Goal: Information Seeking & Learning: Learn about a topic

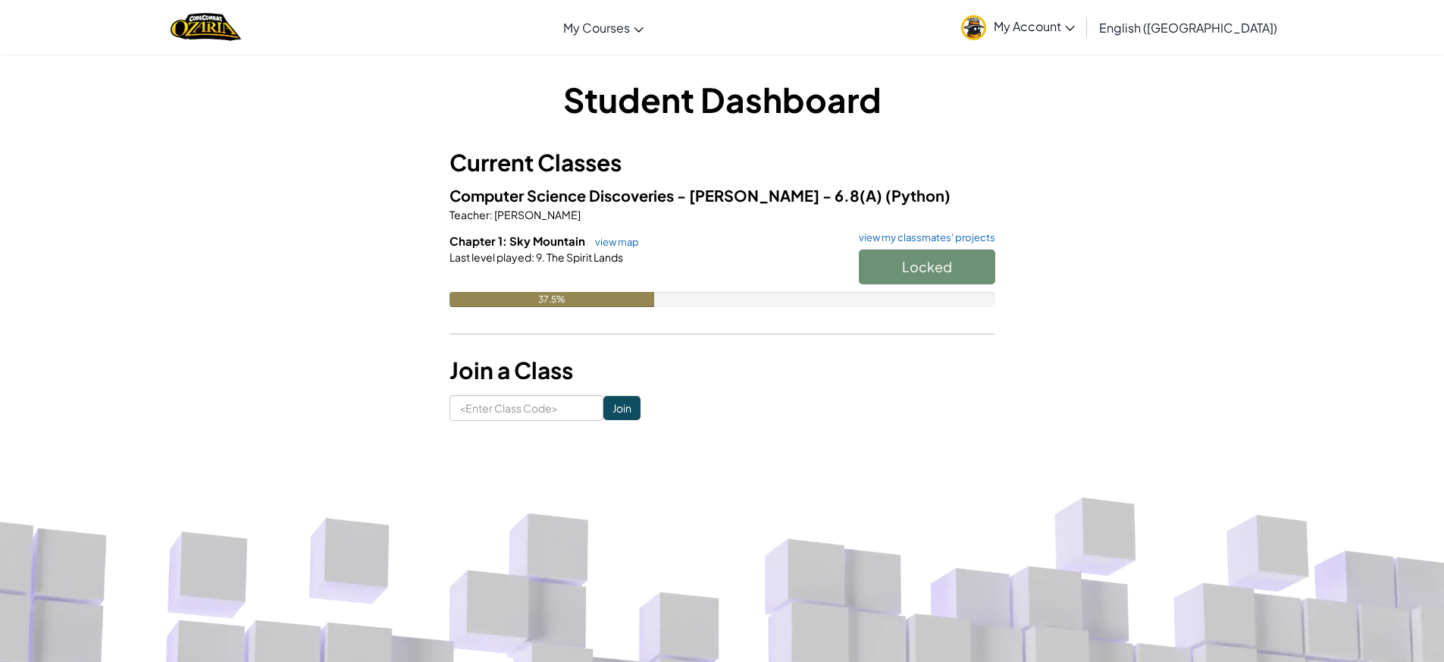
click at [948, 262] on div "Locked" at bounding box center [920, 270] width 152 height 42
click at [946, 262] on div "Locked" at bounding box center [920, 270] width 152 height 42
click at [907, 266] on div "Locked" at bounding box center [920, 270] width 152 height 42
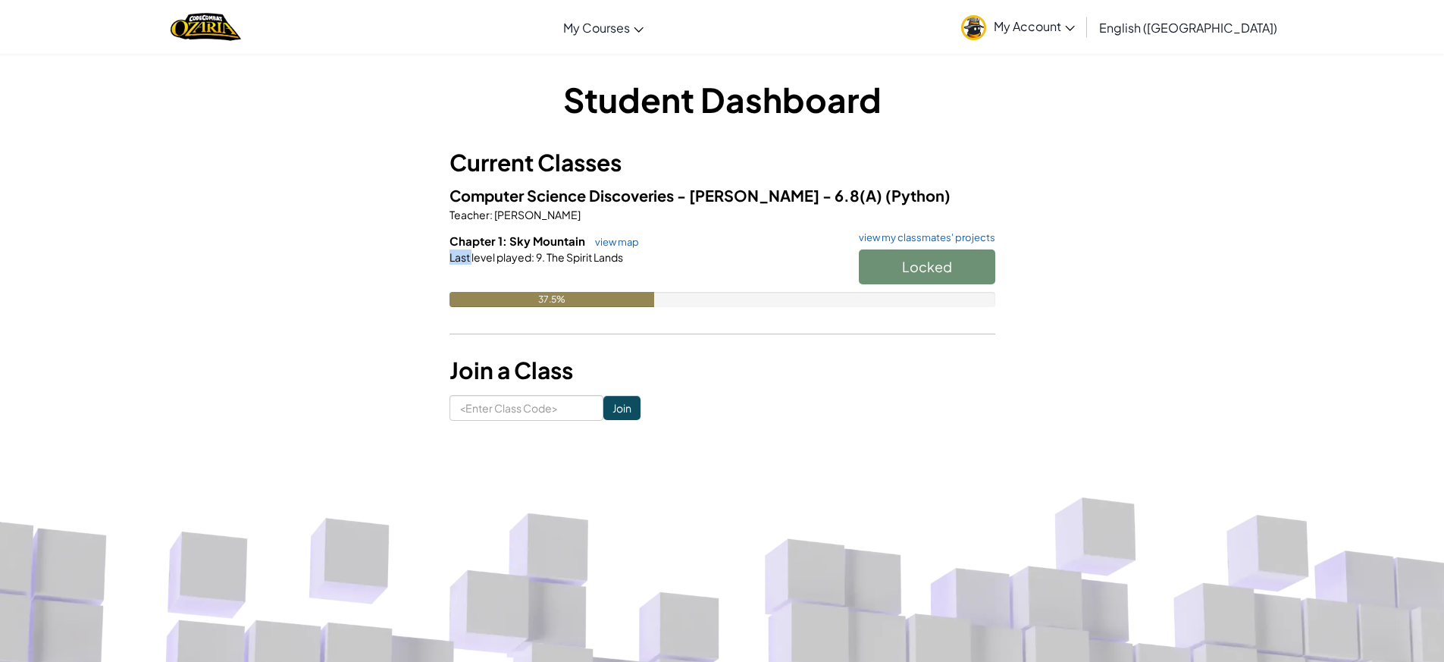
click at [907, 266] on div "Locked" at bounding box center [920, 270] width 152 height 42
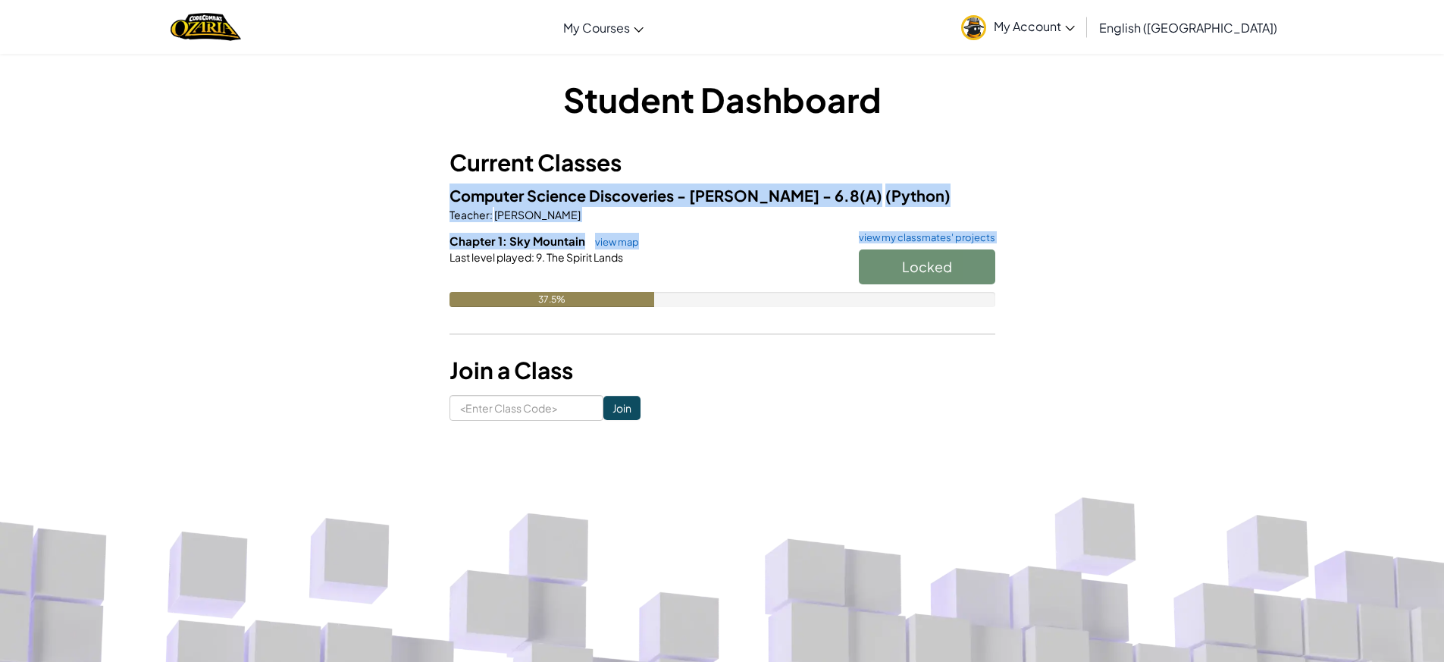
drag, startPoint x: 907, startPoint y: 266, endPoint x: 909, endPoint y: 303, distance: 37.2
click at [909, 303] on div "Chapter 1: Sky Mountain view map view my classmates' projects Locked Last level…" at bounding box center [723, 281] width 546 height 97
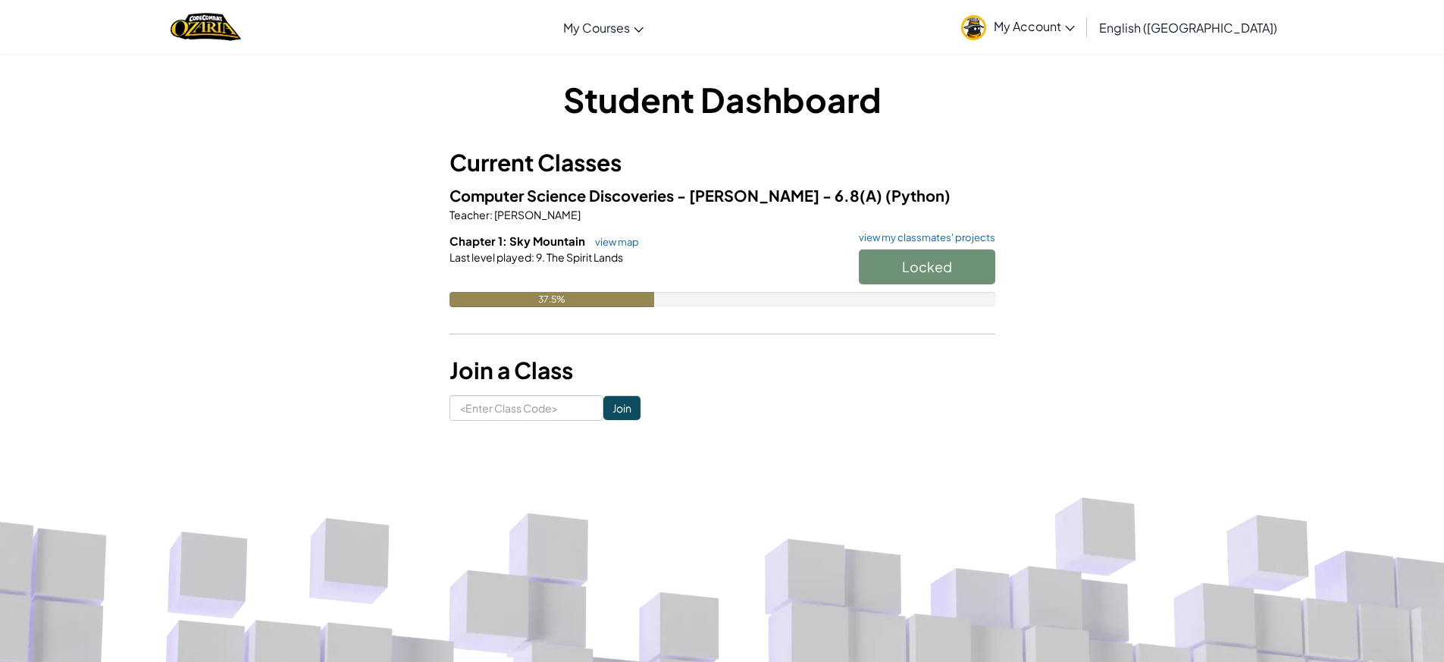
click at [890, 398] on form "Join" at bounding box center [723, 408] width 546 height 26
click at [1075, 24] on span "My Account" at bounding box center [1034, 26] width 81 height 16
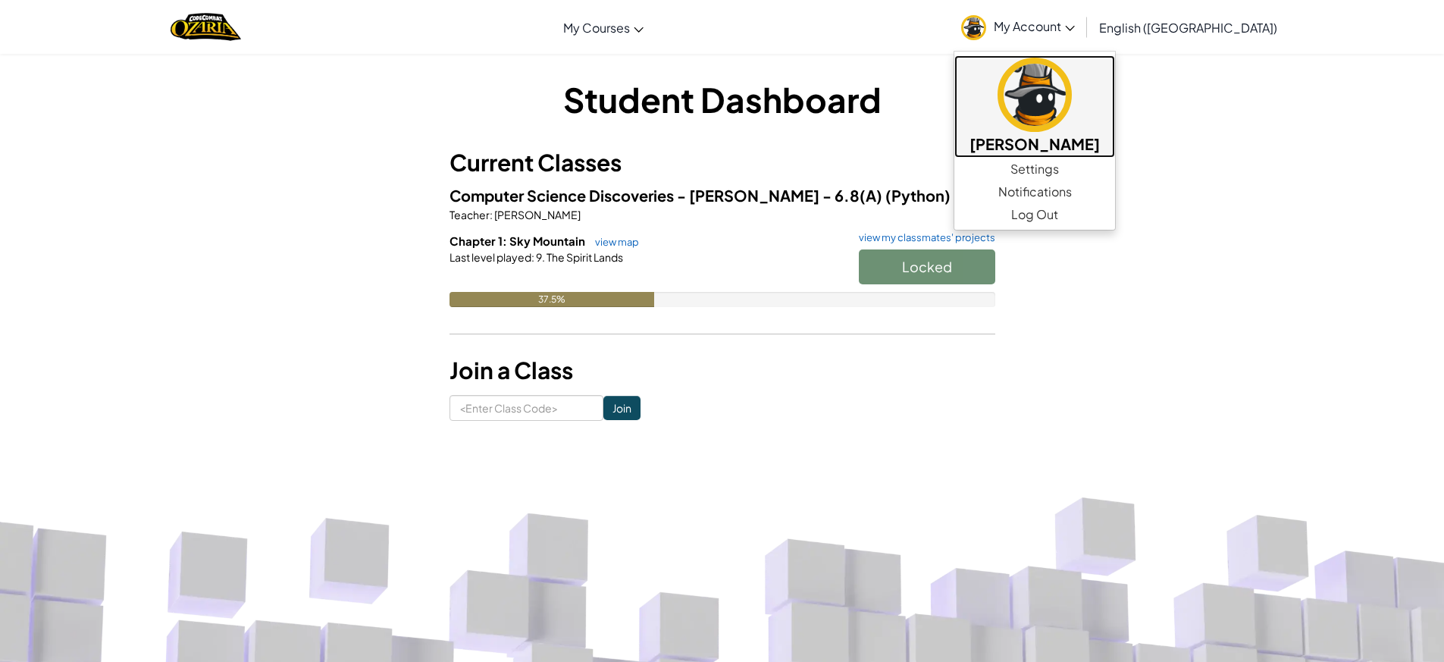
click at [1072, 115] on img at bounding box center [1035, 95] width 74 height 74
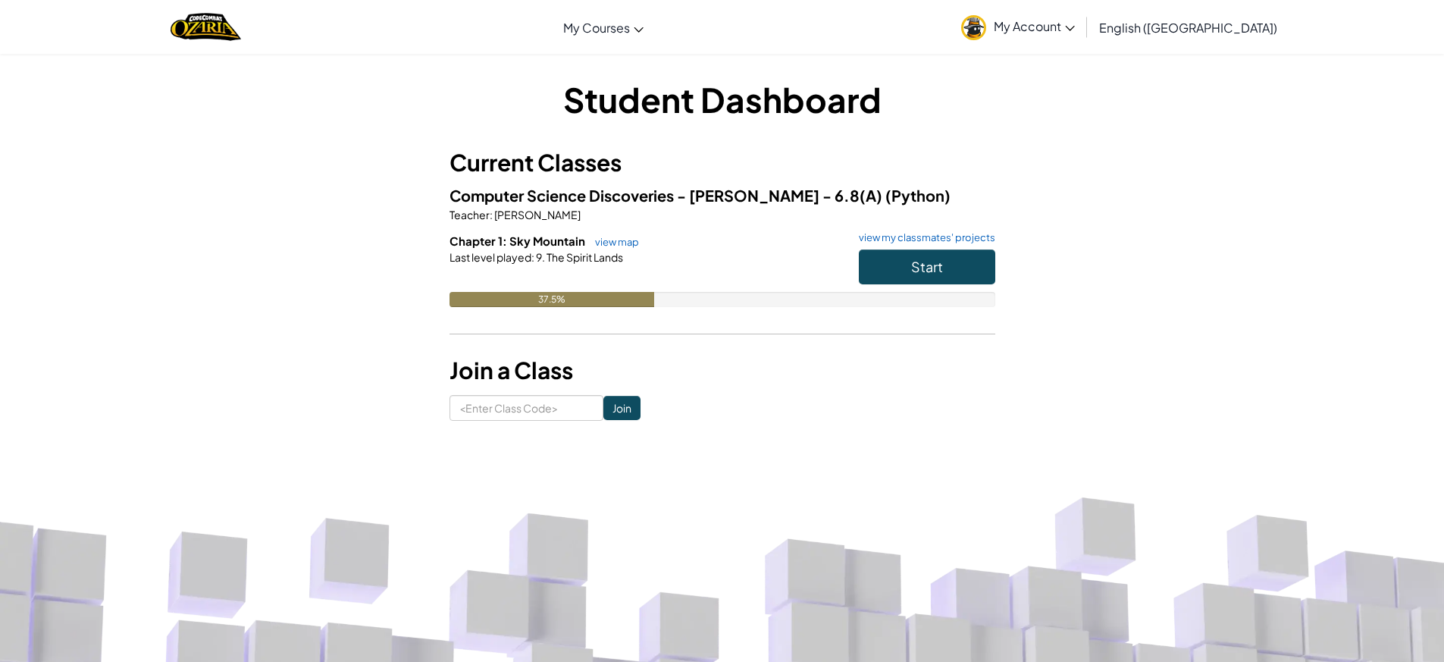
click at [971, 244] on h6 "Chapter 1: Sky Mountain view map view my classmates' projects" at bounding box center [723, 241] width 546 height 17
click at [963, 249] on div "Chapter 1: Sky Mountain view map view my classmates' projects Start Last level …" at bounding box center [723, 281] width 546 height 97
click at [960, 261] on button "Start" at bounding box center [927, 266] width 136 height 35
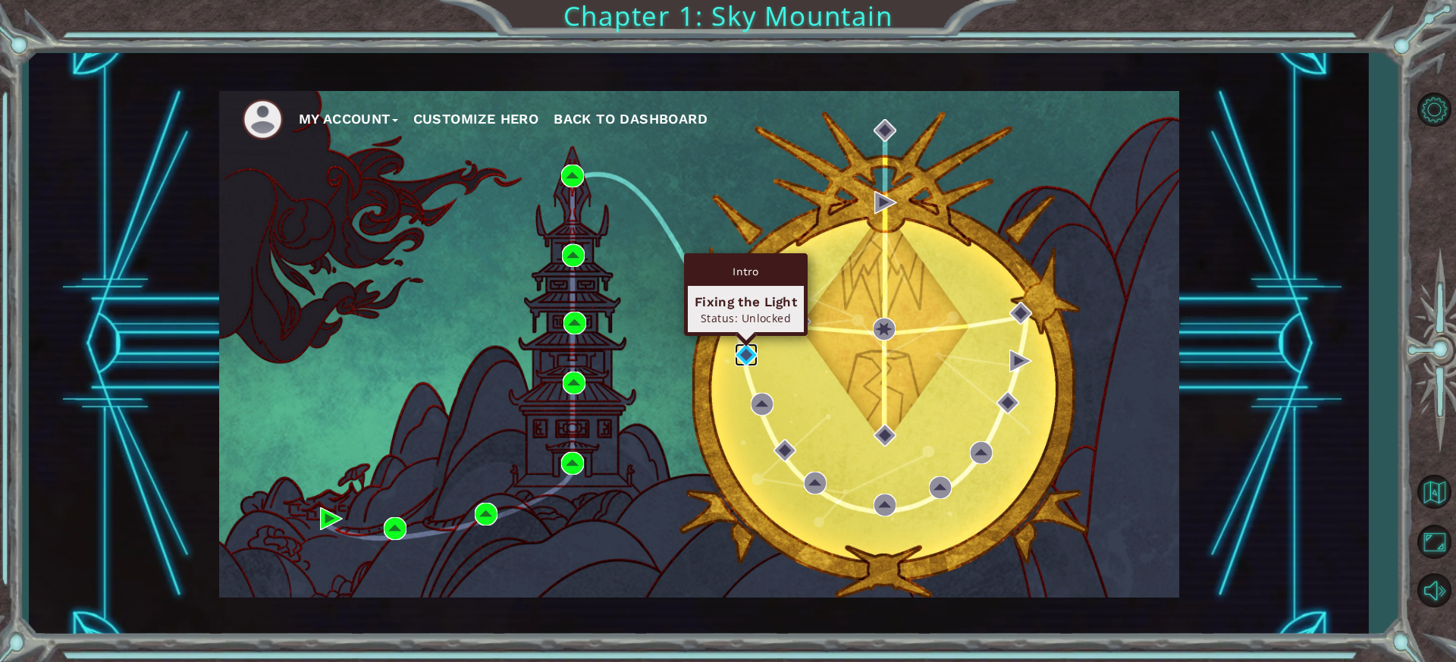
click at [739, 359] on img at bounding box center [746, 354] width 23 height 23
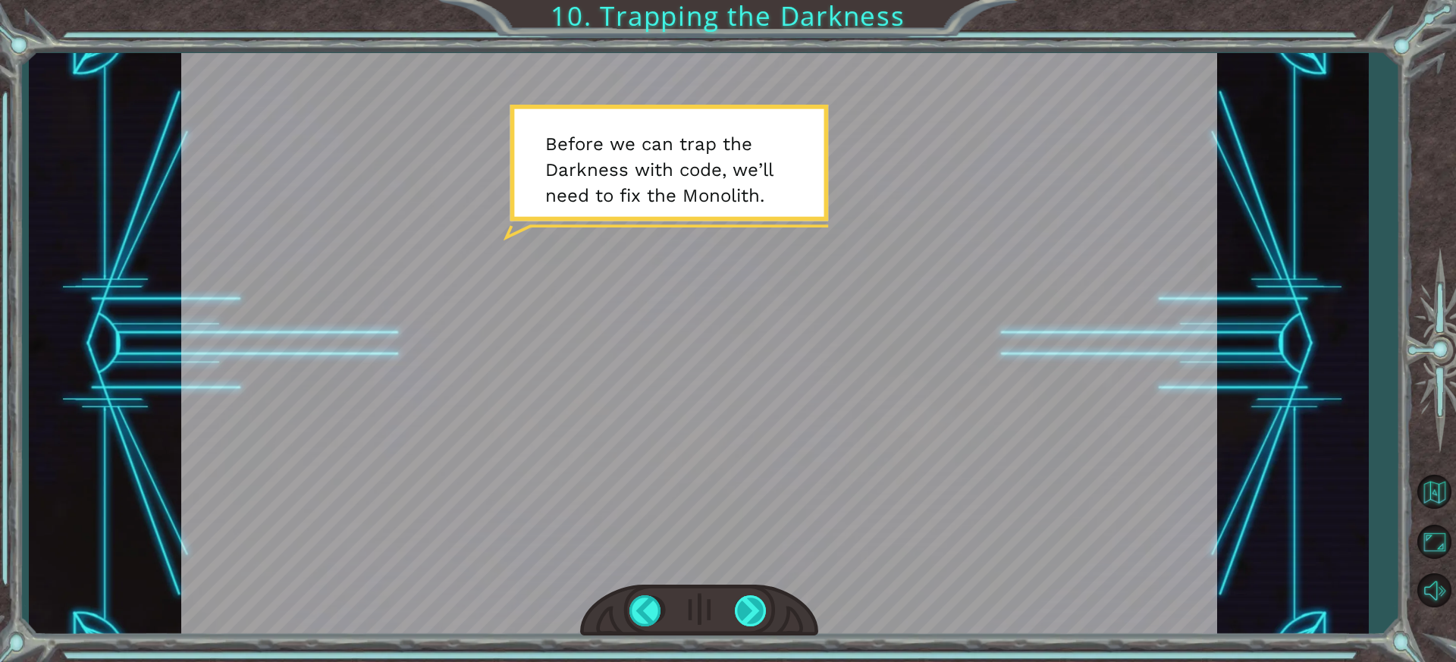
click at [756, 607] on div at bounding box center [752, 610] width 34 height 31
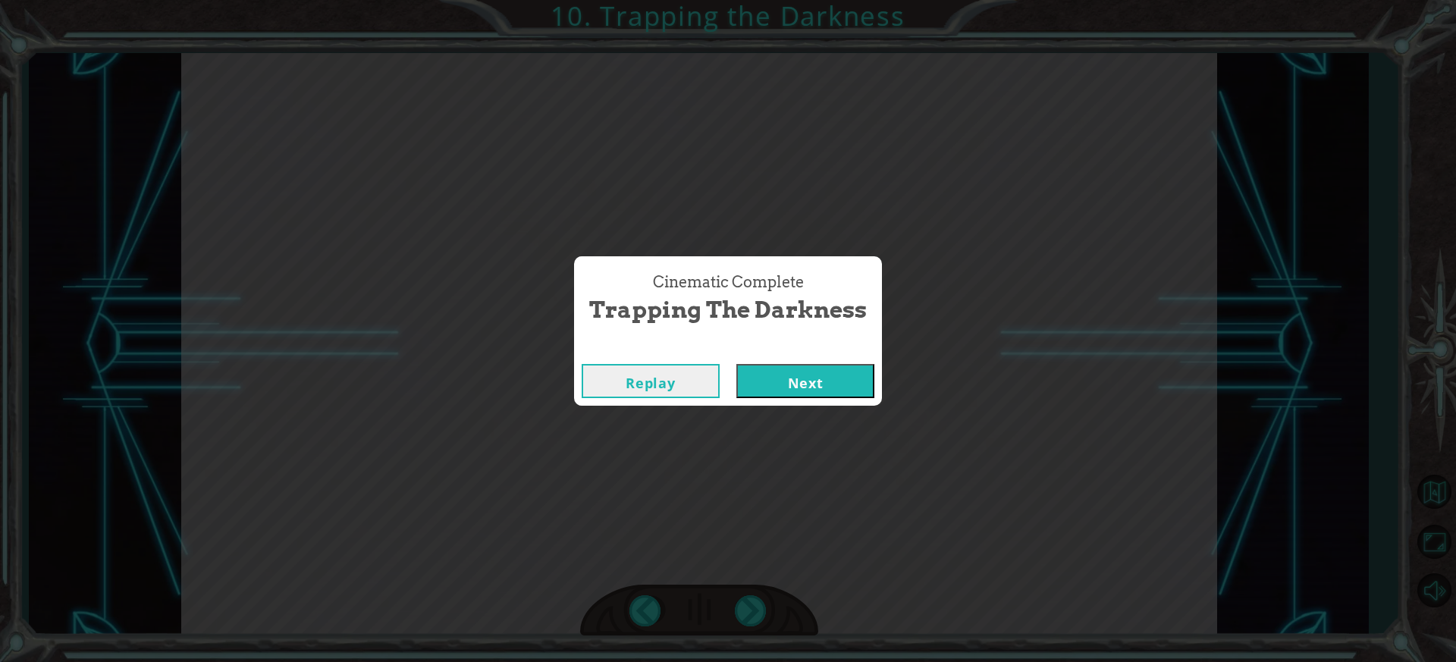
click at [807, 369] on button "Next" at bounding box center [805, 381] width 138 height 34
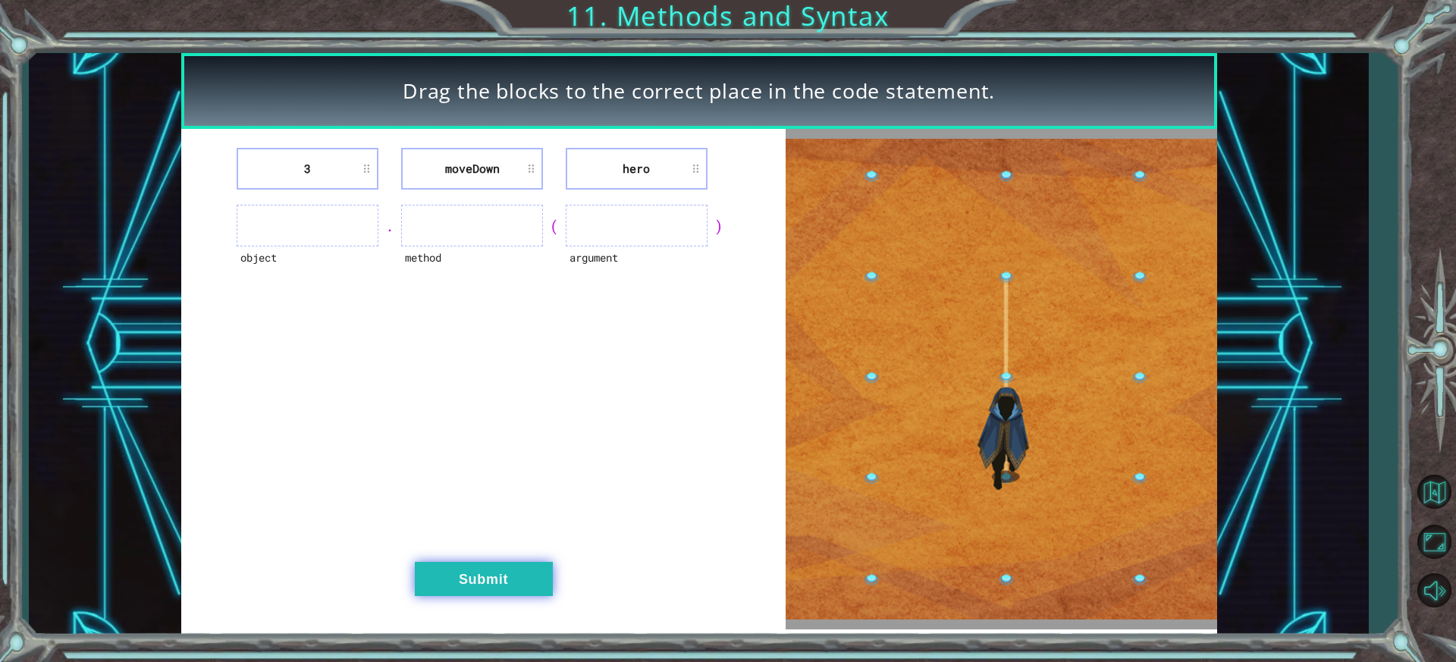
click at [481, 581] on button "Submit" at bounding box center [484, 579] width 138 height 34
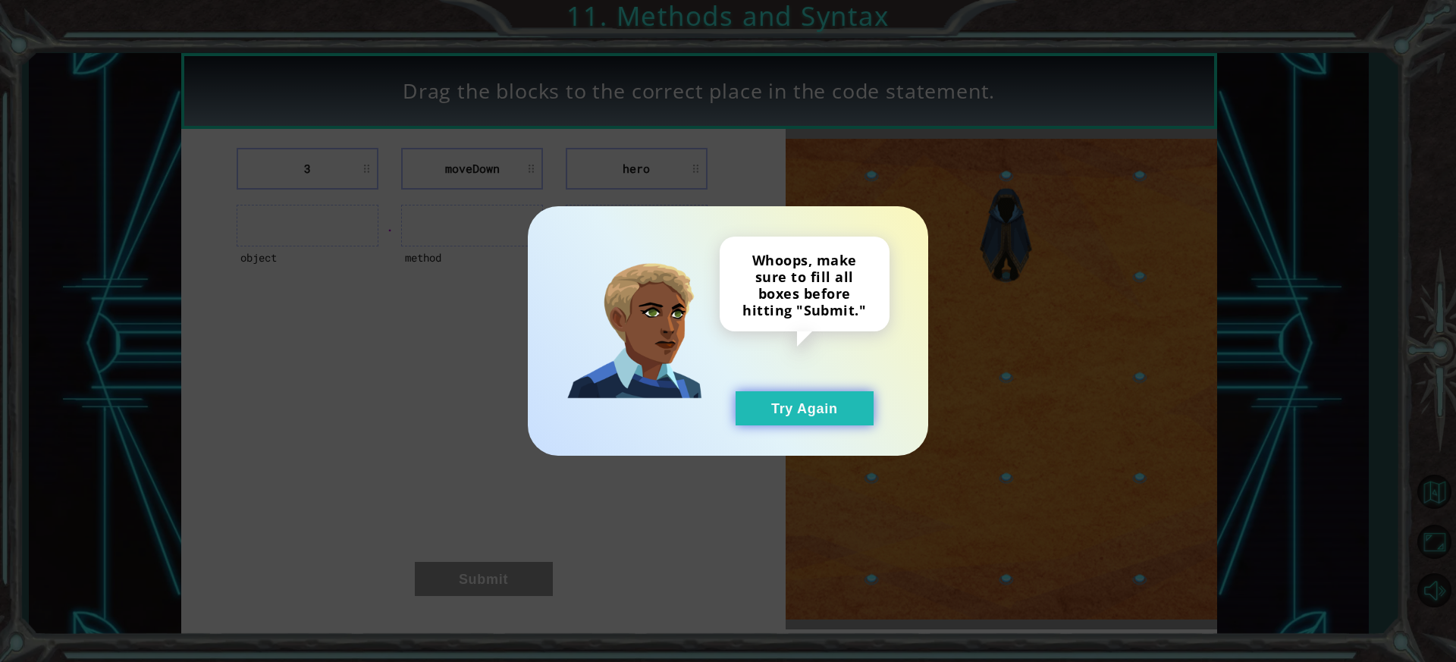
click at [769, 402] on button "Try Again" at bounding box center [804, 408] width 138 height 34
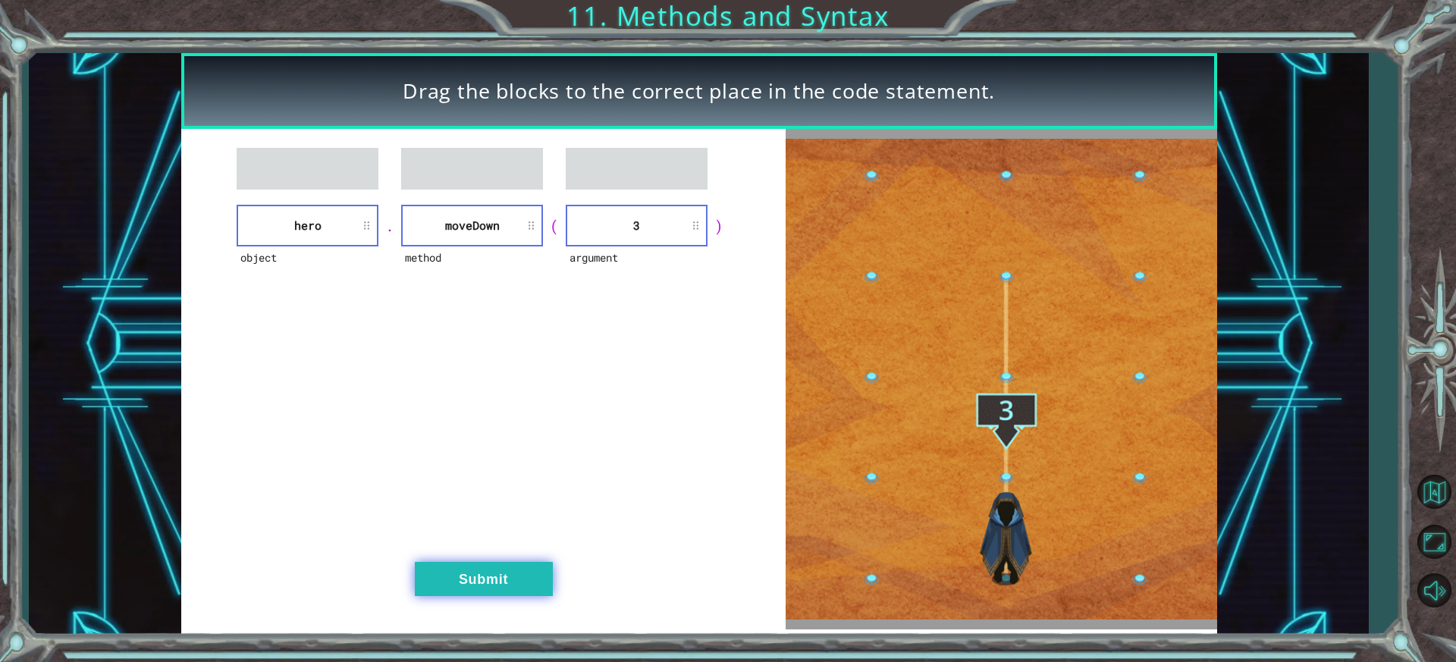
click at [513, 573] on button "Submit" at bounding box center [484, 579] width 138 height 34
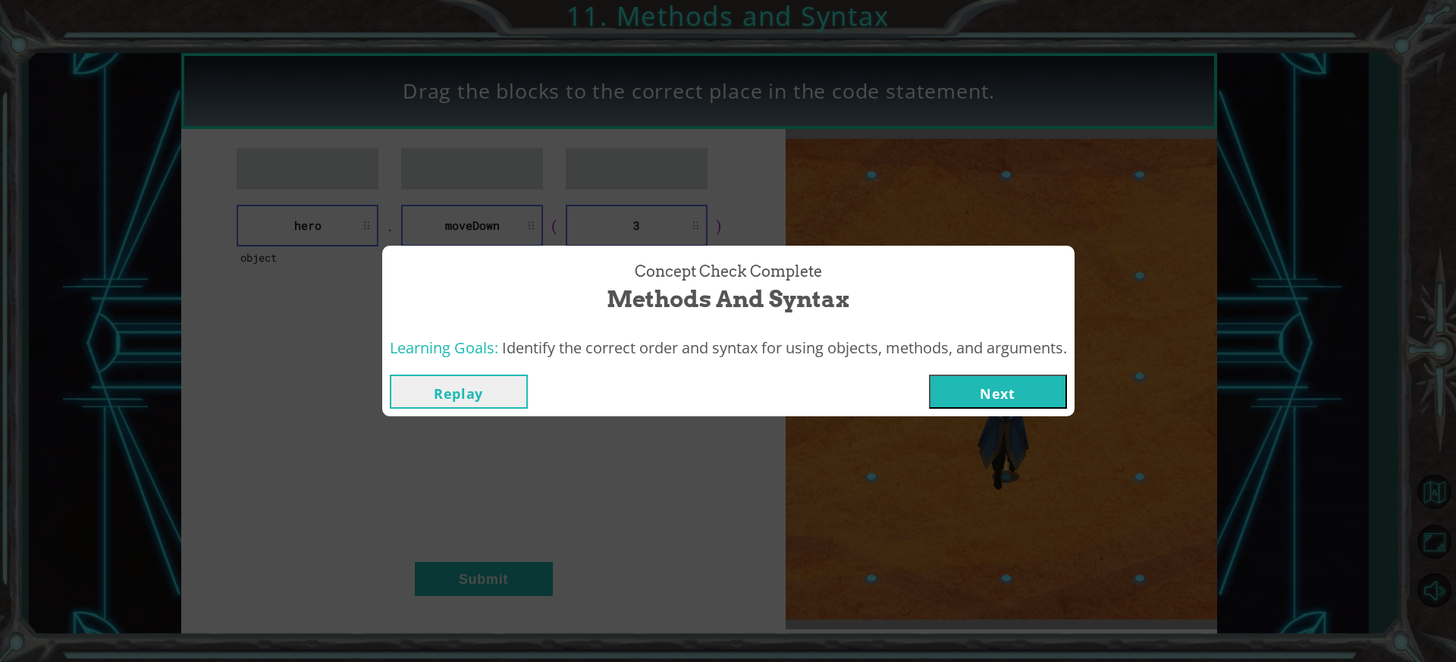
click at [989, 380] on button "Next" at bounding box center [998, 392] width 138 height 34
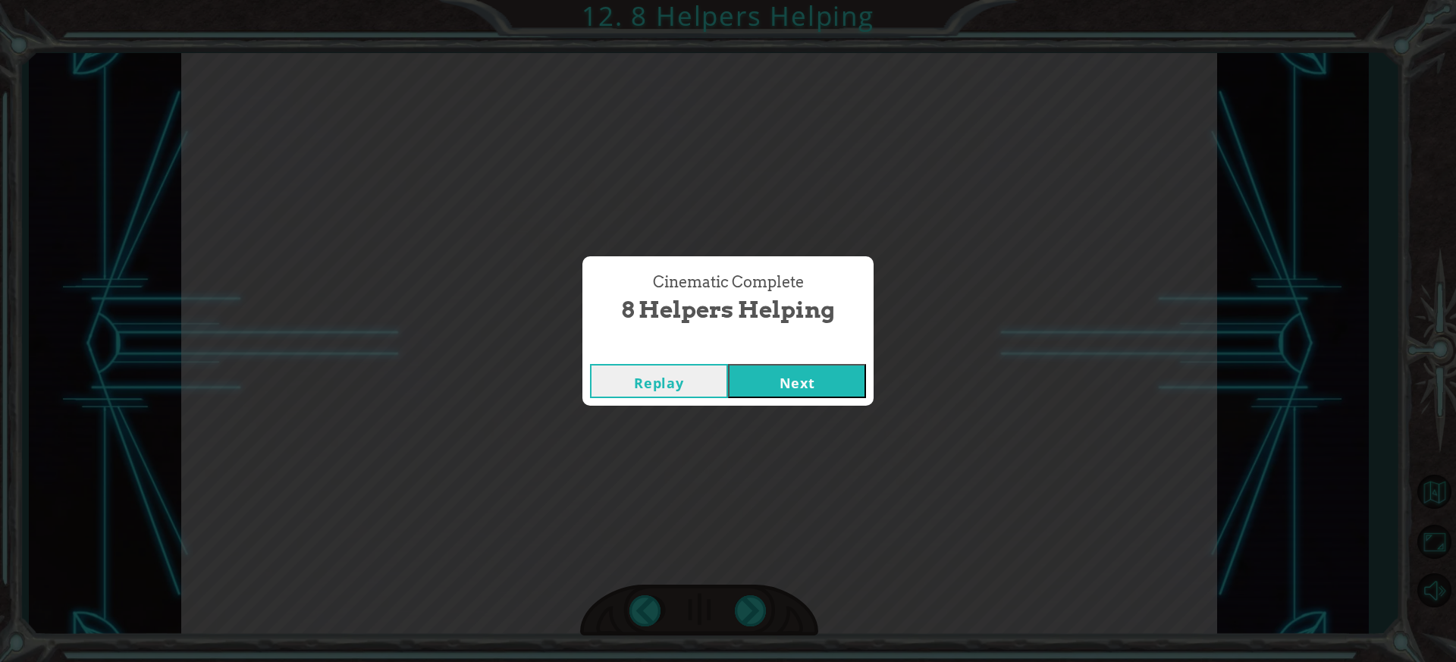
click at [778, 362] on div "Replay Next" at bounding box center [727, 380] width 291 height 49
click at [782, 380] on button "Next" at bounding box center [797, 381] width 138 height 34
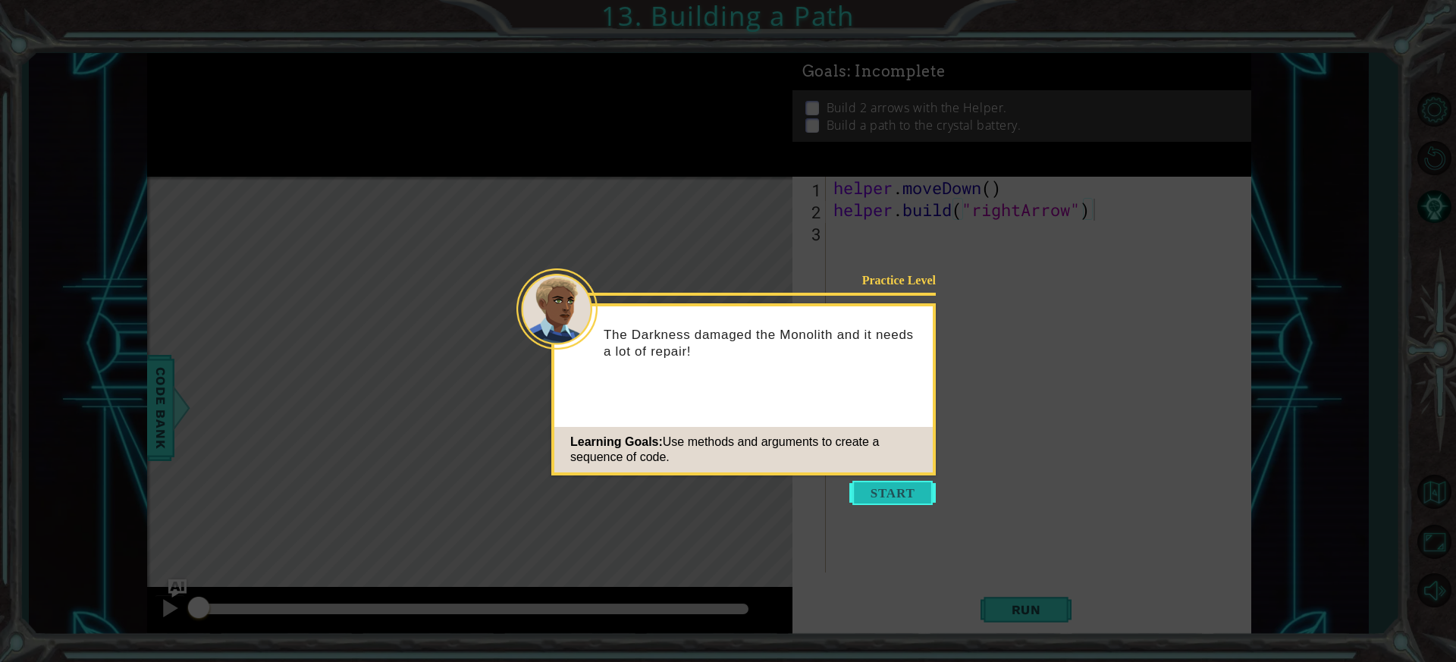
click at [873, 492] on button "Start" at bounding box center [892, 493] width 86 height 24
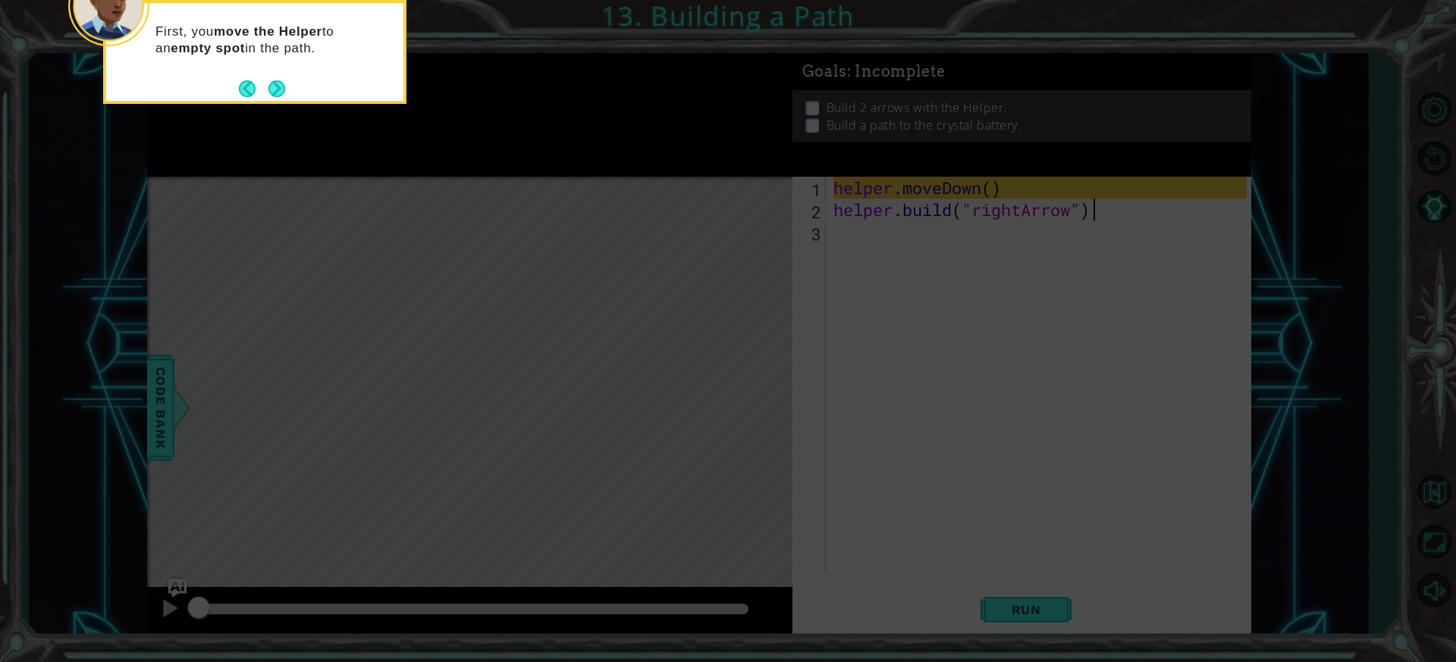
click at [738, 387] on icon at bounding box center [728, 99] width 1456 height 1126
click at [744, 382] on icon at bounding box center [728, 99] width 1456 height 1126
click at [992, 180] on icon at bounding box center [728, 99] width 1456 height 1126
click at [991, 188] on icon at bounding box center [728, 99] width 1456 height 1126
click at [277, 93] on button "Next" at bounding box center [276, 88] width 17 height 17
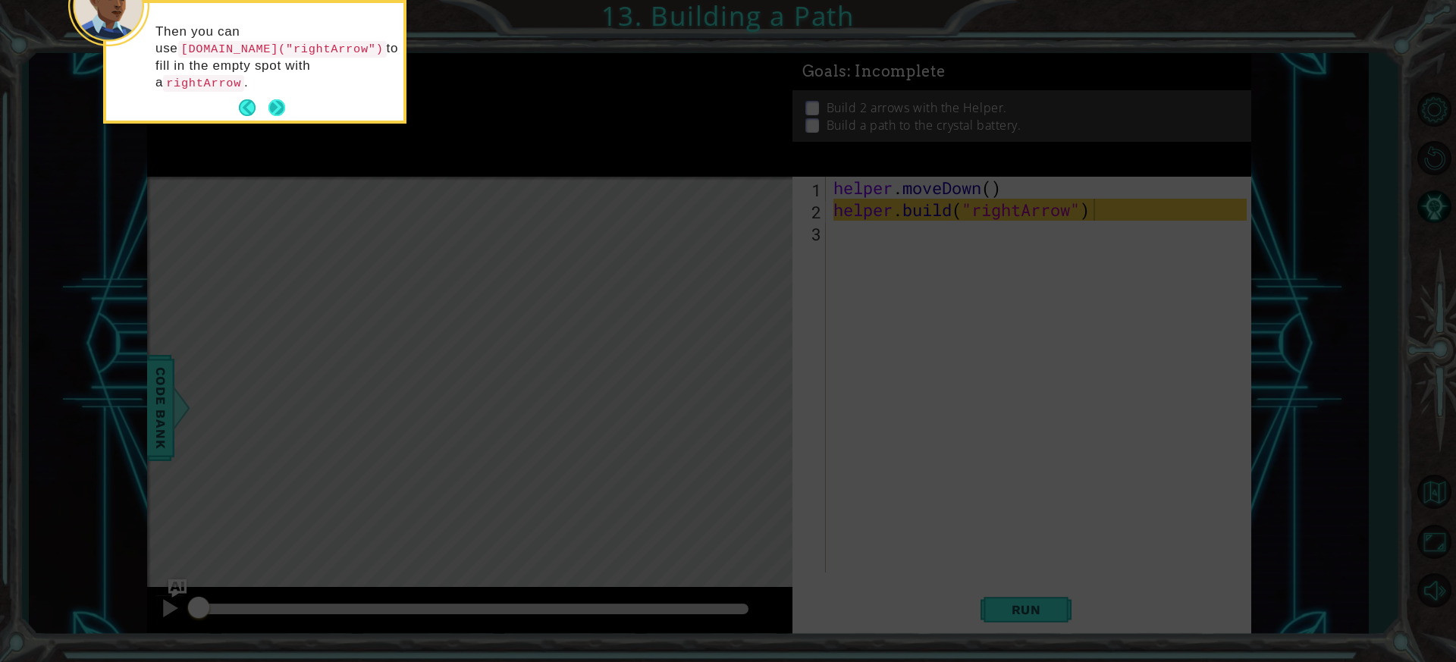
click at [274, 99] on button "Next" at bounding box center [276, 107] width 17 height 17
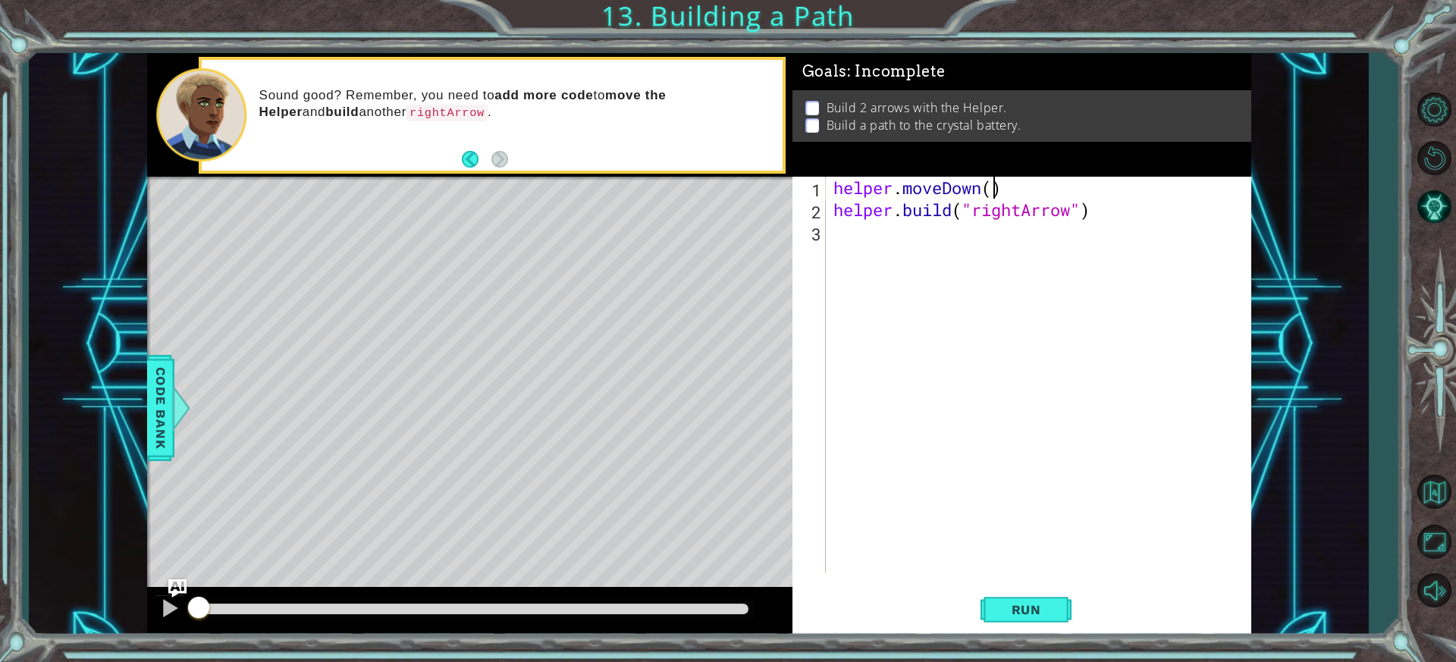
click at [990, 190] on div "helper . moveDown ( ) helper . build ( "rightArrow" )" at bounding box center [1042, 397] width 424 height 440
type textarea "helper.moveDown(1)"
click at [1039, 609] on span "Run" at bounding box center [1026, 609] width 60 height 15
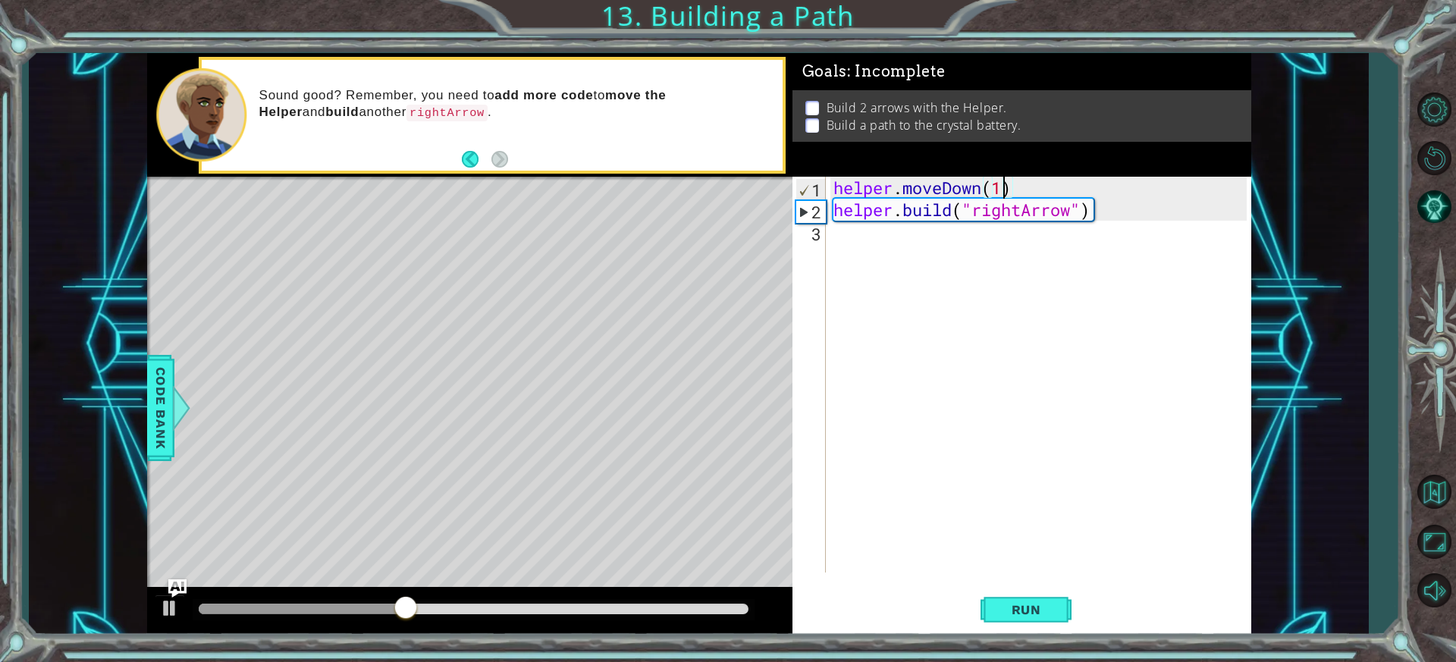
click at [844, 234] on div "helper . moveDown ( 1 ) helper . build ( "rightArrow" )" at bounding box center [1042, 397] width 424 height 440
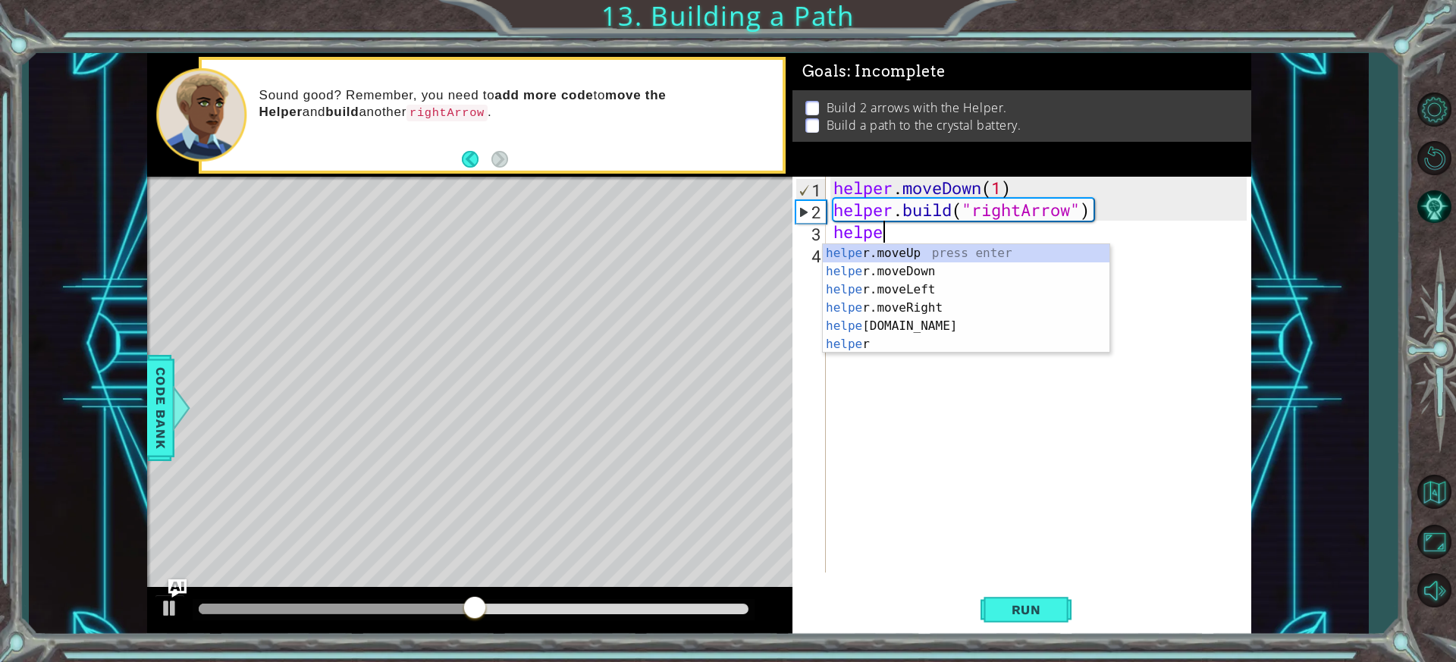
scroll to position [0, 2]
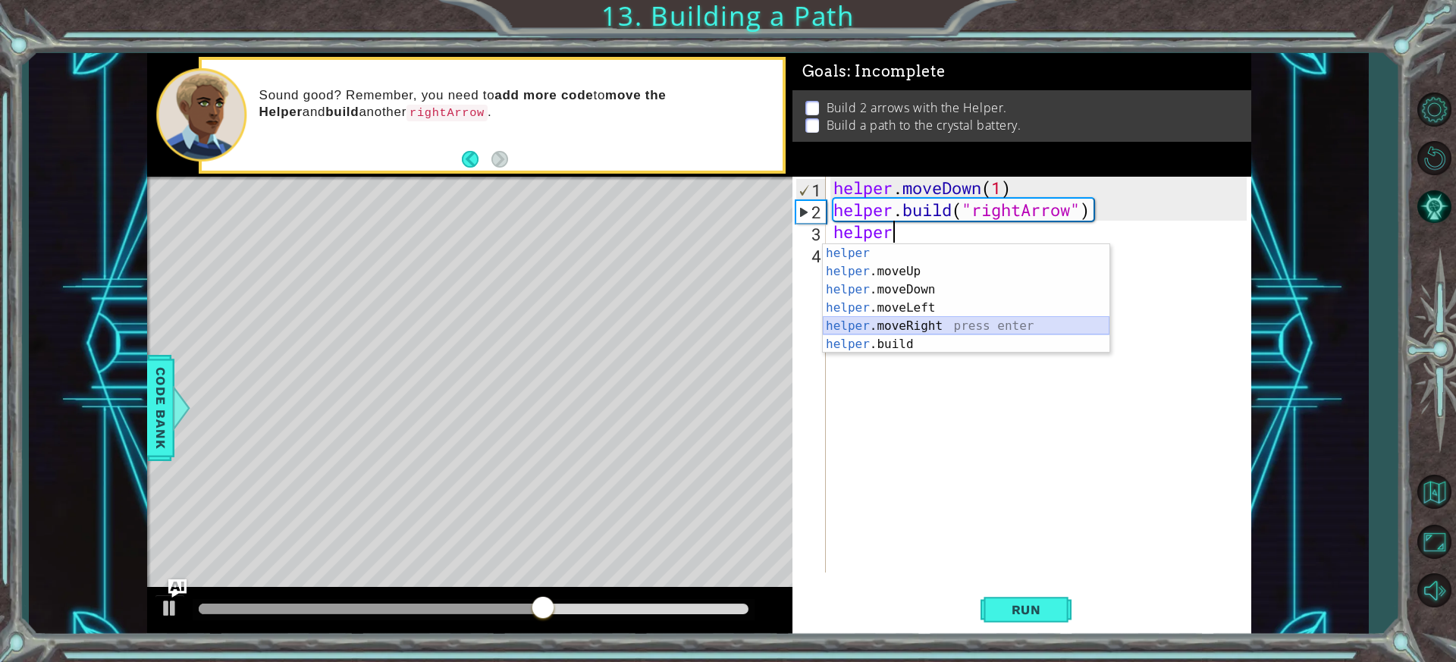
click at [992, 323] on div "helper press enter helper .moveUp press enter helper .moveDown press enter help…" at bounding box center [966, 317] width 287 height 146
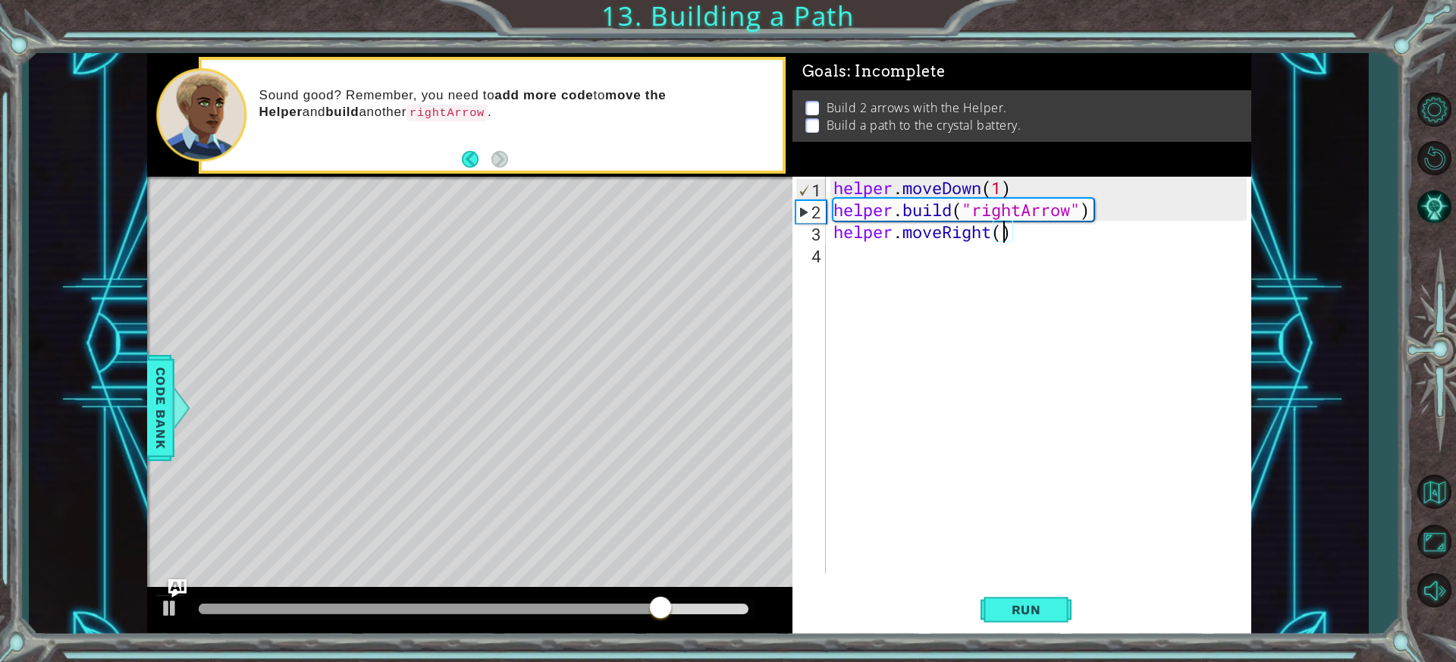
type textarea "helper.moveRight(3)"
click at [833, 246] on div "helper . moveDown ( 1 ) helper . build ( "rightArrow" ) helper . moveRight ( 3 )" at bounding box center [1038, 375] width 416 height 396
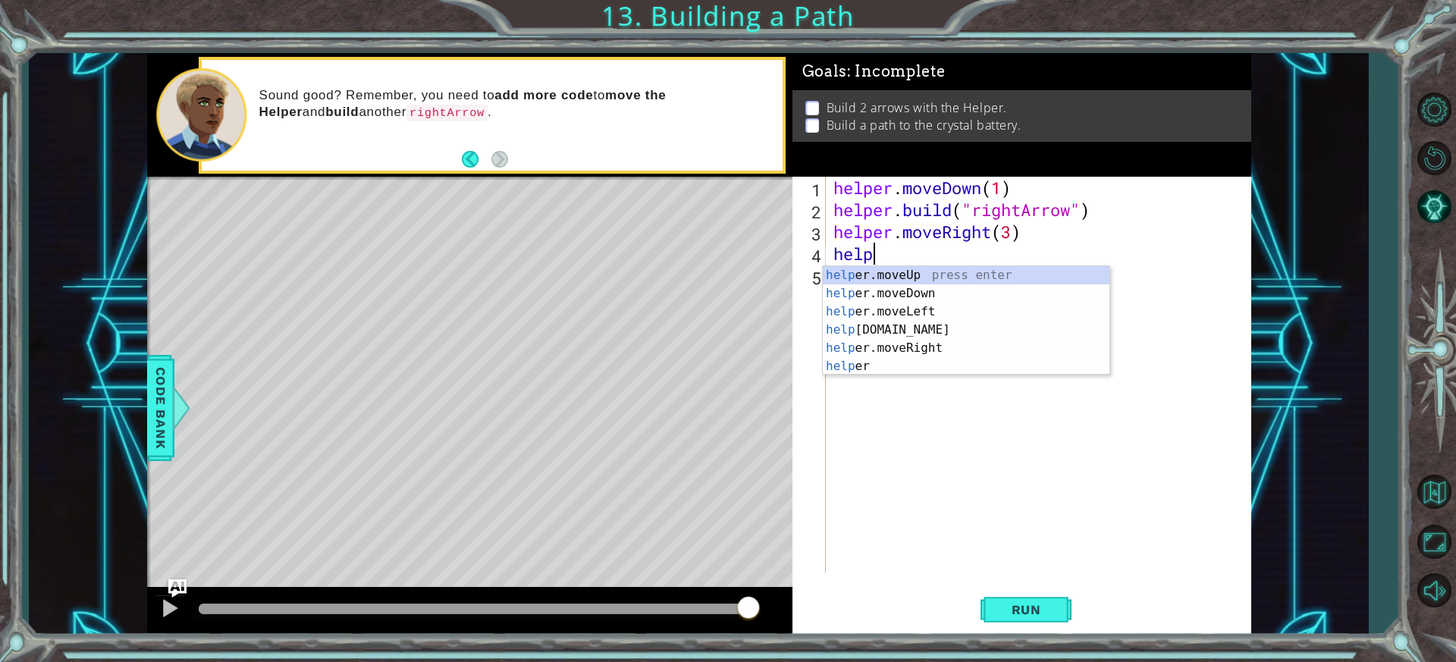
scroll to position [0, 2]
click at [889, 365] on div "helper press enter helper .moveUp press enter helper .moveDown press enter help…" at bounding box center [966, 339] width 287 height 146
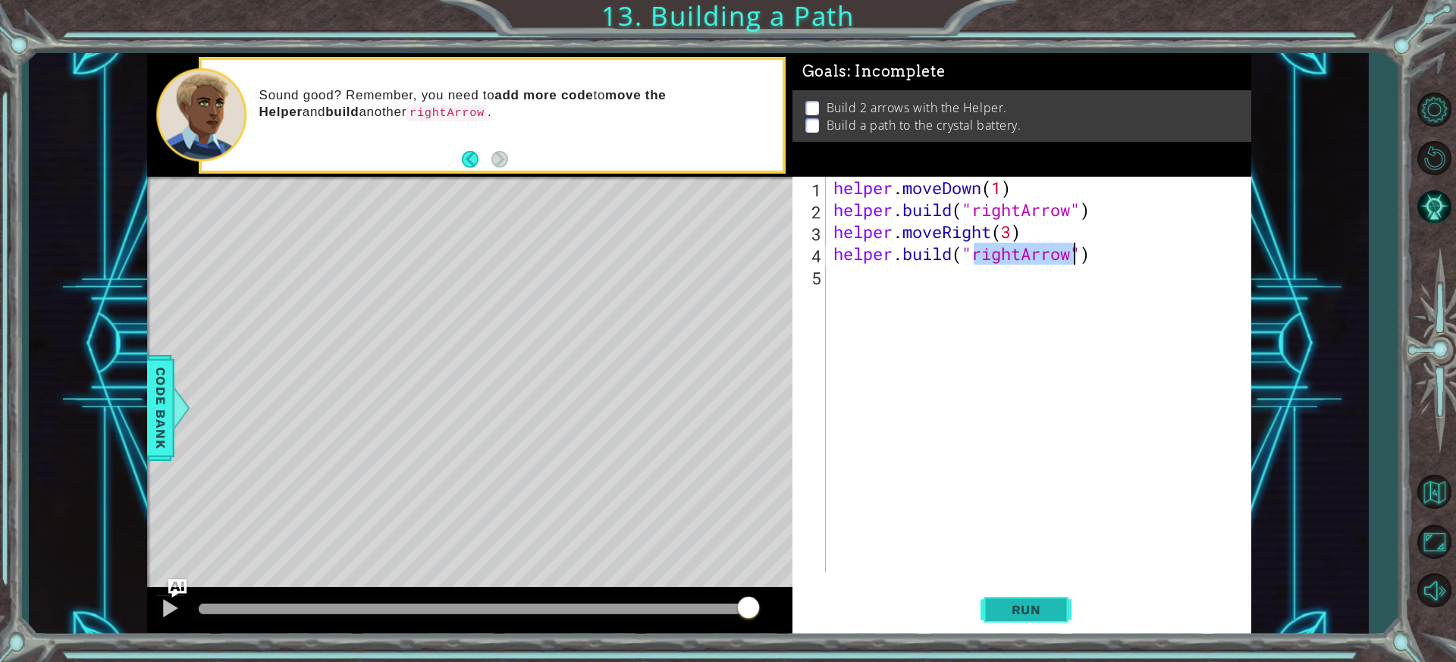
type textarea "[DOMAIN_NAME]("rightArrow")"
click at [1002, 594] on button "Run" at bounding box center [1025, 609] width 91 height 45
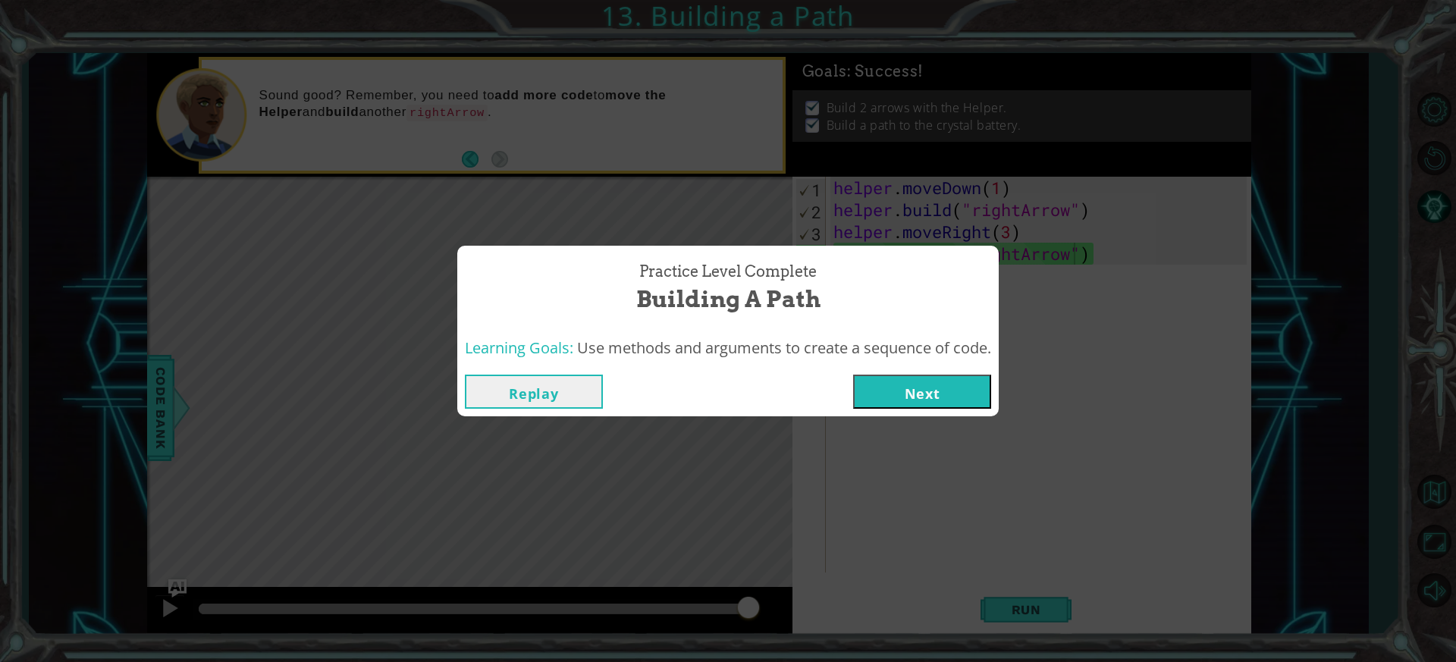
click at [958, 406] on button "Next" at bounding box center [922, 392] width 138 height 34
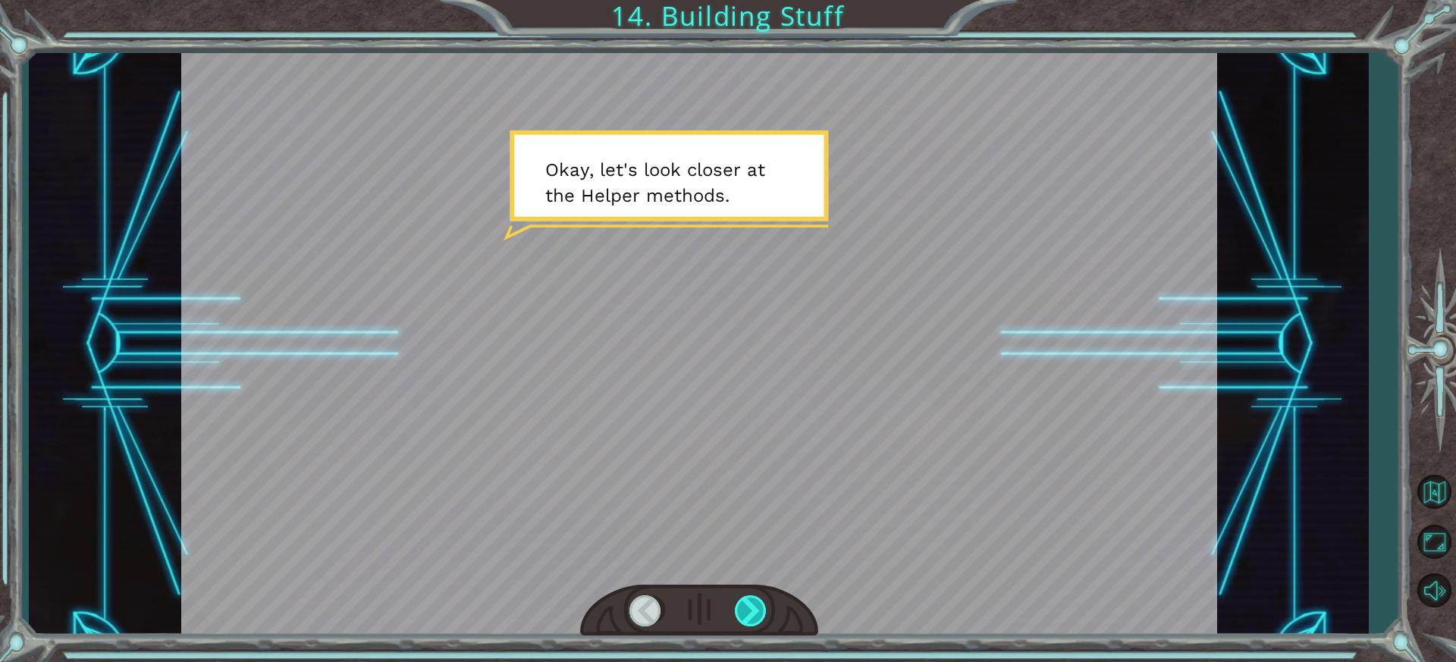
click at [745, 617] on div at bounding box center [752, 610] width 34 height 31
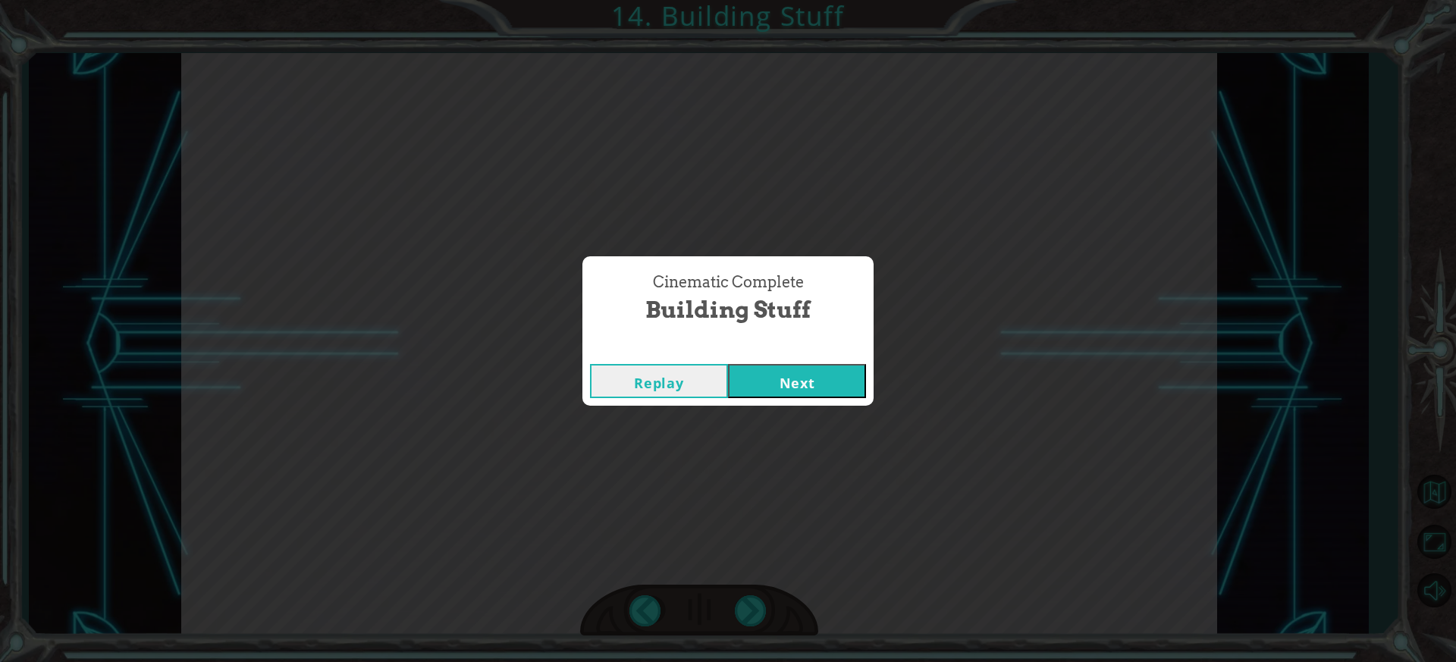
click at [791, 391] on button "Next" at bounding box center [797, 381] width 138 height 34
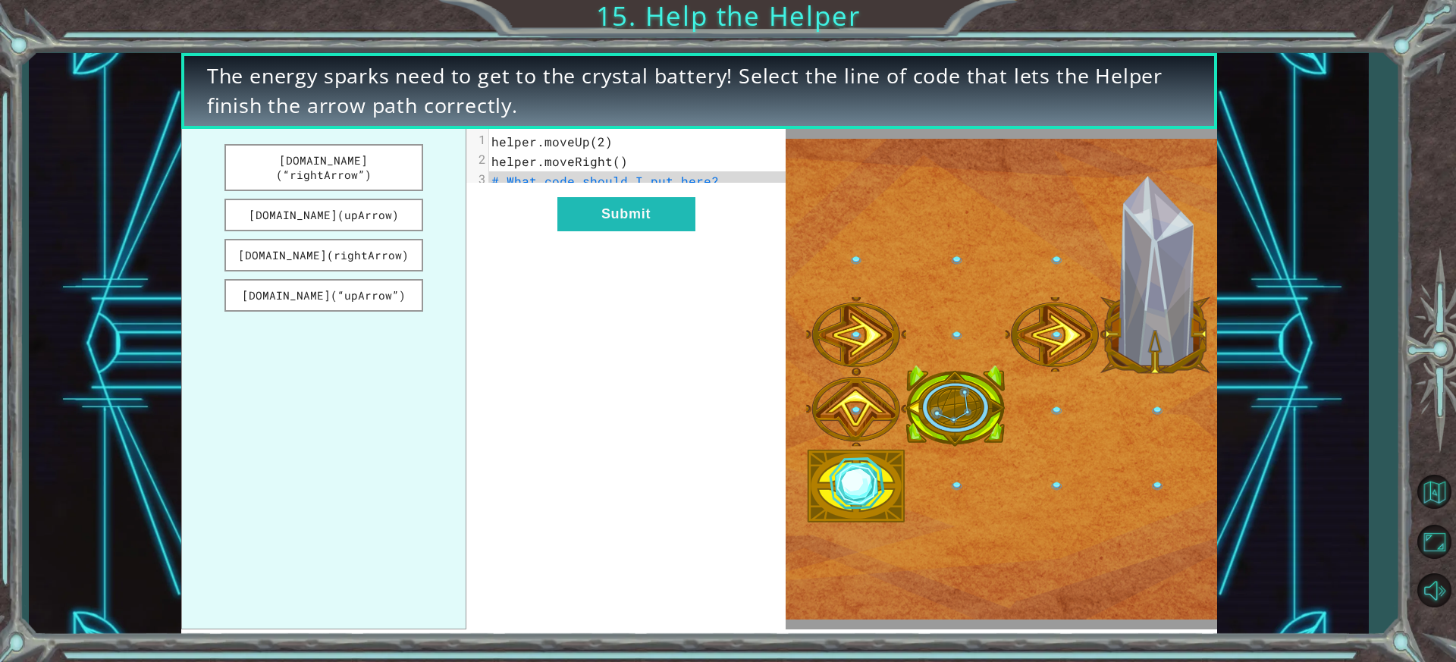
click at [643, 183] on span "# What code should I put here?" at bounding box center [604, 181] width 227 height 16
click at [616, 224] on button "Submit" at bounding box center [626, 214] width 138 height 34
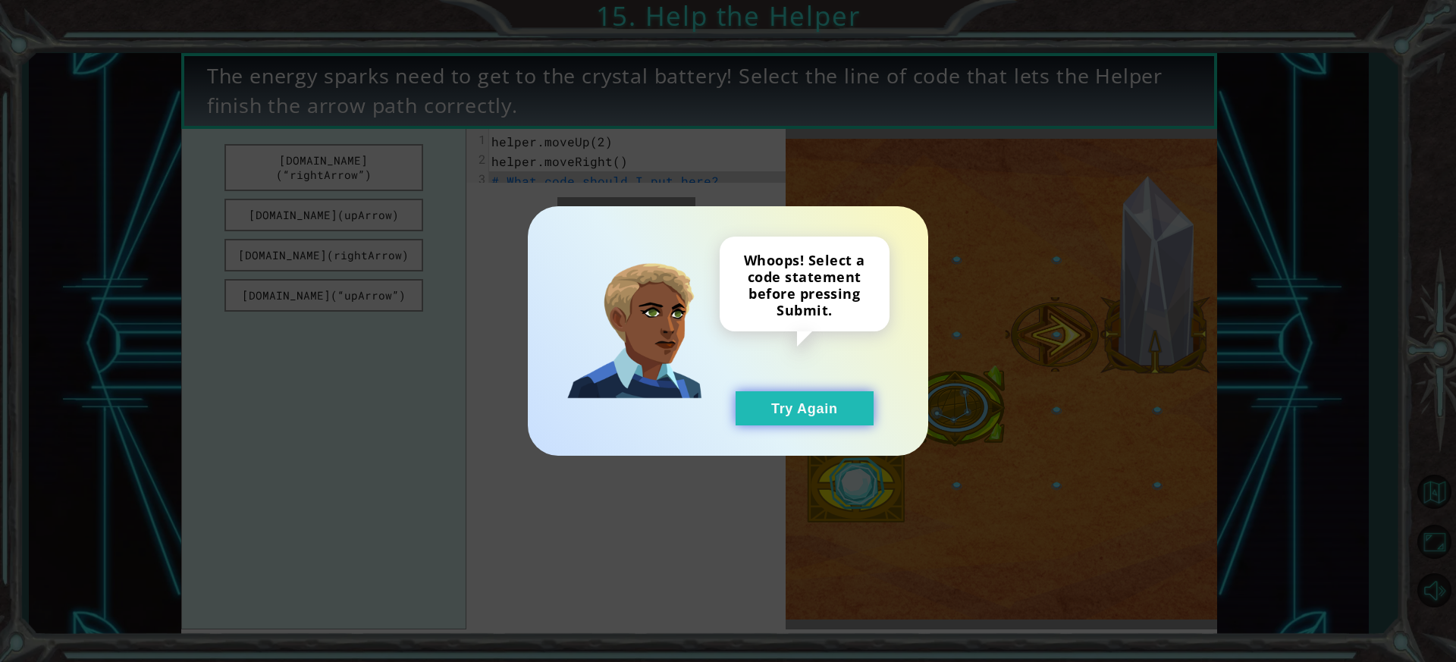
click at [835, 398] on button "Try Again" at bounding box center [804, 408] width 138 height 34
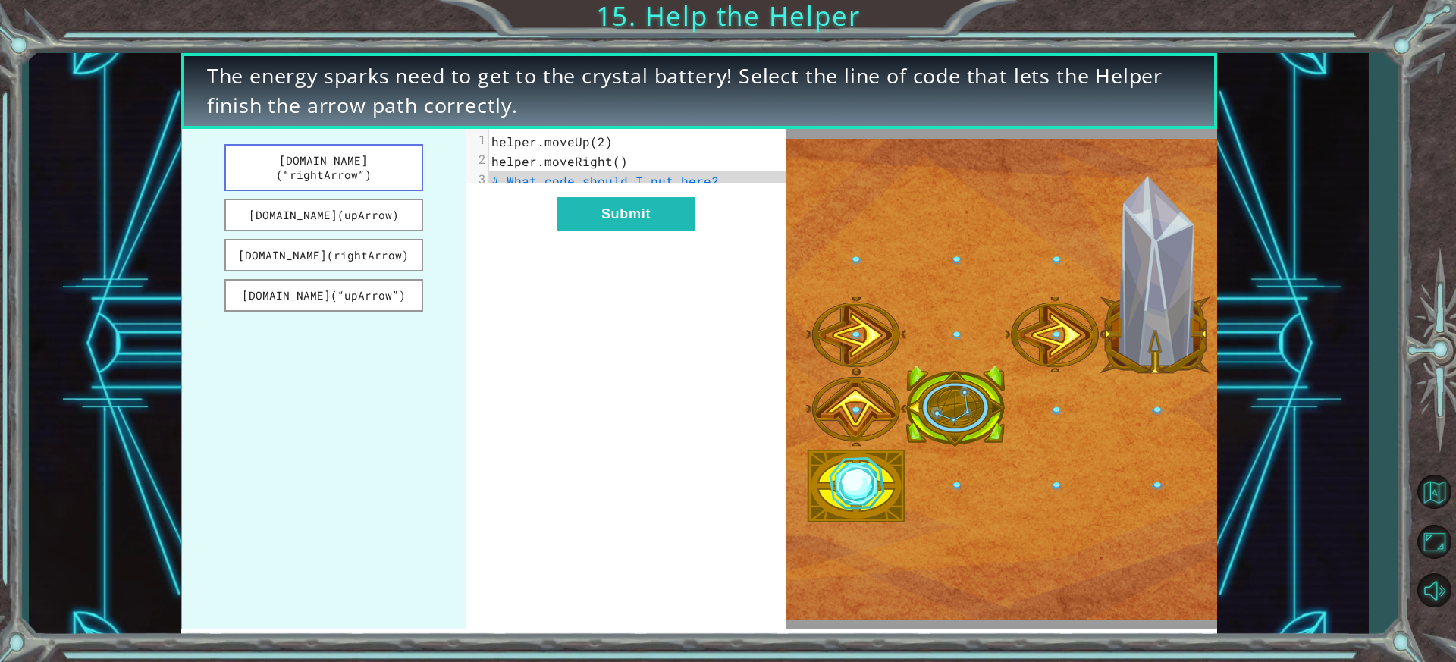
click at [368, 146] on button "[DOMAIN_NAME](“rightArrow”)" at bounding box center [323, 167] width 199 height 47
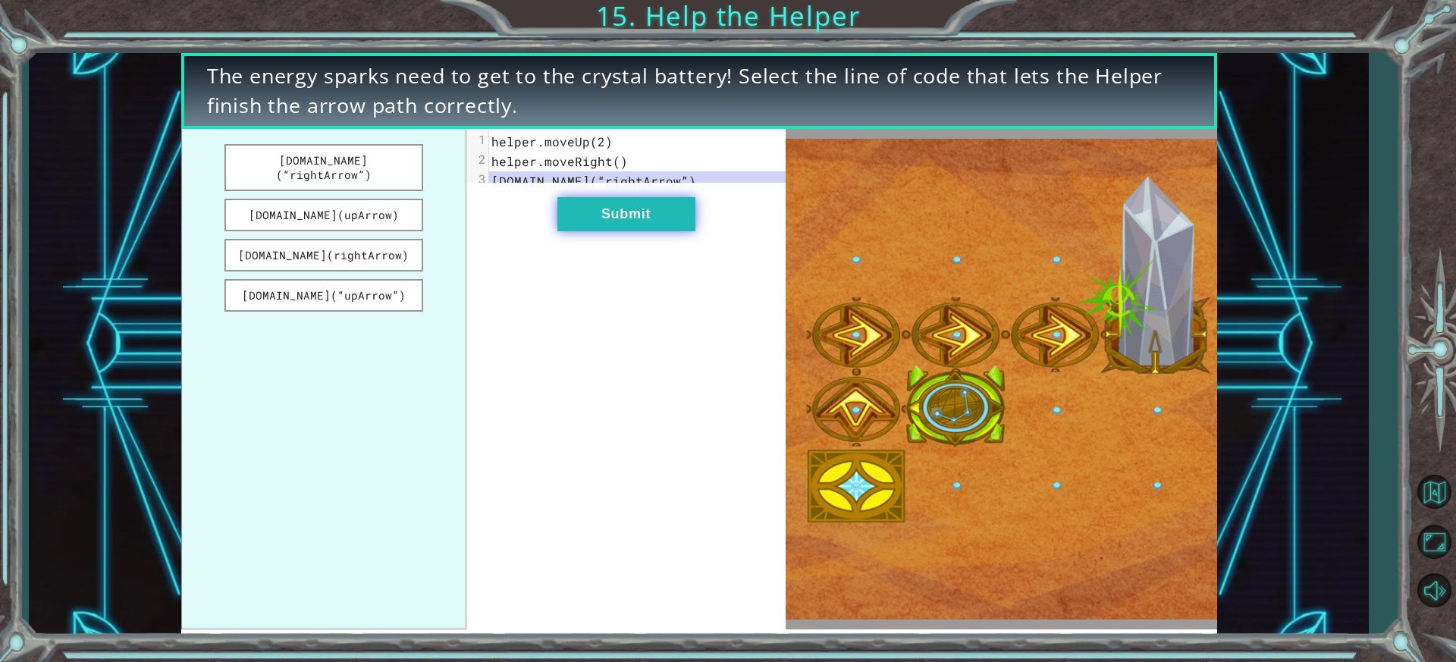
click at [588, 227] on button "Submit" at bounding box center [626, 214] width 138 height 34
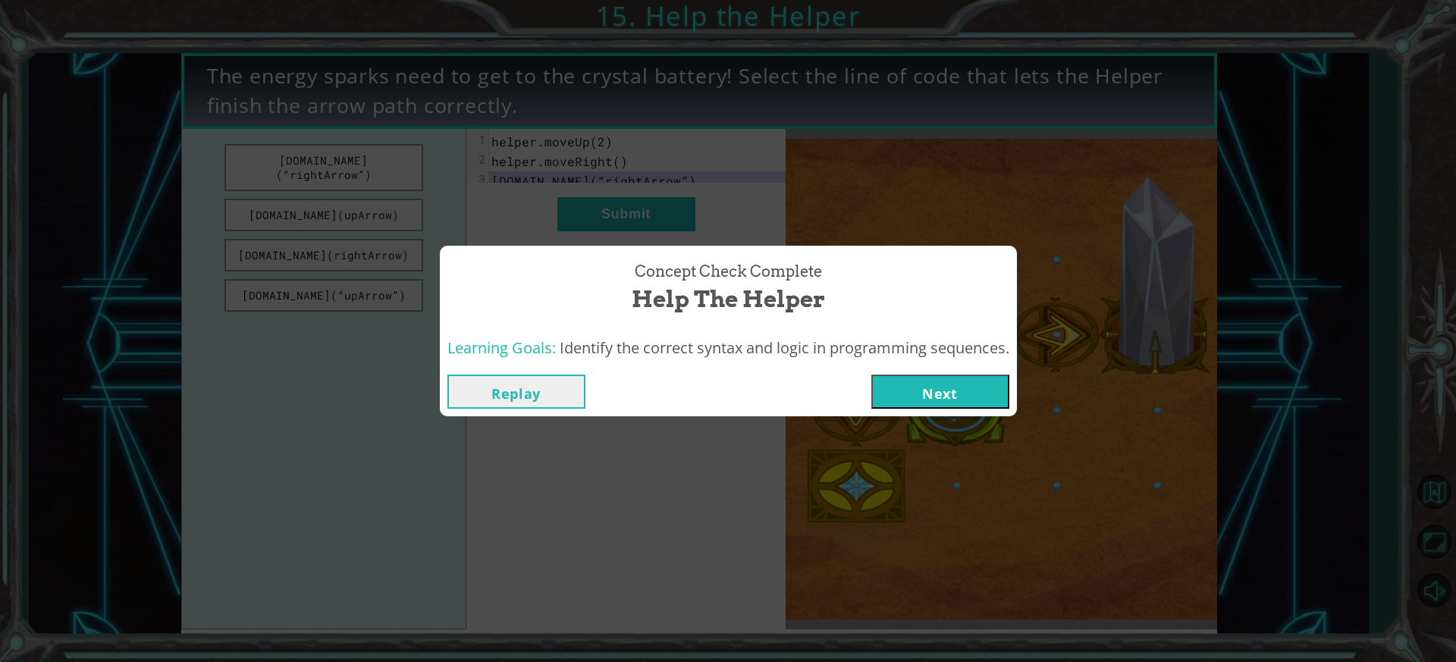
click at [915, 383] on button "Next" at bounding box center [940, 392] width 138 height 34
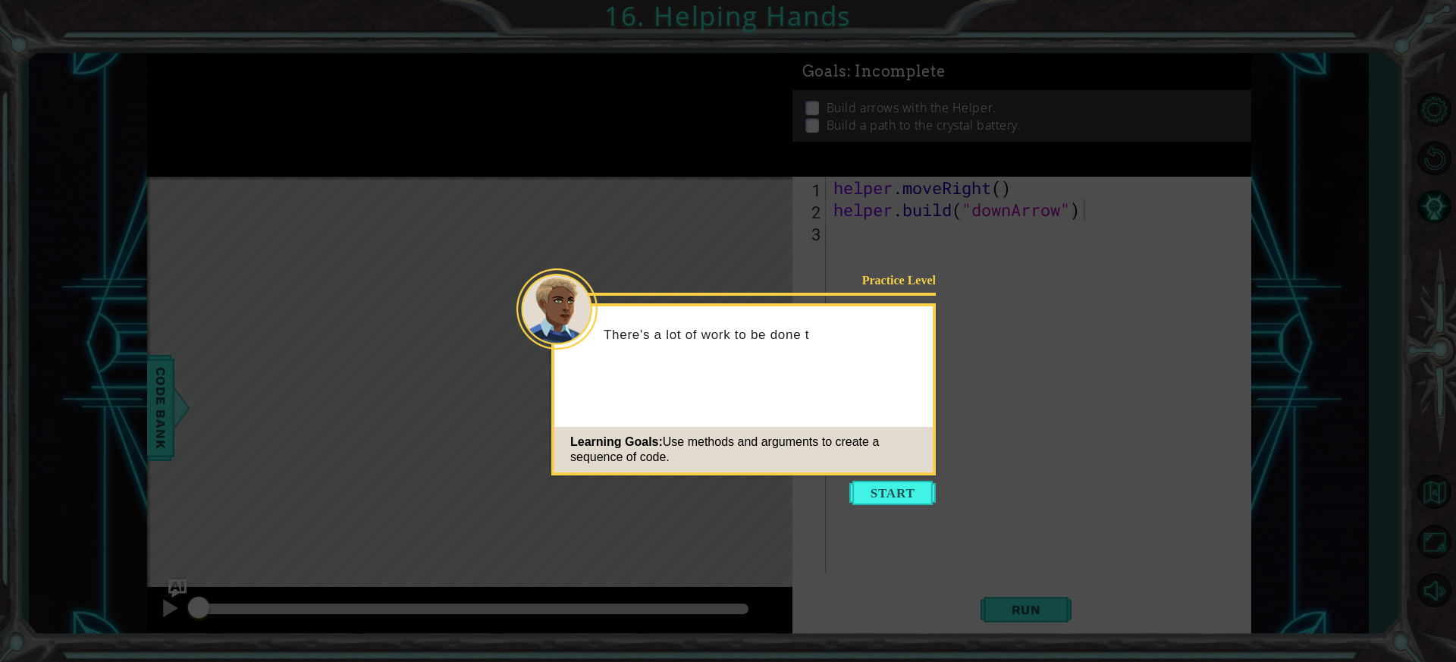
drag, startPoint x: 920, startPoint y: 491, endPoint x: 905, endPoint y: 502, distance: 18.4
click at [922, 494] on button "Start" at bounding box center [892, 493] width 86 height 24
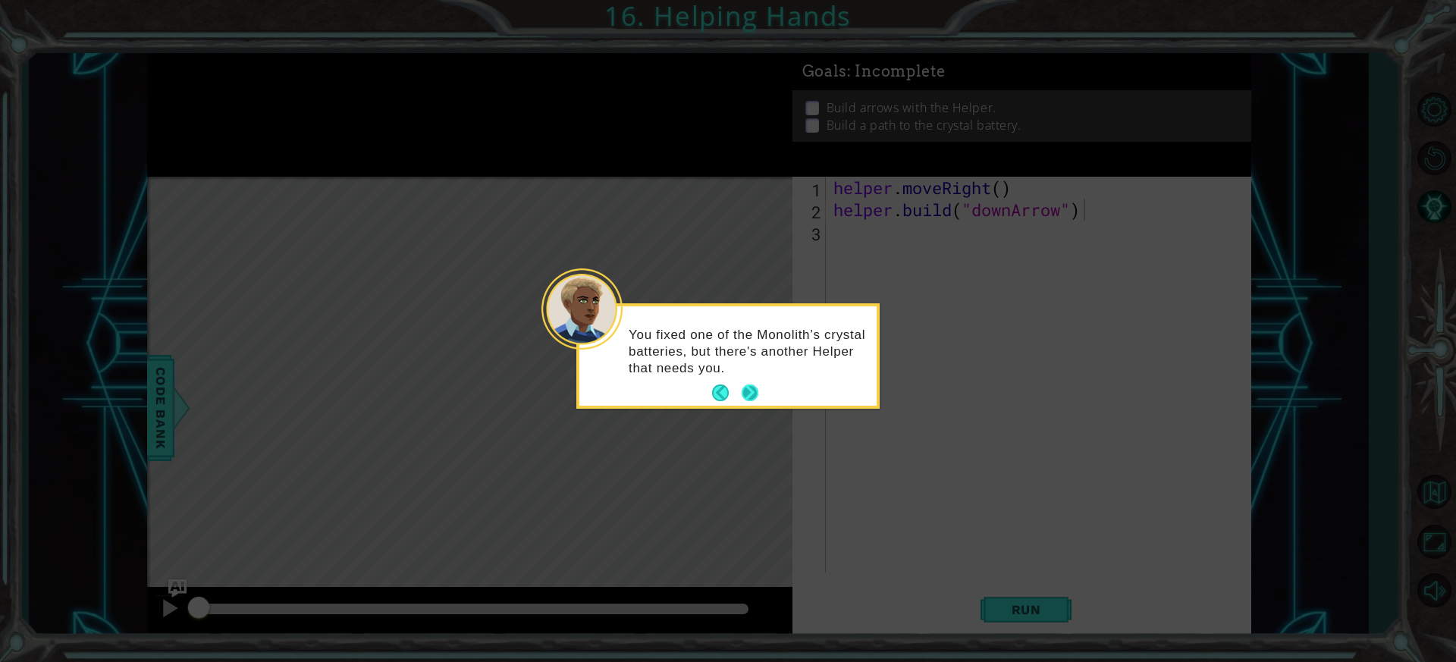
click at [751, 384] on button "Next" at bounding box center [749, 392] width 17 height 17
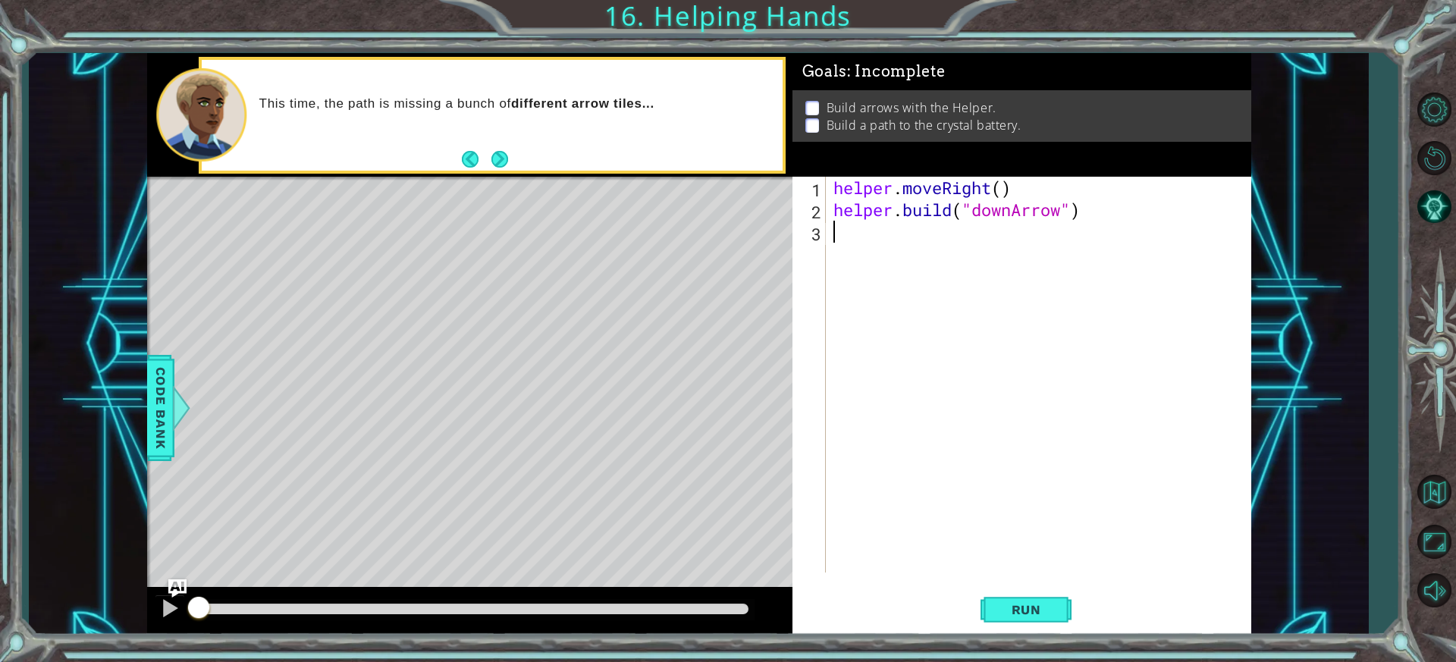
click at [855, 237] on div "helper . moveRight ( ) helper . build ( "downArrow" )" at bounding box center [1042, 397] width 424 height 440
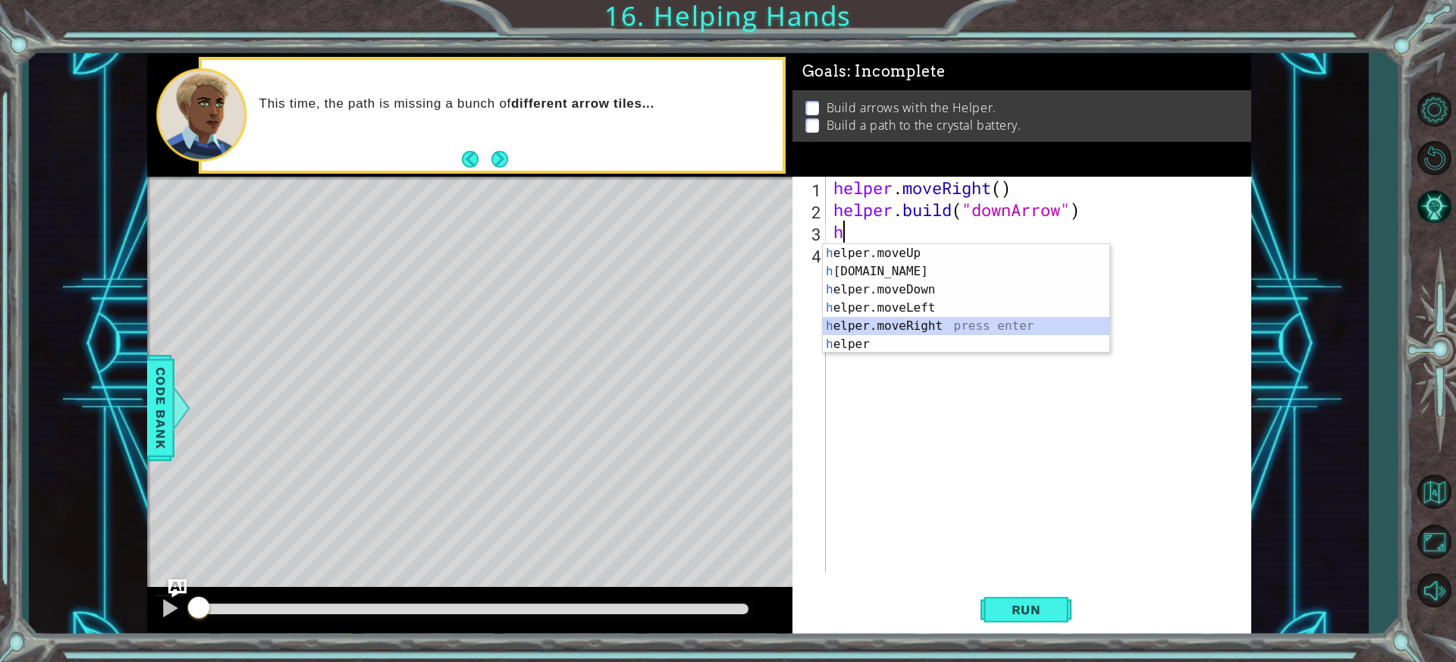
click at [920, 324] on div "h elper.moveUp press enter h [DOMAIN_NAME] press enter h elper.moveDown press e…" at bounding box center [966, 317] width 287 height 146
type textarea "helper.moveRight(1)"
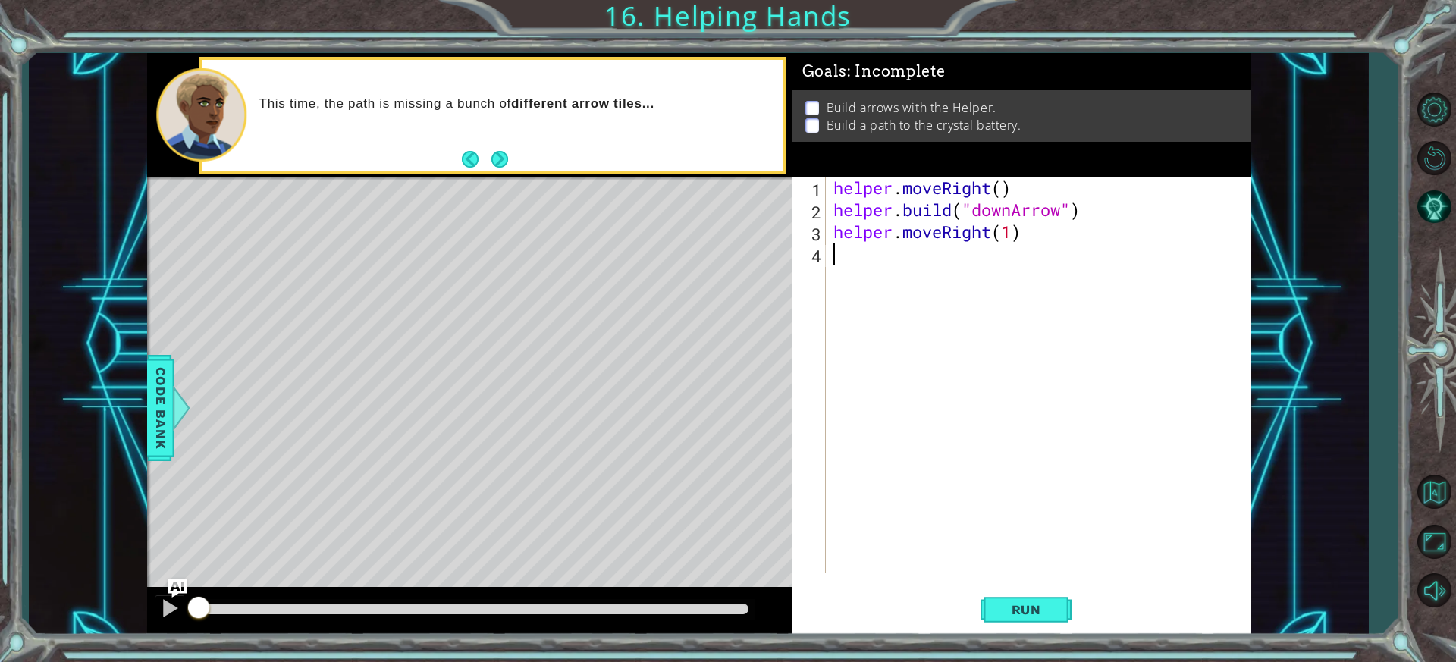
drag, startPoint x: 845, startPoint y: 253, endPoint x: 874, endPoint y: 271, distance: 34.3
click at [857, 259] on div "helper . moveRight ( ) helper . build ( "downArrow" ) helper . moveRight ( 1 )" at bounding box center [1042, 397] width 424 height 440
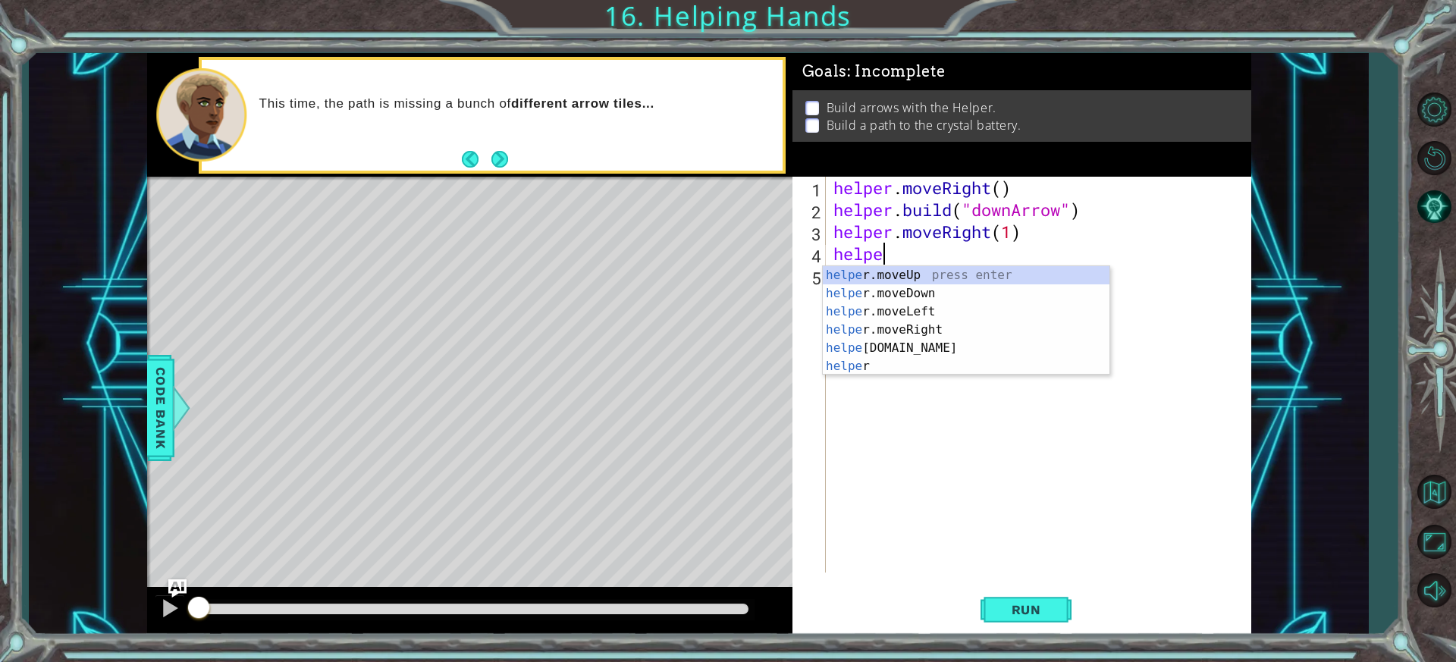
scroll to position [0, 2]
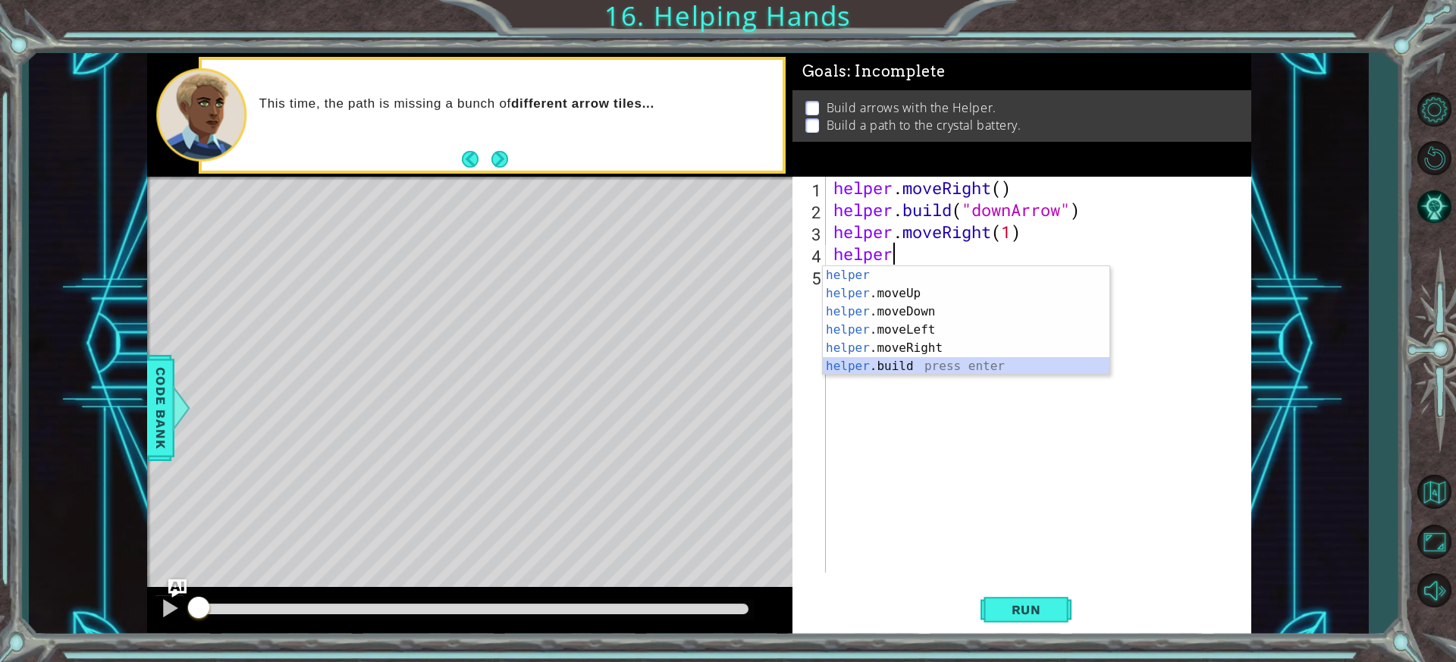
click at [907, 369] on div "helper press enter helper .moveUp press enter helper .moveDown press enter help…" at bounding box center [966, 339] width 287 height 146
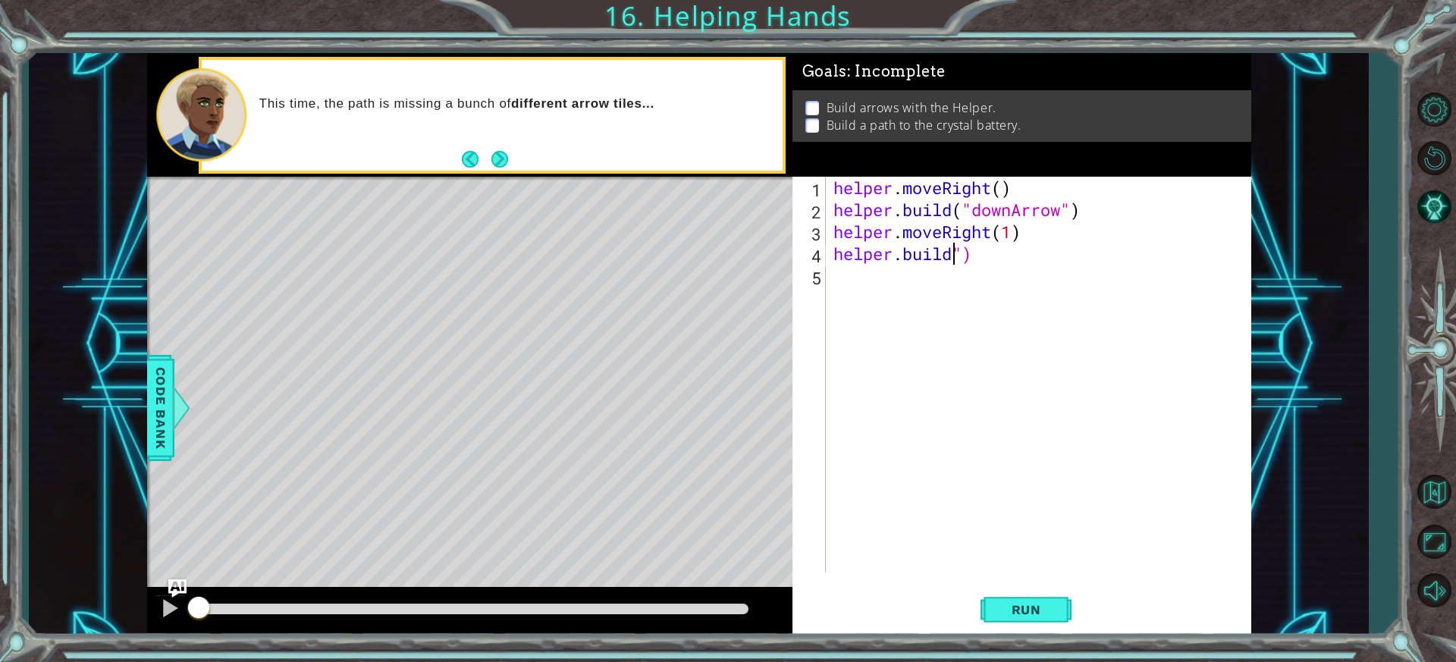
click at [956, 265] on div "helper . moveRight ( ) helper . build ( "downArrow" ) helper . moveRight ( 1 ) …" at bounding box center [1042, 397] width 424 height 440
click at [977, 273] on div "helper.[PERSON_NAME] press enter" at bounding box center [966, 293] width 287 height 55
drag, startPoint x: 983, startPoint y: 267, endPoint x: 908, endPoint y: 622, distance: 363.2
click at [984, 268] on div "" downArrow" press enter" at bounding box center [1095, 293] width 287 height 55
type textarea "[DOMAIN_NAME]("downArrow")"
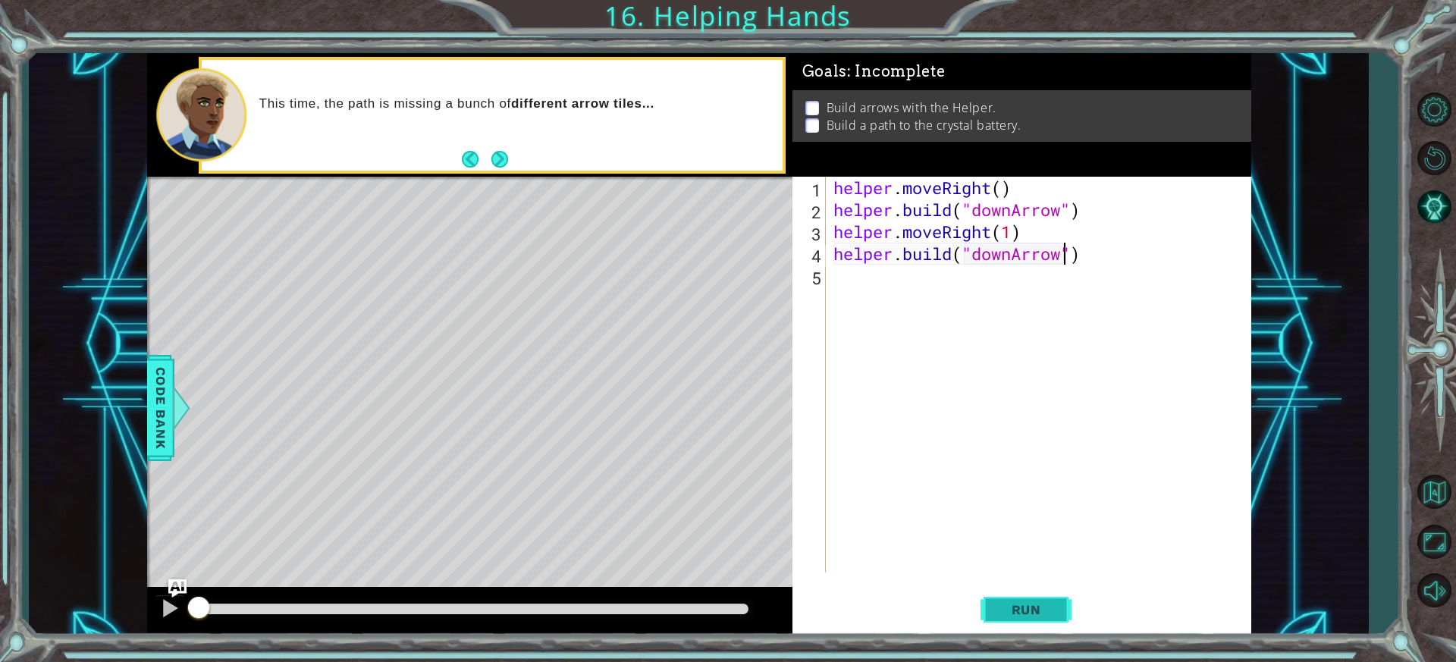
click at [1012, 590] on button "Run" at bounding box center [1025, 609] width 91 height 45
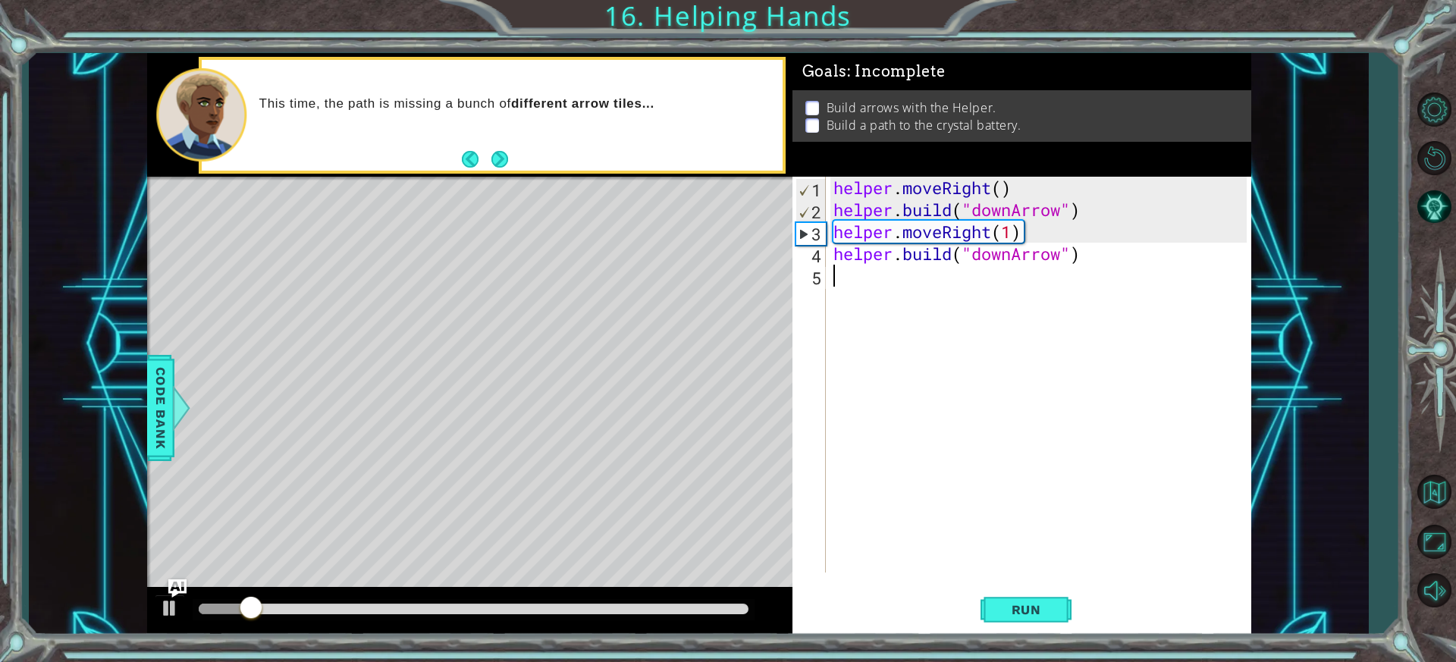
drag, startPoint x: 866, startPoint y: 286, endPoint x: 877, endPoint y: 283, distance: 11.8
click at [869, 287] on div "helper . moveRight ( ) helper . build ( "downArrow" ) helper . moveRight ( 1 ) …" at bounding box center [1042, 397] width 424 height 440
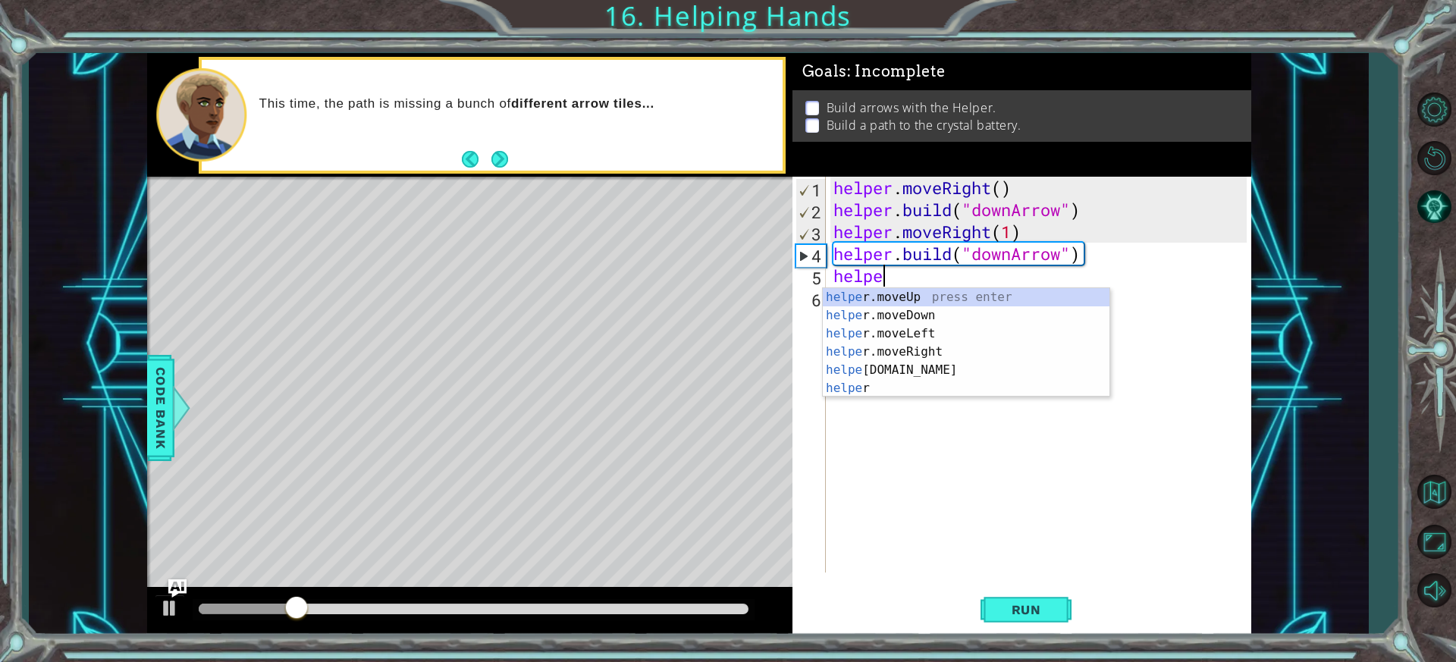
scroll to position [0, 2]
click at [907, 334] on div "helper press enter helper .moveUp press enter helper .moveDown press enter help…" at bounding box center [966, 361] width 287 height 146
type textarea "helper.moveDown(1)"
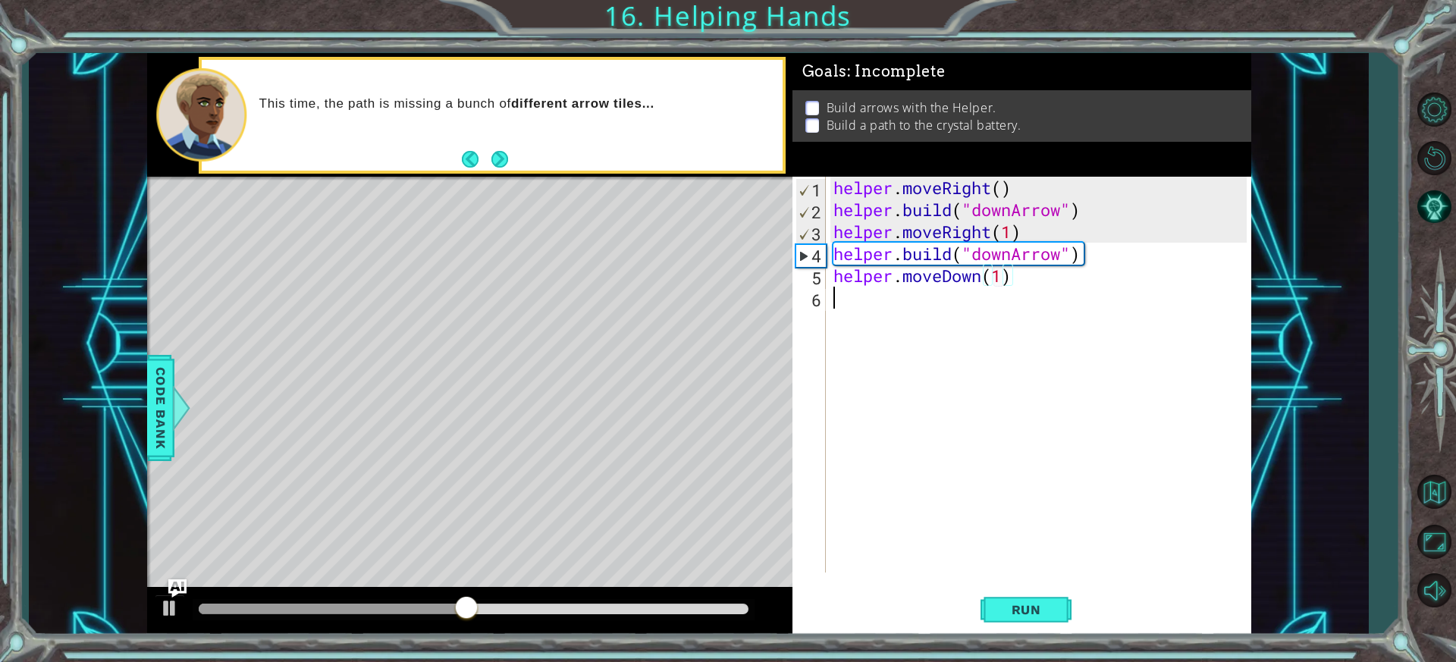
click at [844, 304] on div "helper . moveRight ( ) helper . build ( "downArrow" ) helper . moveRight ( 1 ) …" at bounding box center [1042, 397] width 424 height 440
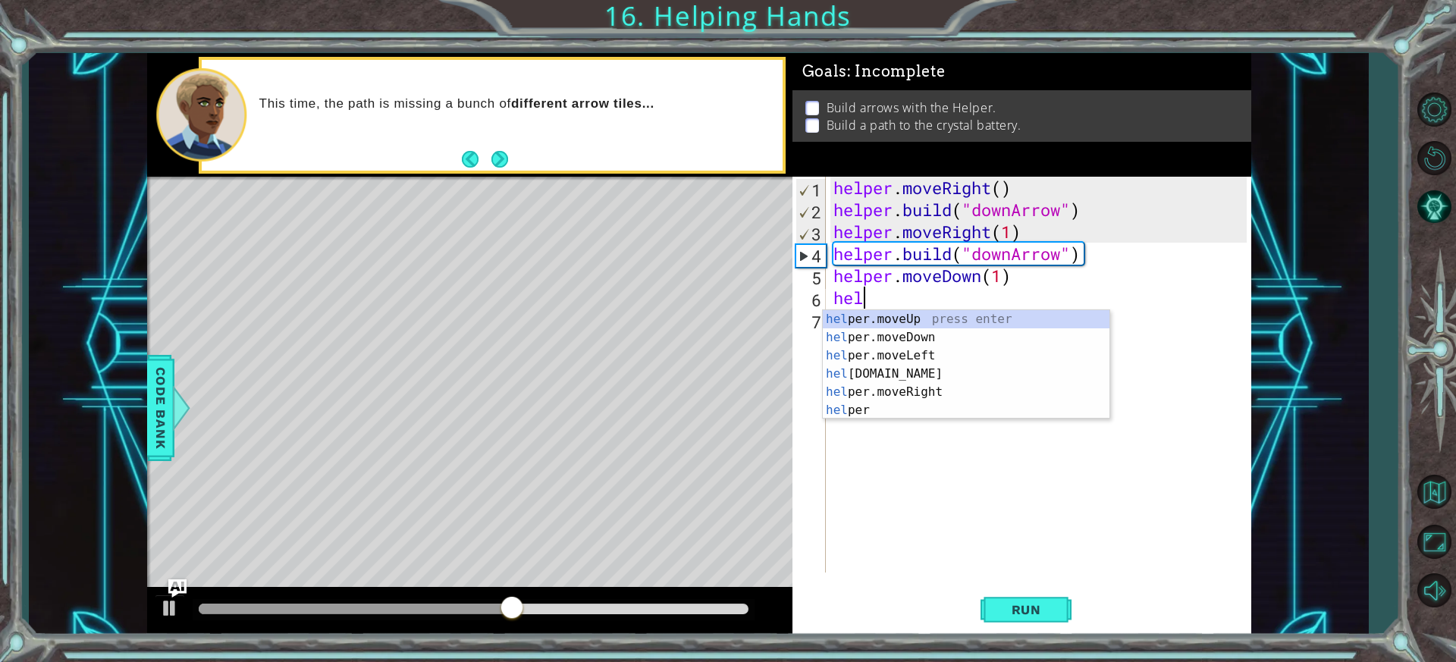
scroll to position [0, 1]
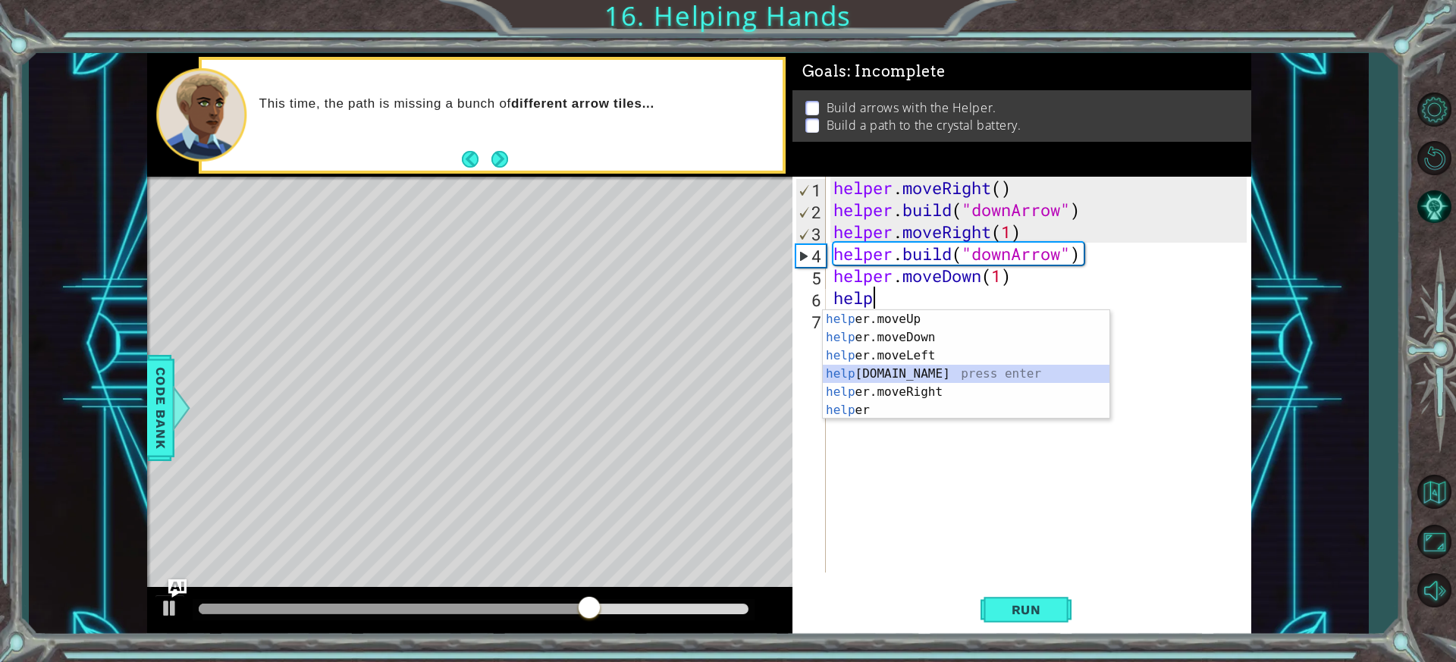
click at [887, 375] on div "help er.moveUp press enter help er.moveDown press enter help er.moveLeft press …" at bounding box center [966, 383] width 287 height 146
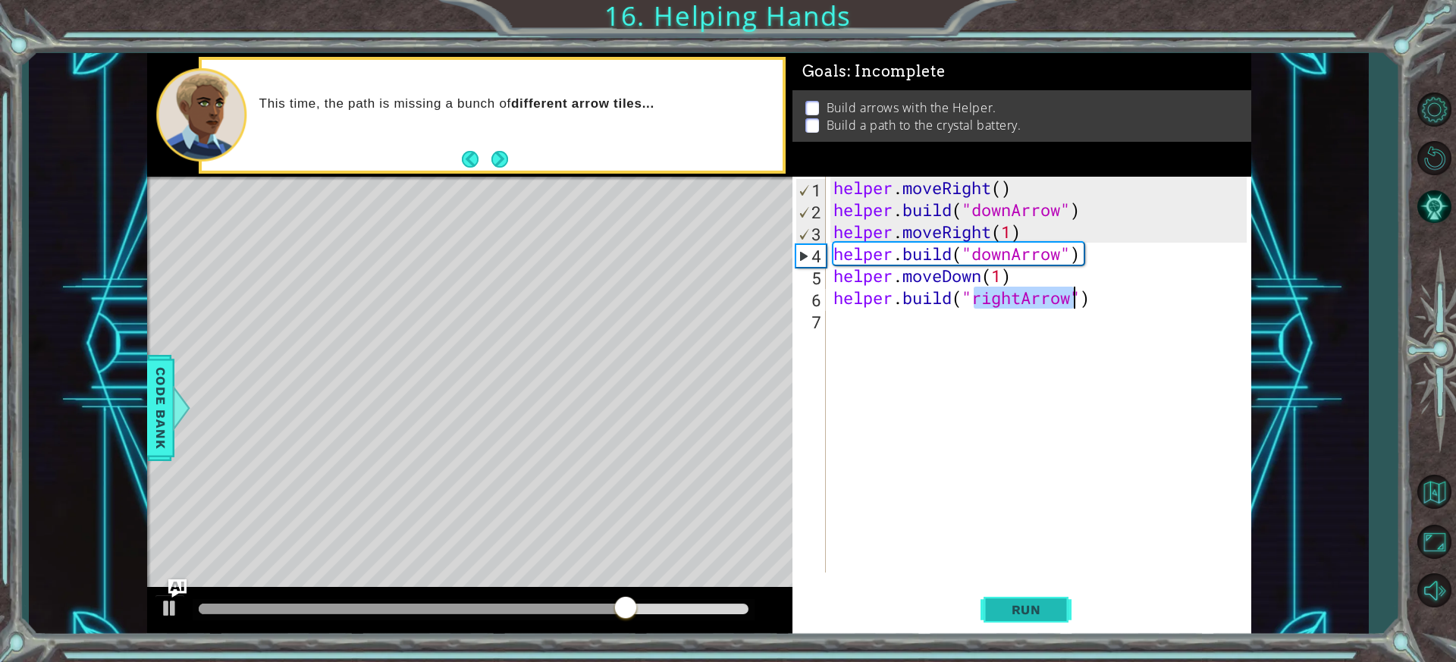
type textarea "[DOMAIN_NAME]("rightArrow")"
click at [1063, 600] on button "Run" at bounding box center [1025, 609] width 91 height 45
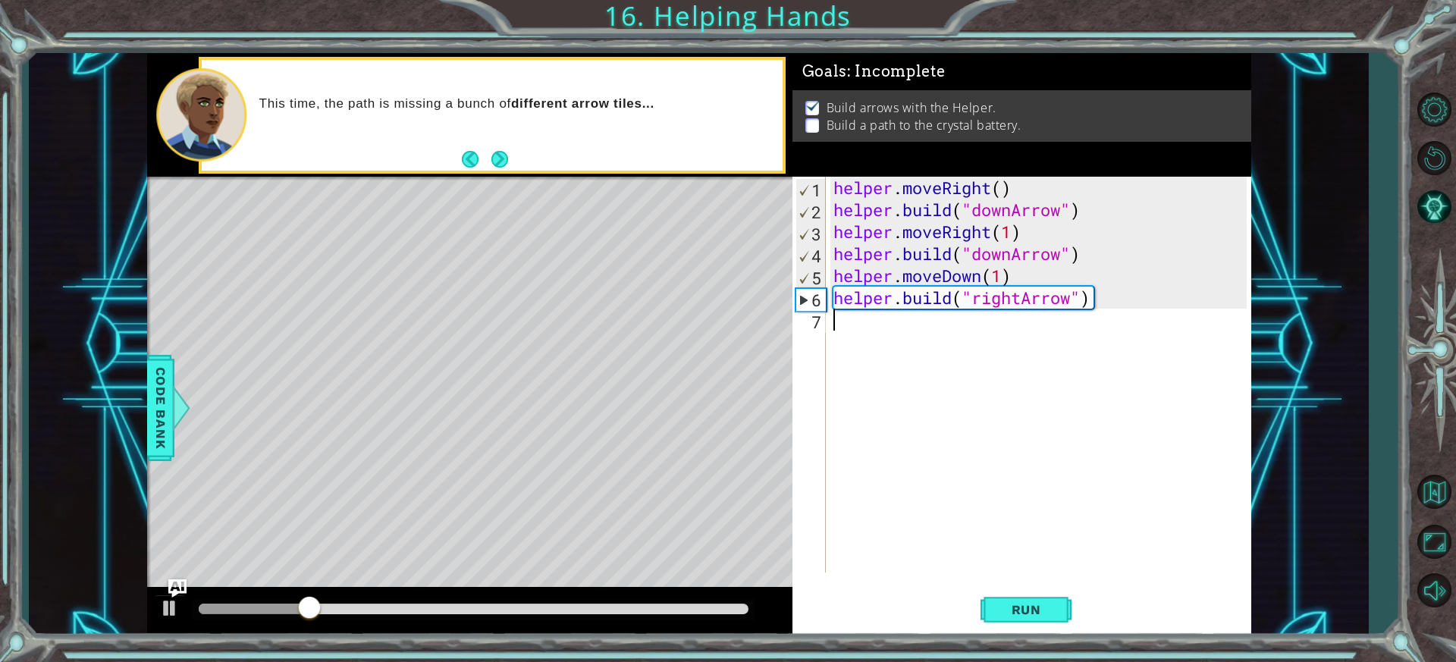
click at [890, 324] on div "helper . moveRight ( ) helper . build ( "downArrow" ) helper . moveRight ( 1 ) …" at bounding box center [1042, 397] width 424 height 440
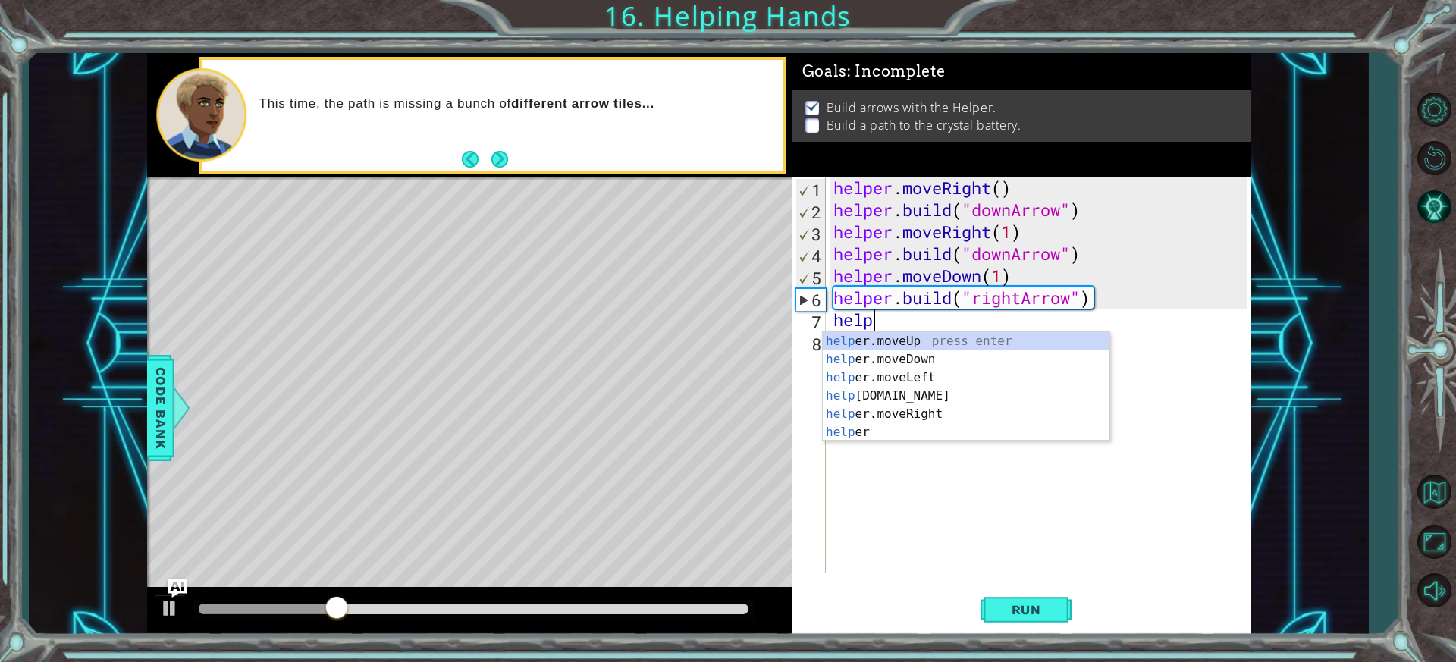
scroll to position [0, 2]
click at [898, 411] on div "helper press enter helper .moveUp press enter helper .moveDown press enter help…" at bounding box center [966, 405] width 287 height 146
type textarea "helper.moveRight(1)"
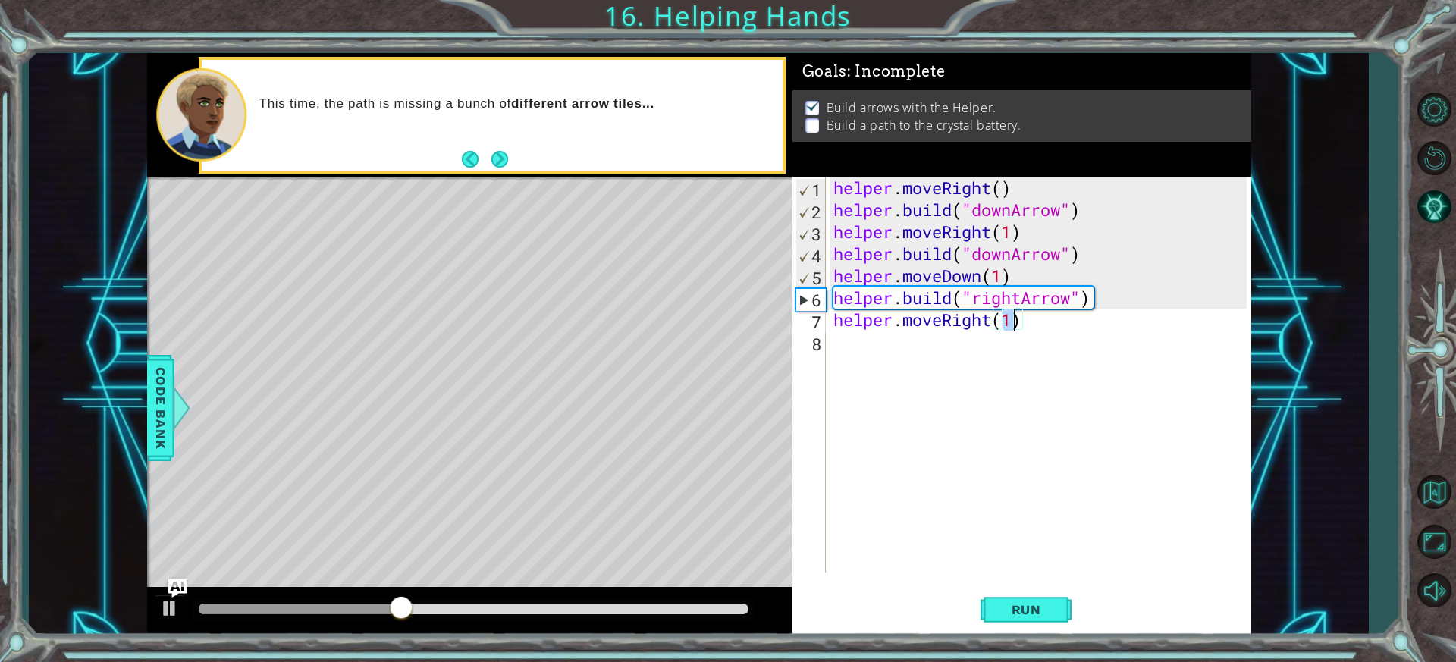
click at [854, 334] on div "helper . moveRight ( ) helper . build ( "downArrow" ) helper . moveRight ( 1 ) …" at bounding box center [1042, 397] width 424 height 440
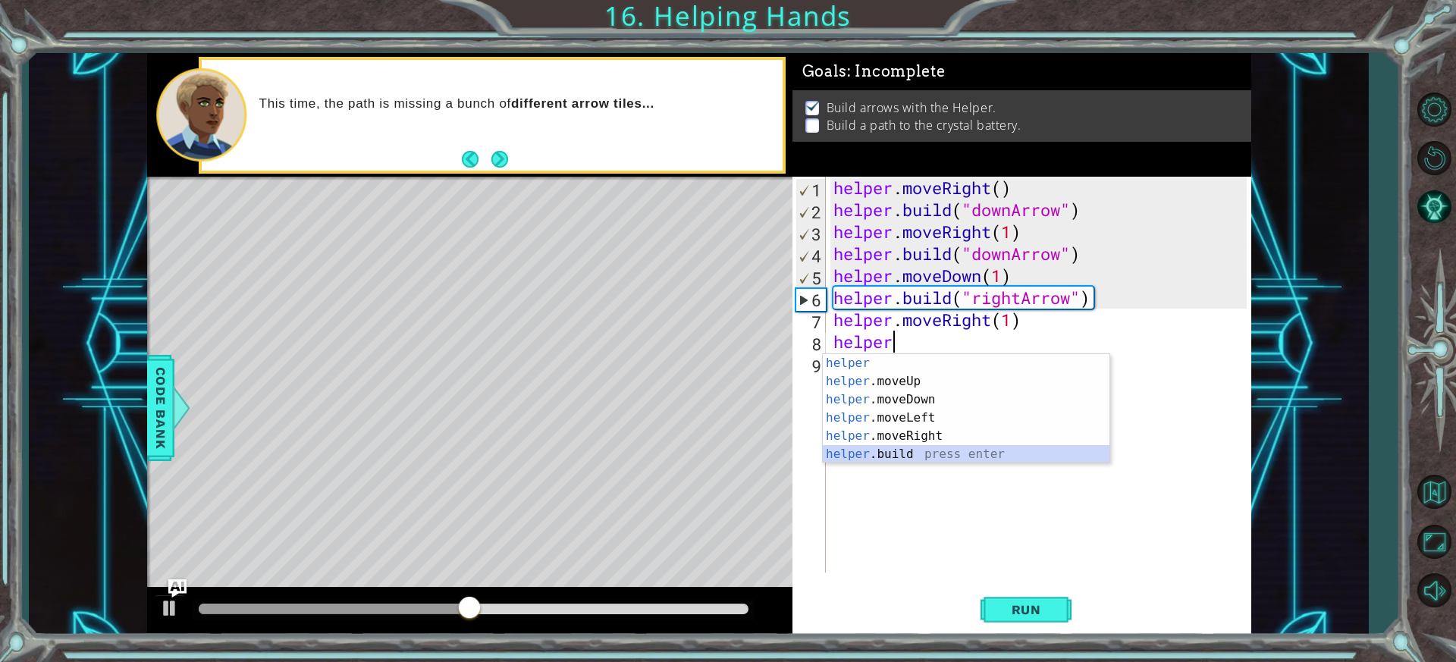
click at [874, 454] on div "helper press enter helper .moveUp press enter helper .moveDown press enter help…" at bounding box center [966, 427] width 287 height 146
type textarea "[DOMAIN_NAME]("rightArrow")"
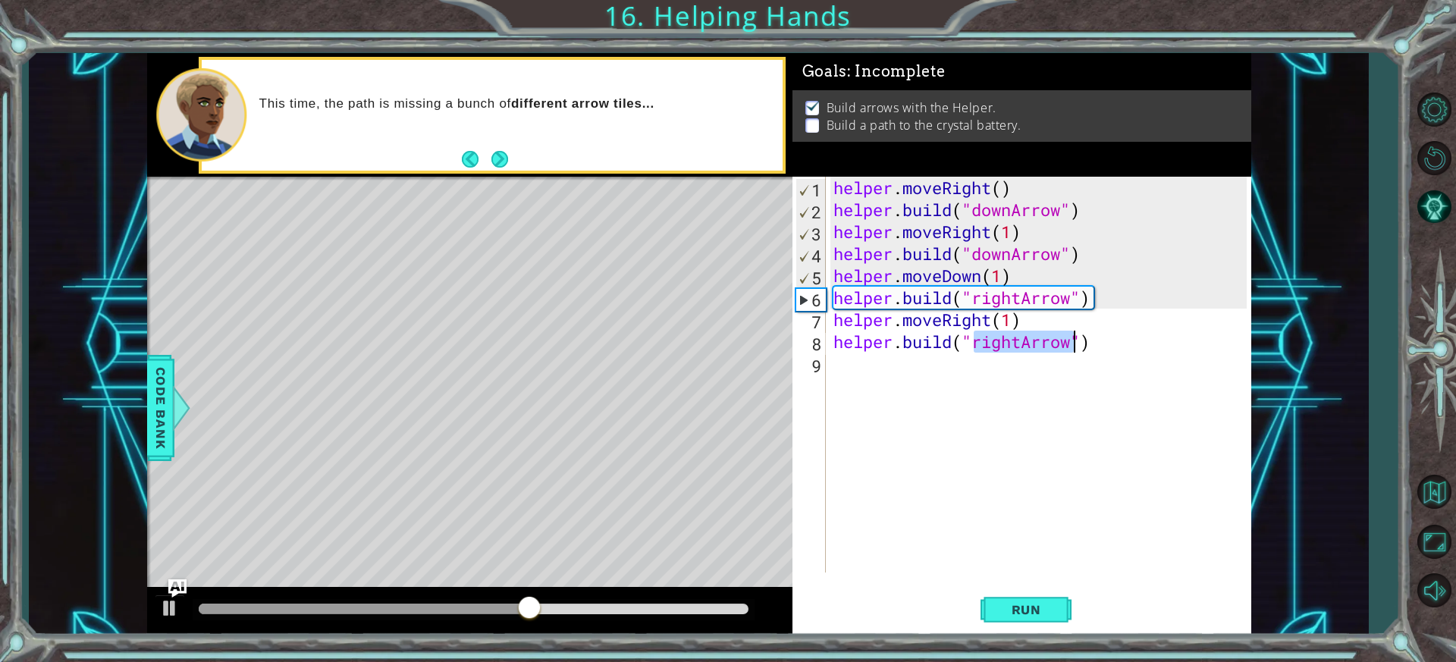
click at [847, 364] on div "helper . moveRight ( ) helper . build ( "downArrow" ) helper . moveRight ( 1 ) …" at bounding box center [1042, 397] width 424 height 440
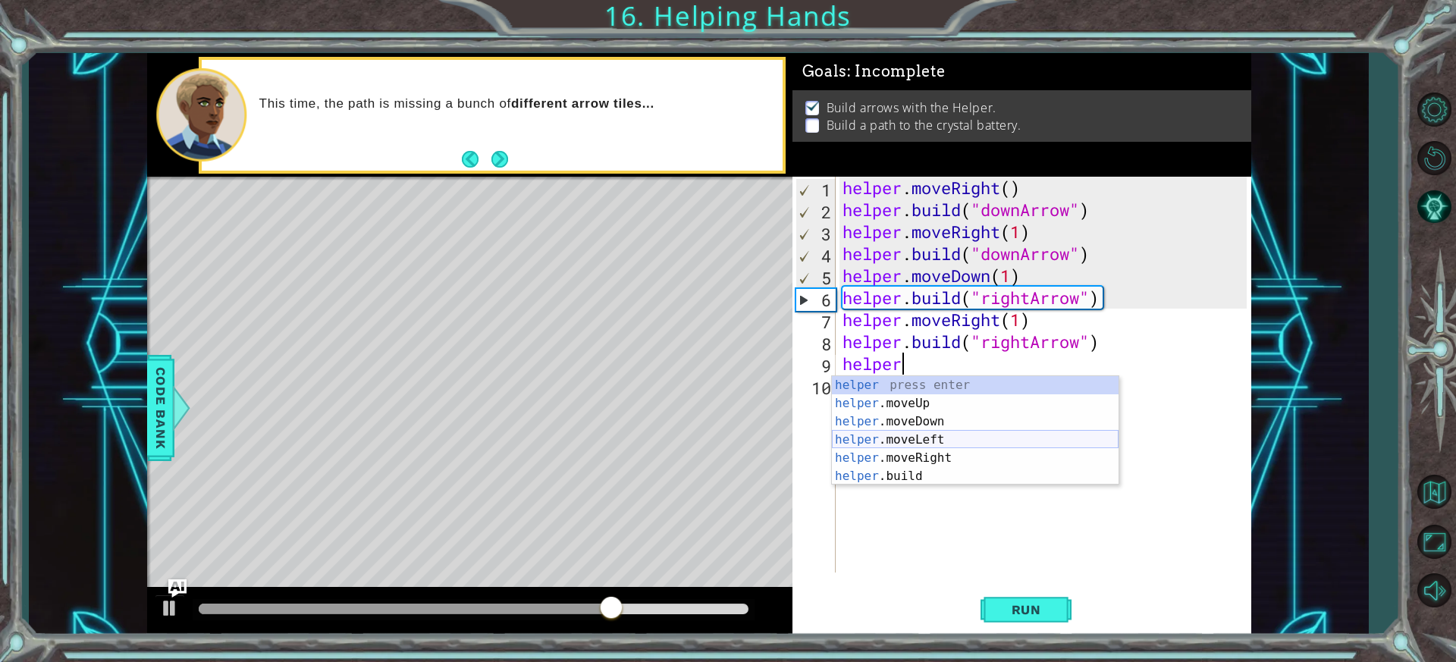
click at [911, 447] on div "helper press enter helper .moveUp press enter helper .moveDown press enter help…" at bounding box center [975, 449] width 287 height 146
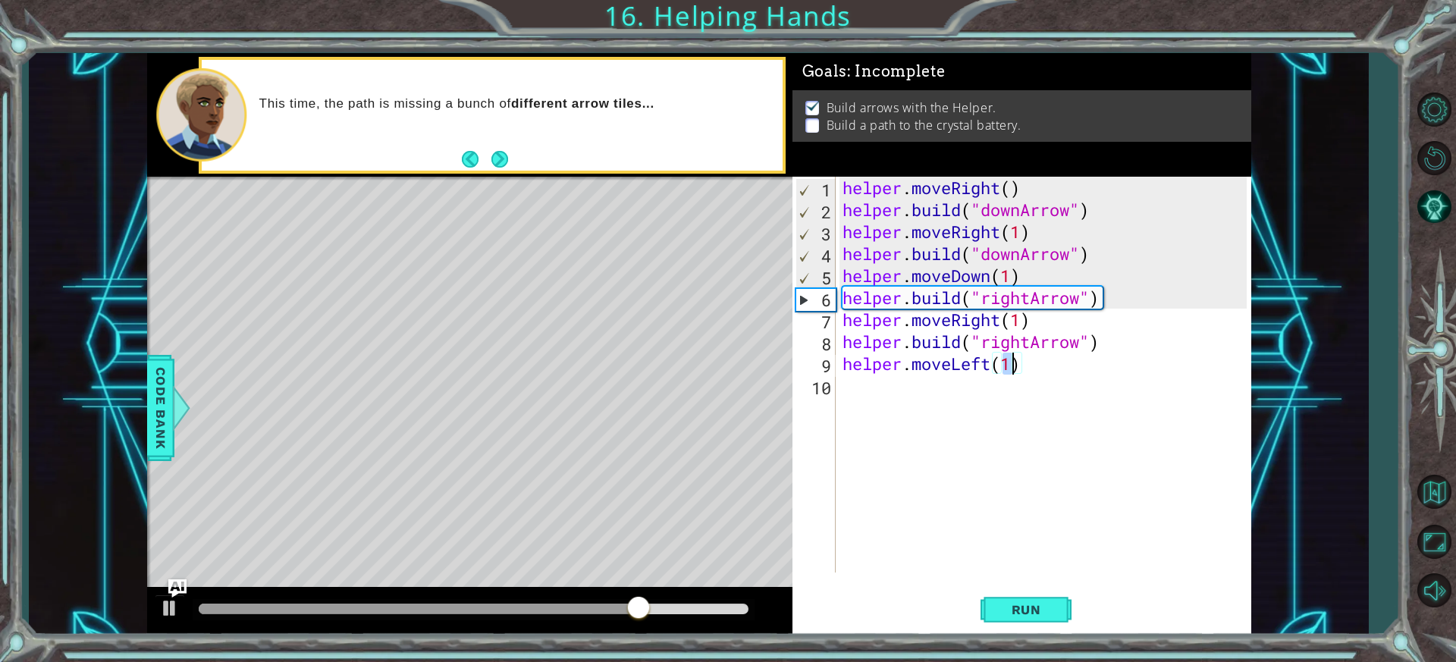
click at [988, 365] on div "helper . moveRight ( ) helper . build ( "downArrow" ) helper . moveRight ( 1 ) …" at bounding box center [1046, 397] width 415 height 440
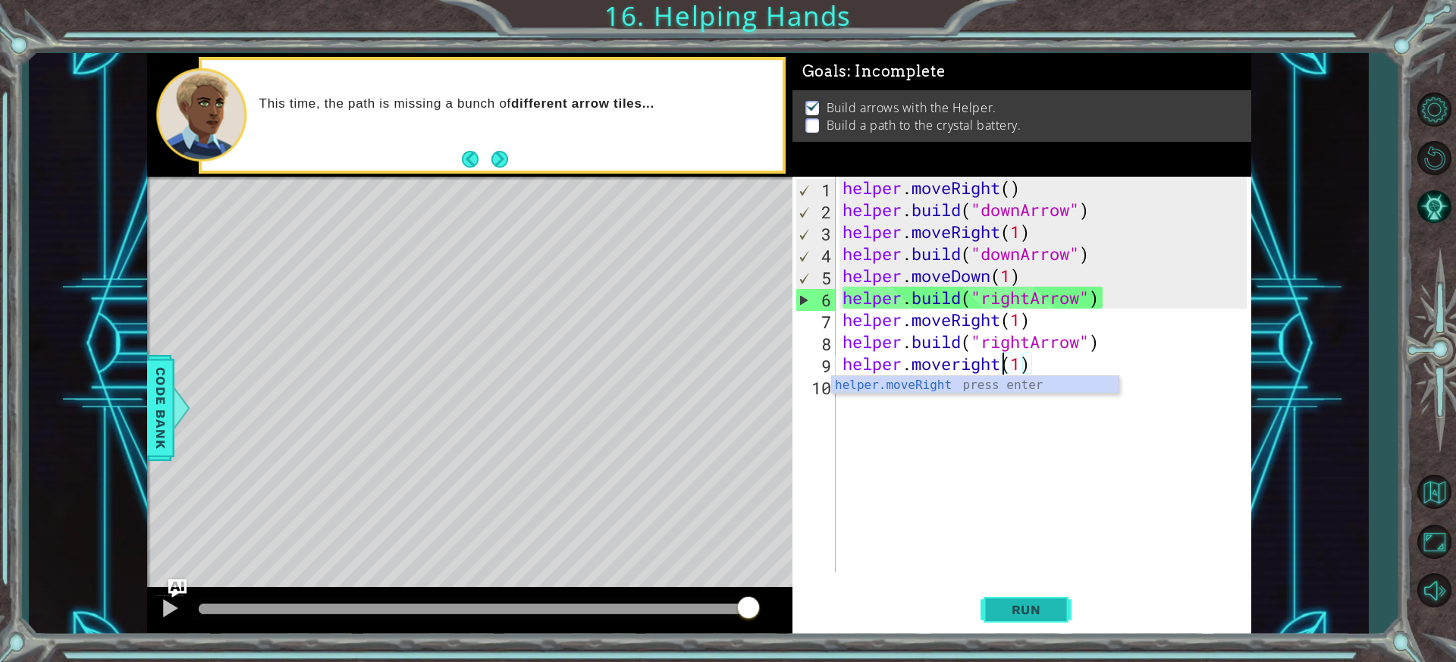
click at [1040, 607] on span "Run" at bounding box center [1026, 609] width 60 height 15
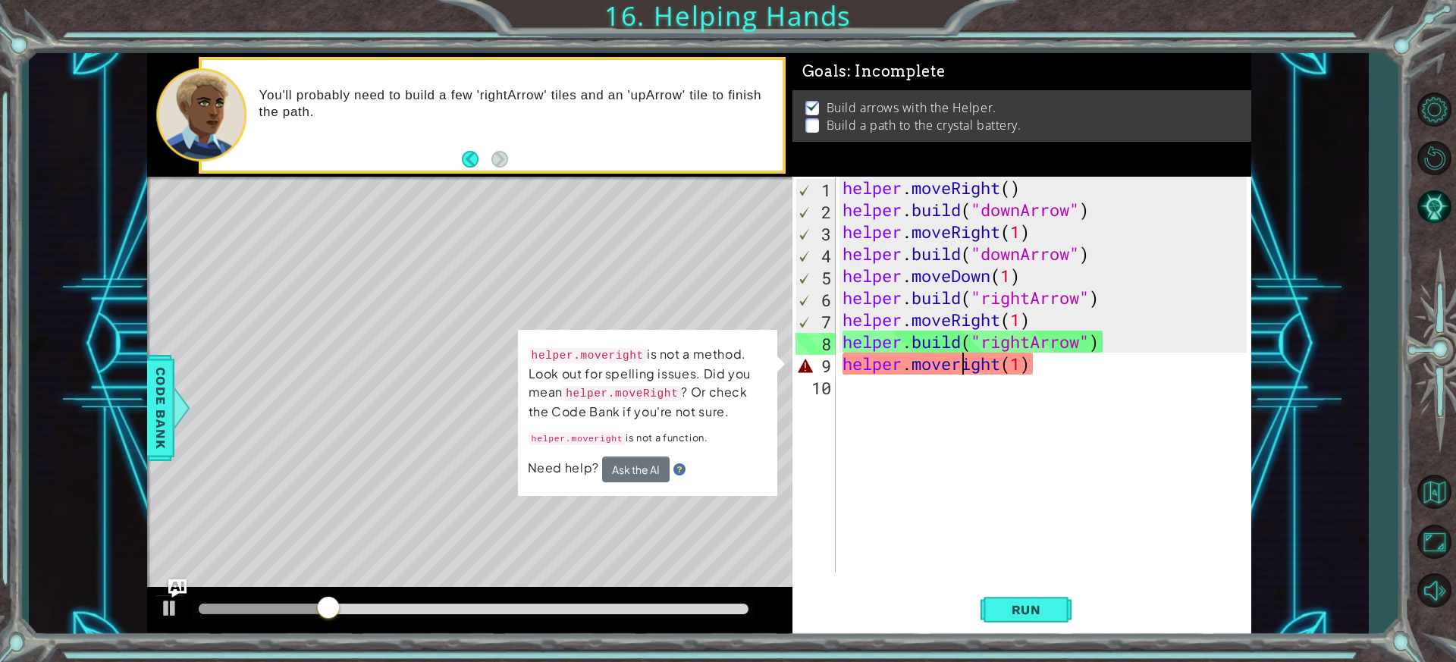
drag, startPoint x: 961, startPoint y: 373, endPoint x: 991, endPoint y: 359, distance: 33.3
click at [961, 372] on div "helper . moveRight ( ) helper . build ( "downArrow" ) helper . moveRight ( 1 ) …" at bounding box center [1046, 397] width 415 height 440
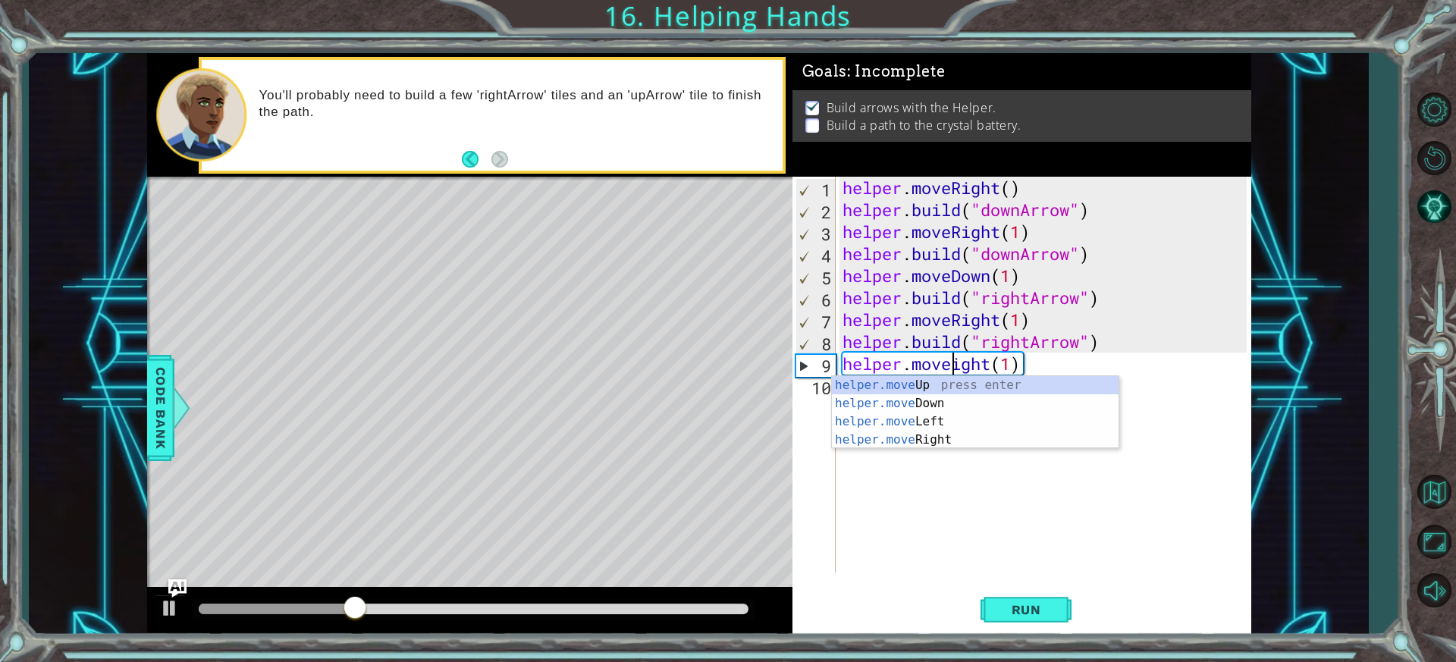
scroll to position [0, 5]
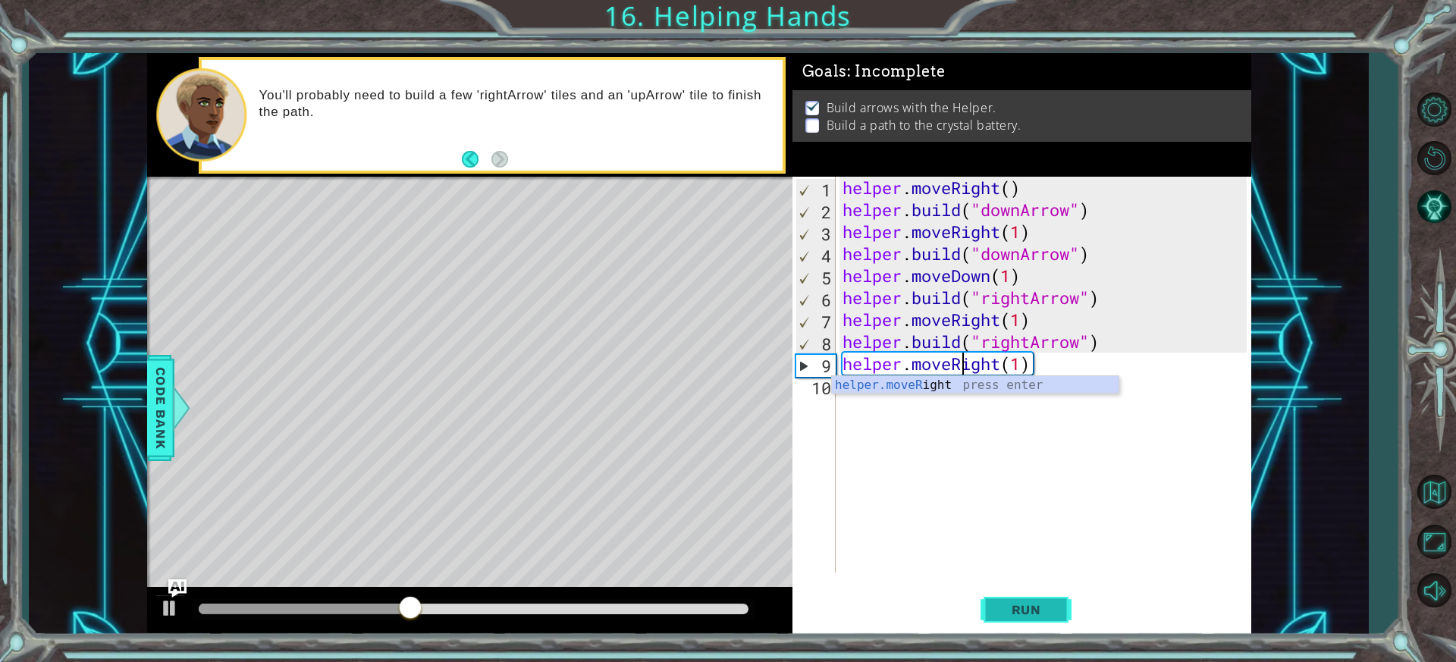
type textarea "helper.moveRight(1)"
click at [1048, 615] on span "Run" at bounding box center [1026, 609] width 60 height 15
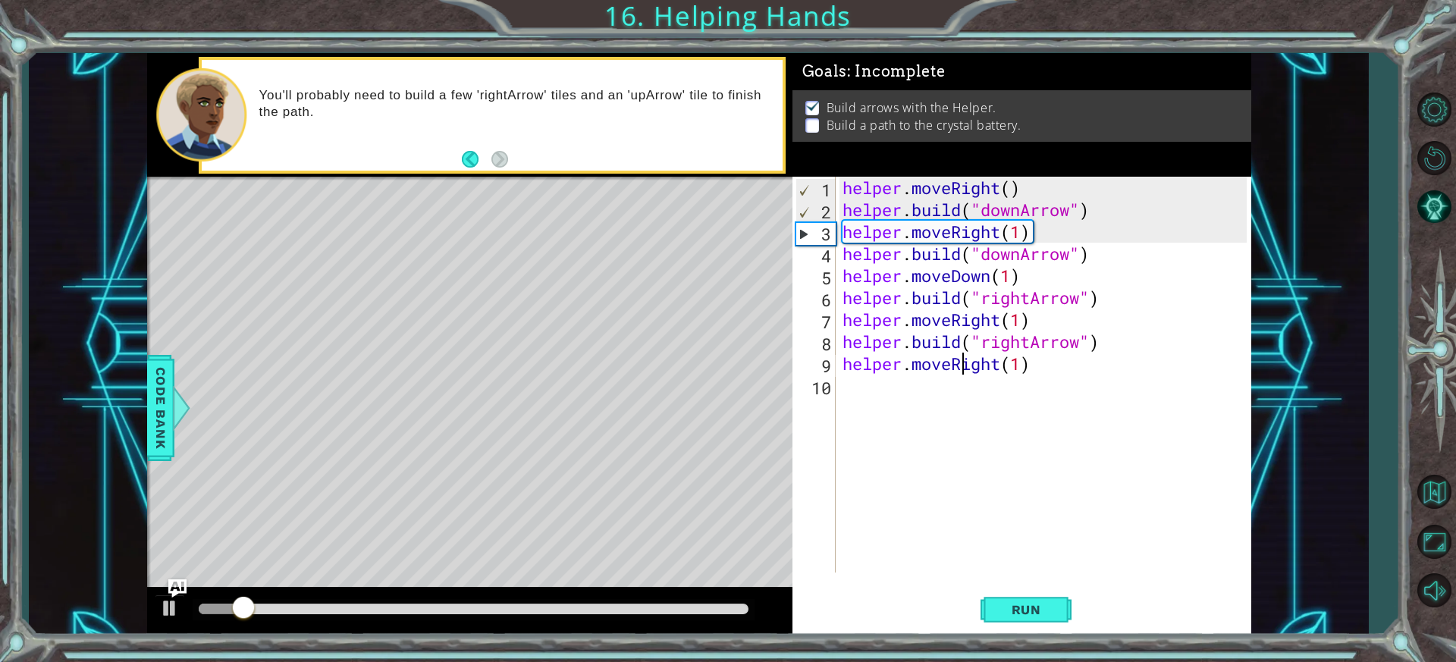
click at [892, 404] on div "helper . moveRight ( ) helper . build ( "downArrow" ) helper . moveRight ( 1 ) …" at bounding box center [1046, 397] width 415 height 440
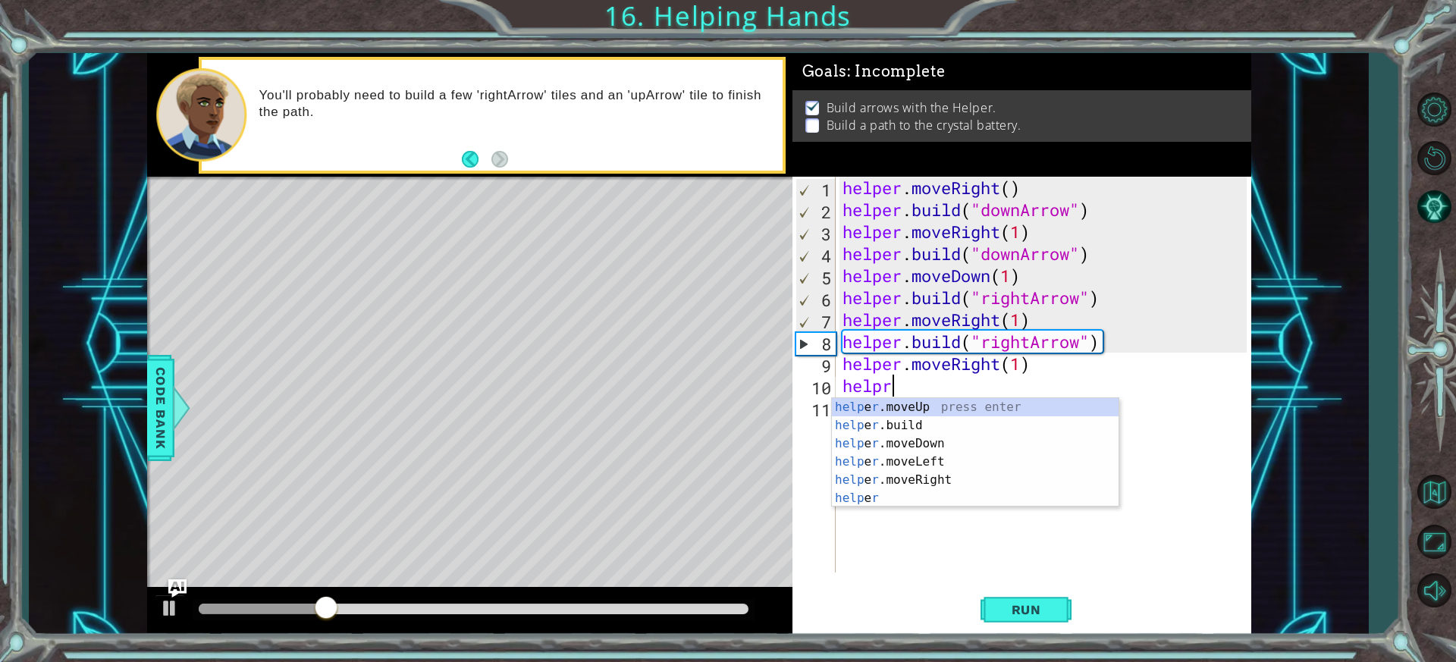
scroll to position [0, 2]
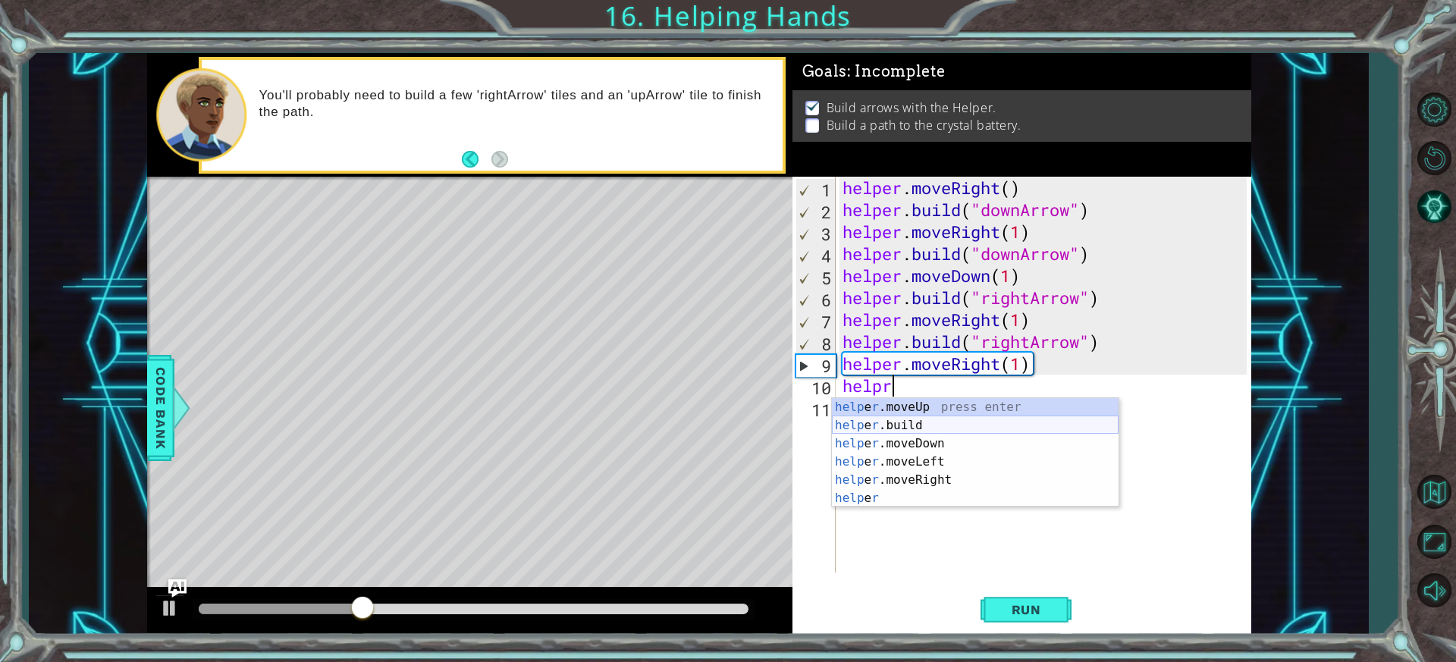
click at [928, 417] on div "help e r .moveUp press enter help e r .build press enter help e r .moveDown pre…" at bounding box center [975, 471] width 287 height 146
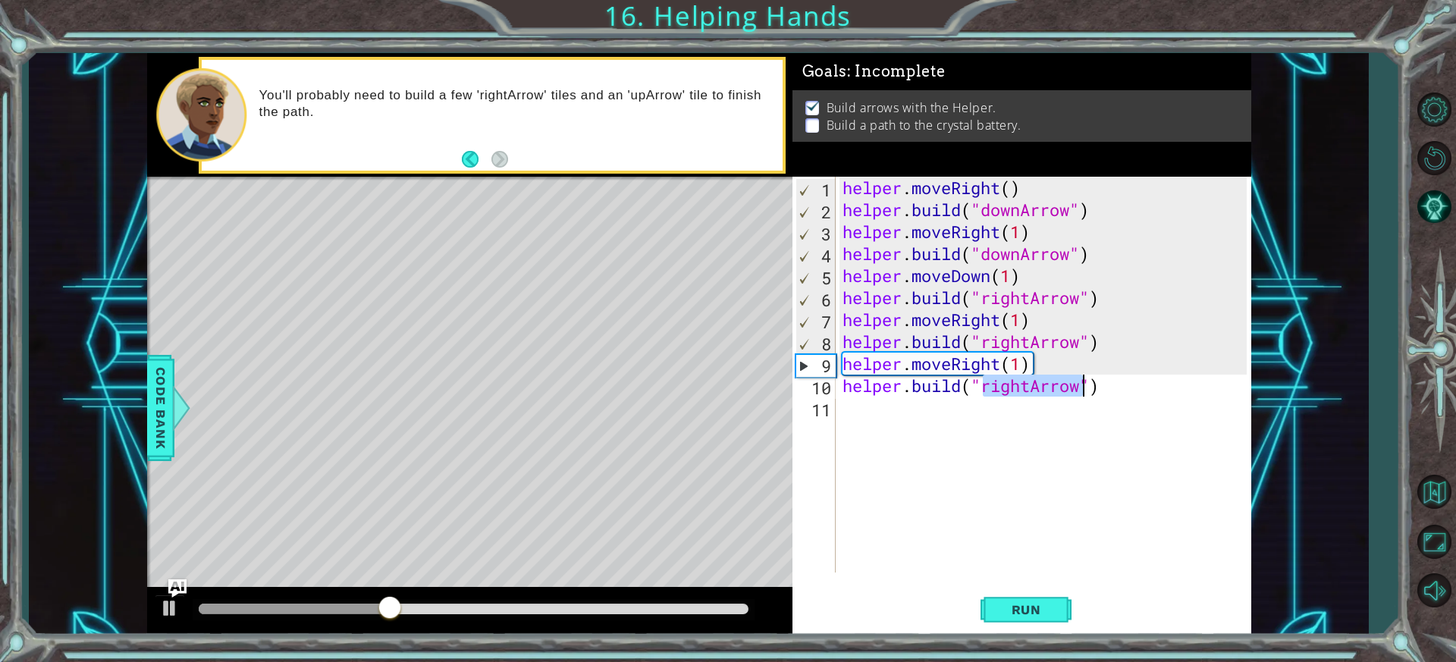
click at [1060, 395] on div "helper . moveRight ( ) helper . build ( "downArrow" ) helper . moveRight ( 1 ) …" at bounding box center [1042, 375] width 407 height 396
click at [1010, 386] on div "helper . moveRight ( ) helper . build ( "downArrow" ) helper . moveRight ( 1 ) …" at bounding box center [1046, 397] width 415 height 440
type textarea "[DOMAIN_NAME]("upArrow")"
click at [1036, 605] on span "Run" at bounding box center [1026, 609] width 60 height 15
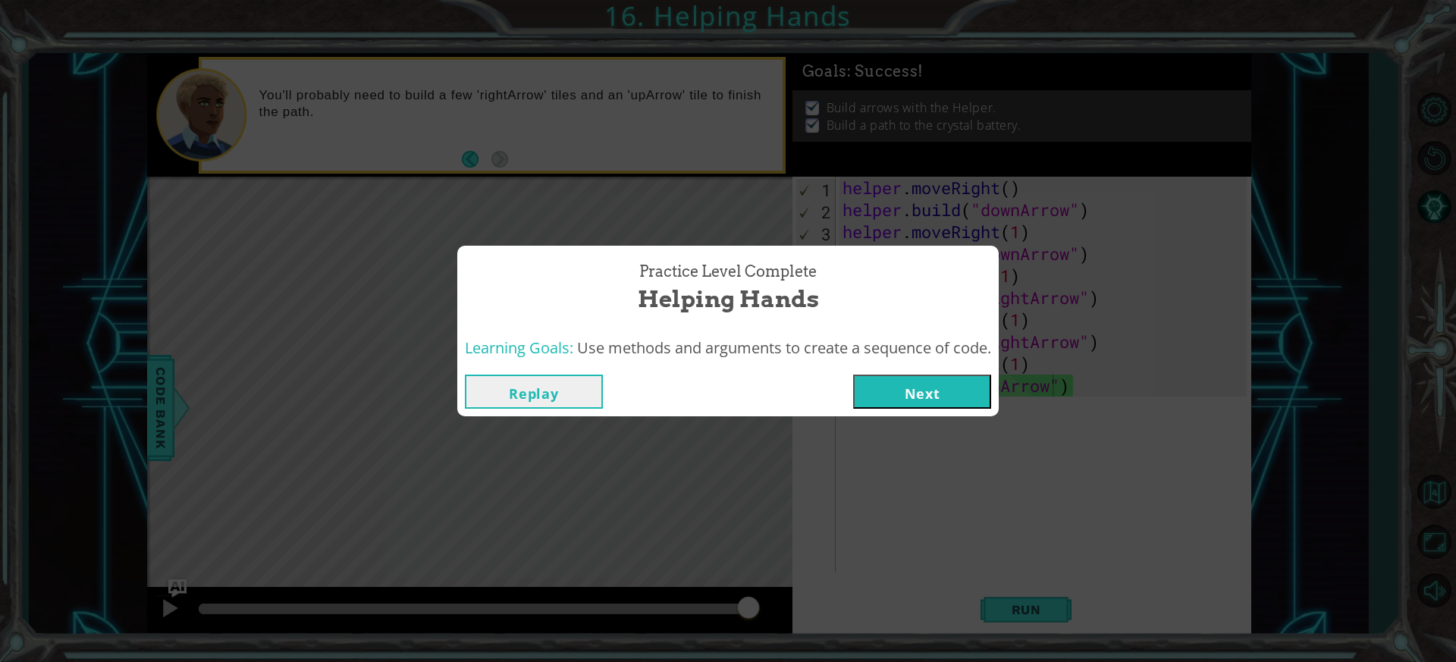
click at [925, 389] on button "Next" at bounding box center [922, 392] width 138 height 34
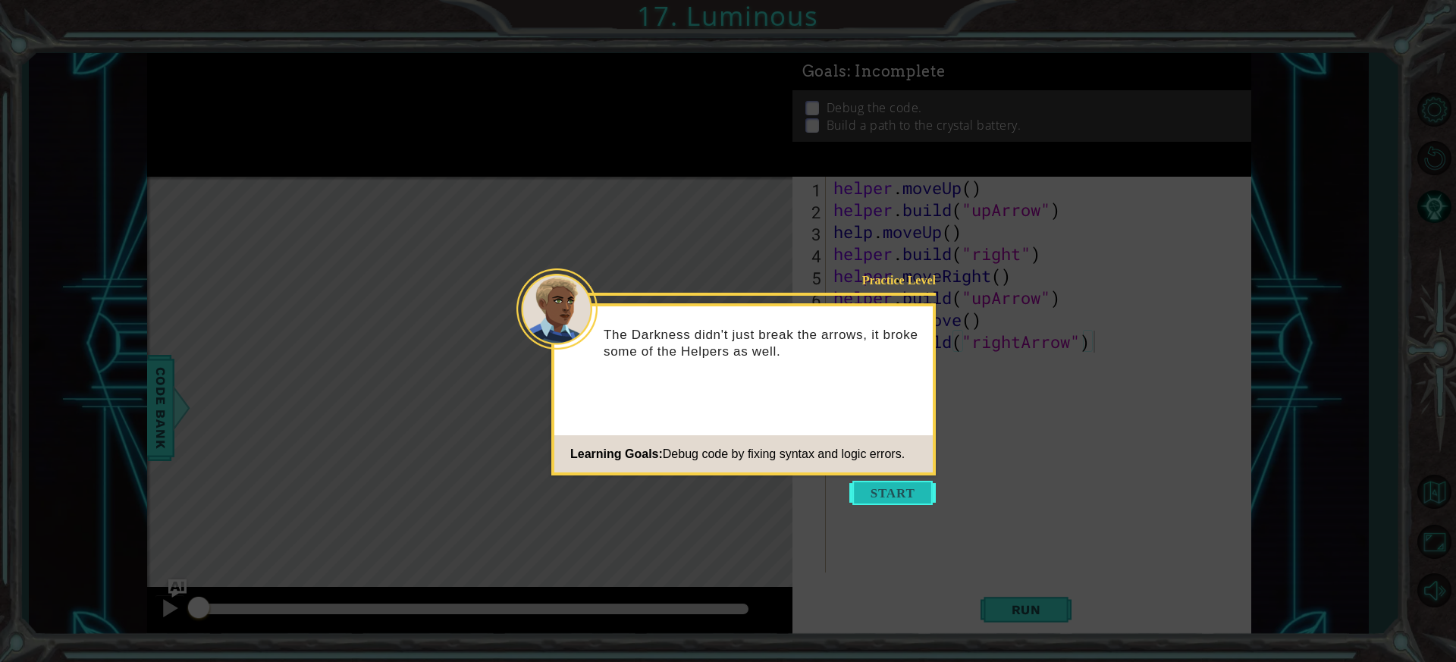
click at [898, 502] on button "Start" at bounding box center [892, 493] width 86 height 24
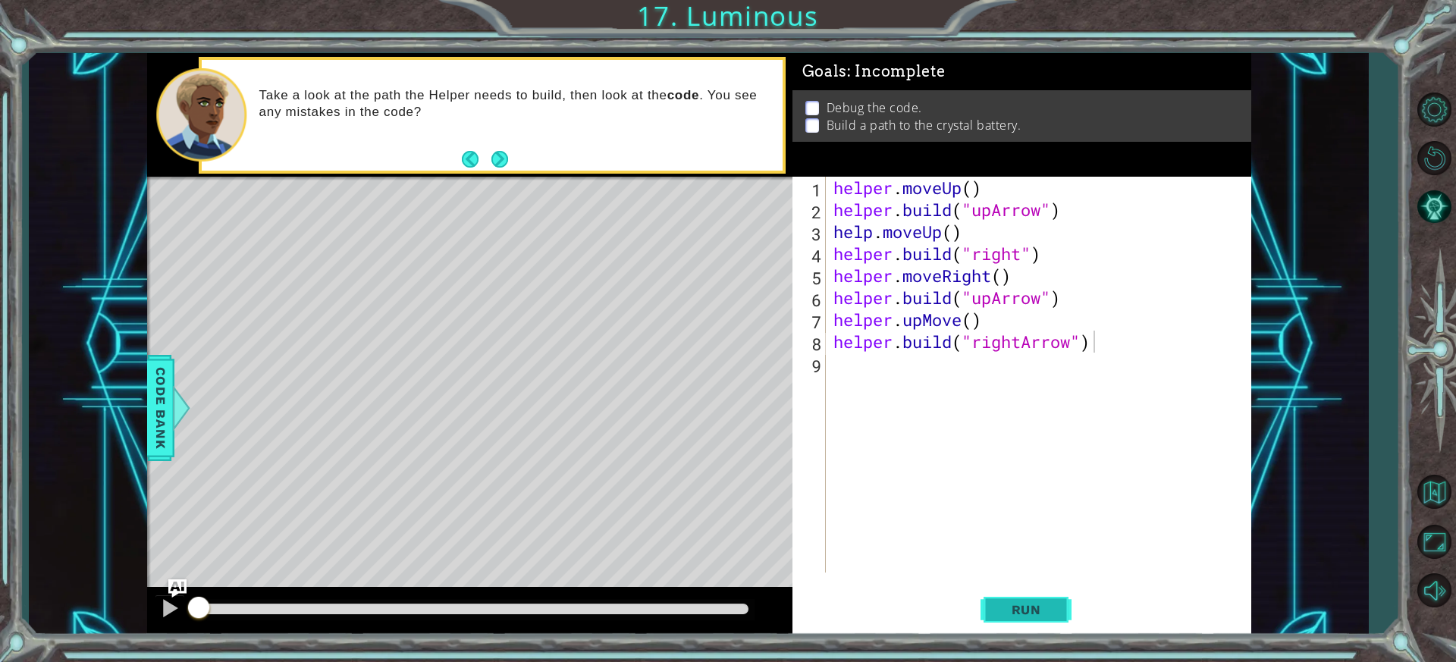
click at [1037, 609] on span "Run" at bounding box center [1026, 609] width 60 height 15
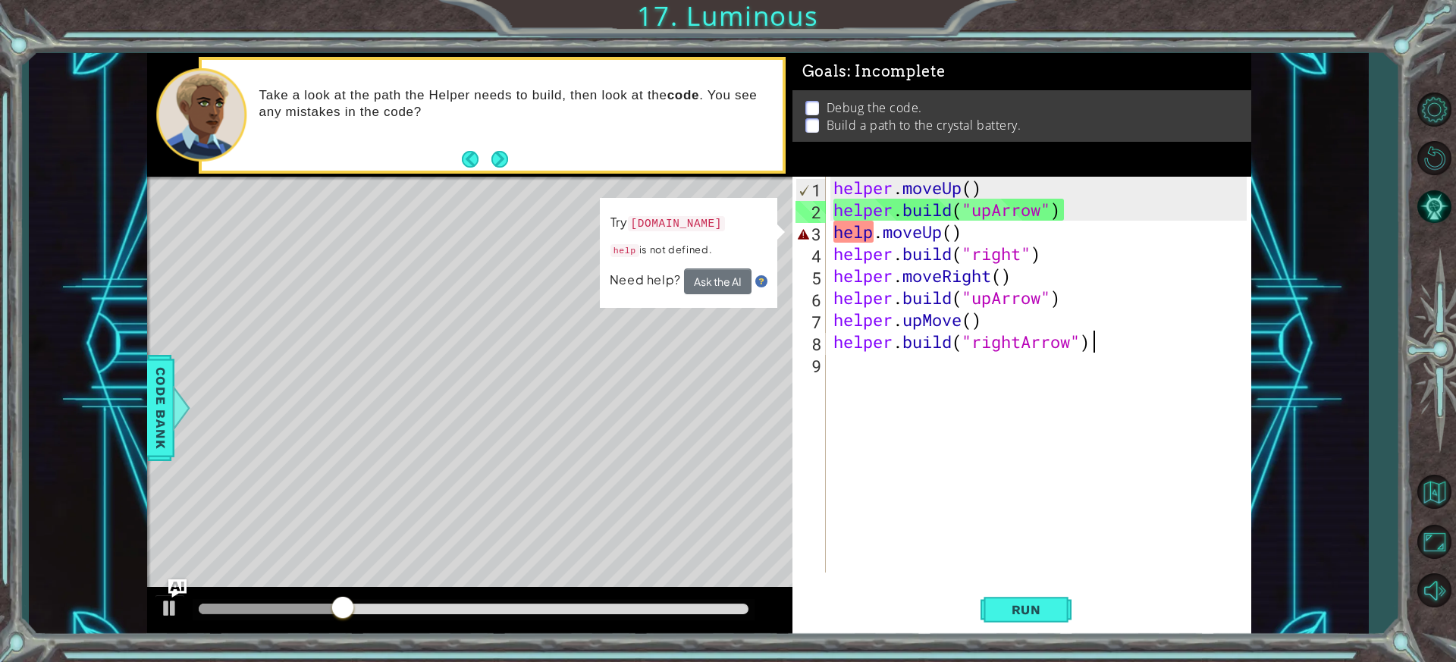
click at [955, 242] on div "helper . moveUp ( ) helper . build ( "upArrow" ) help . moveUp ( ) helper . bui…" at bounding box center [1042, 397] width 424 height 440
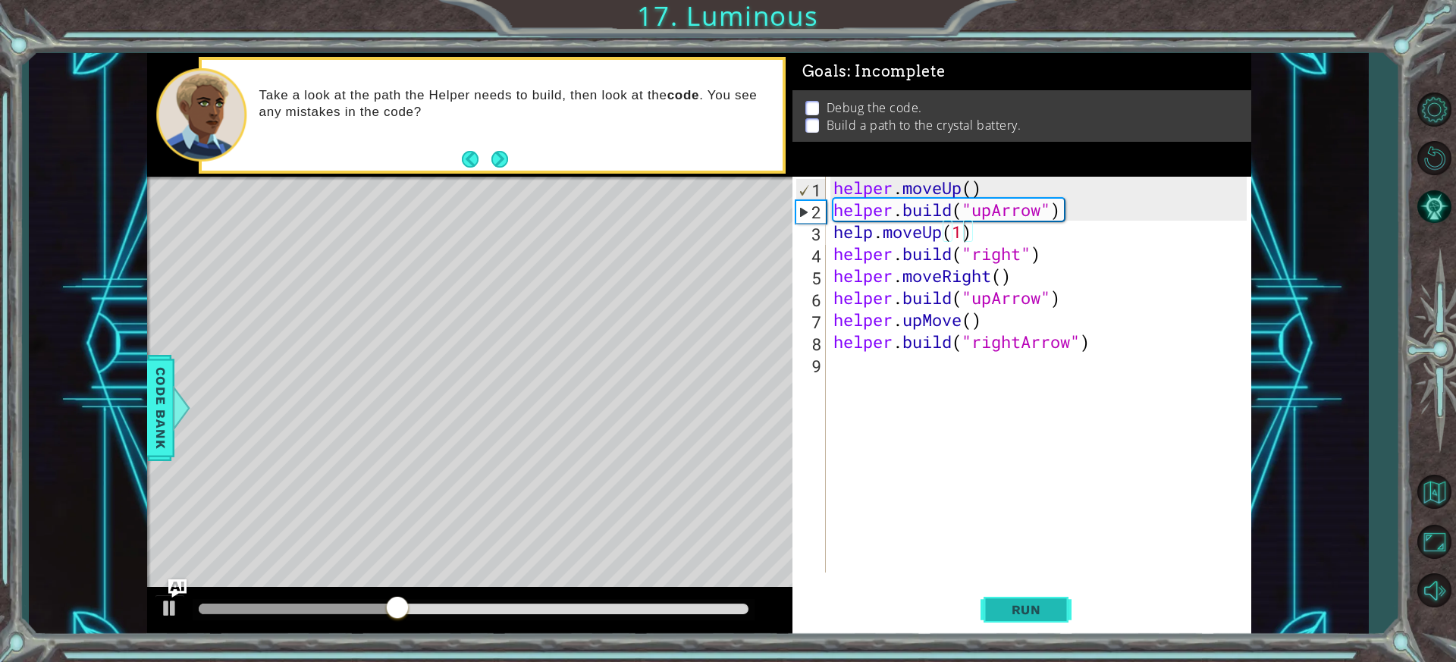
click at [1041, 609] on span "Run" at bounding box center [1026, 609] width 60 height 15
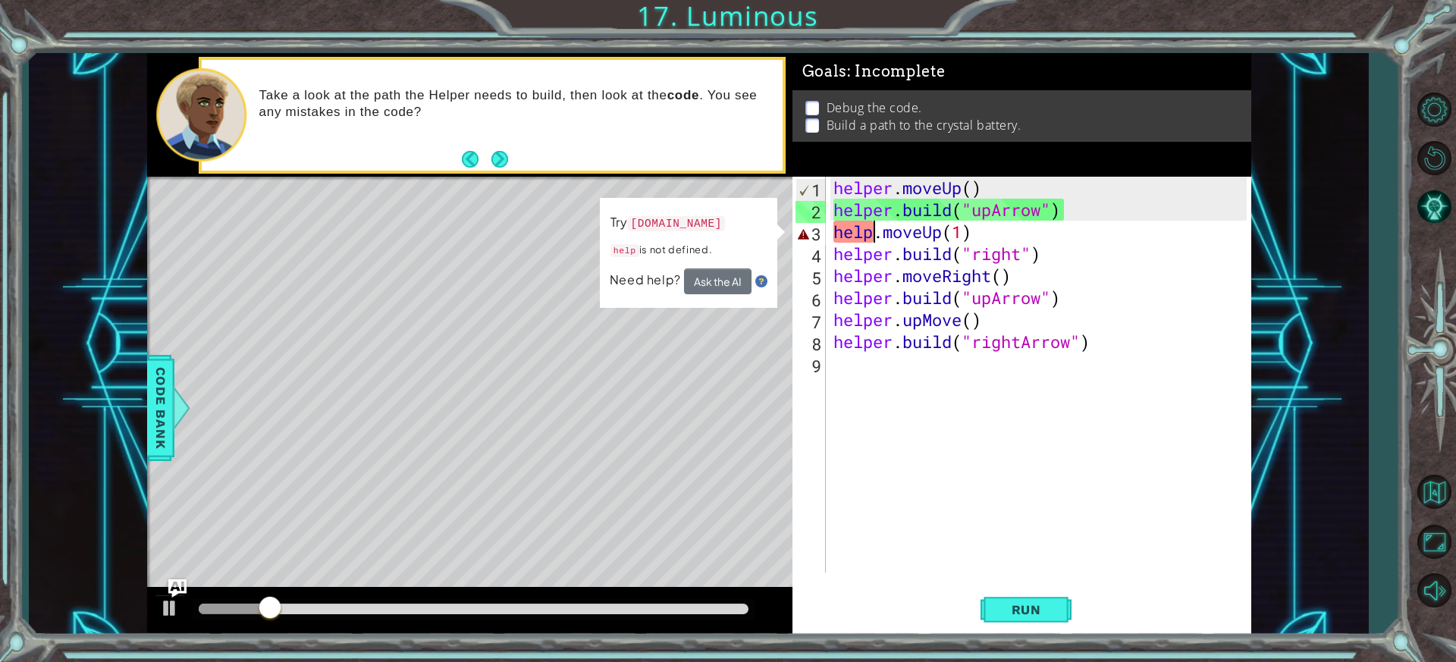
drag, startPoint x: 872, startPoint y: 237, endPoint x: 887, endPoint y: 237, distance: 15.2
click at [878, 237] on div "helper . moveUp ( ) helper . build ( "upArrow" ) help . moveUp ( 1 ) helper . b…" at bounding box center [1042, 397] width 424 height 440
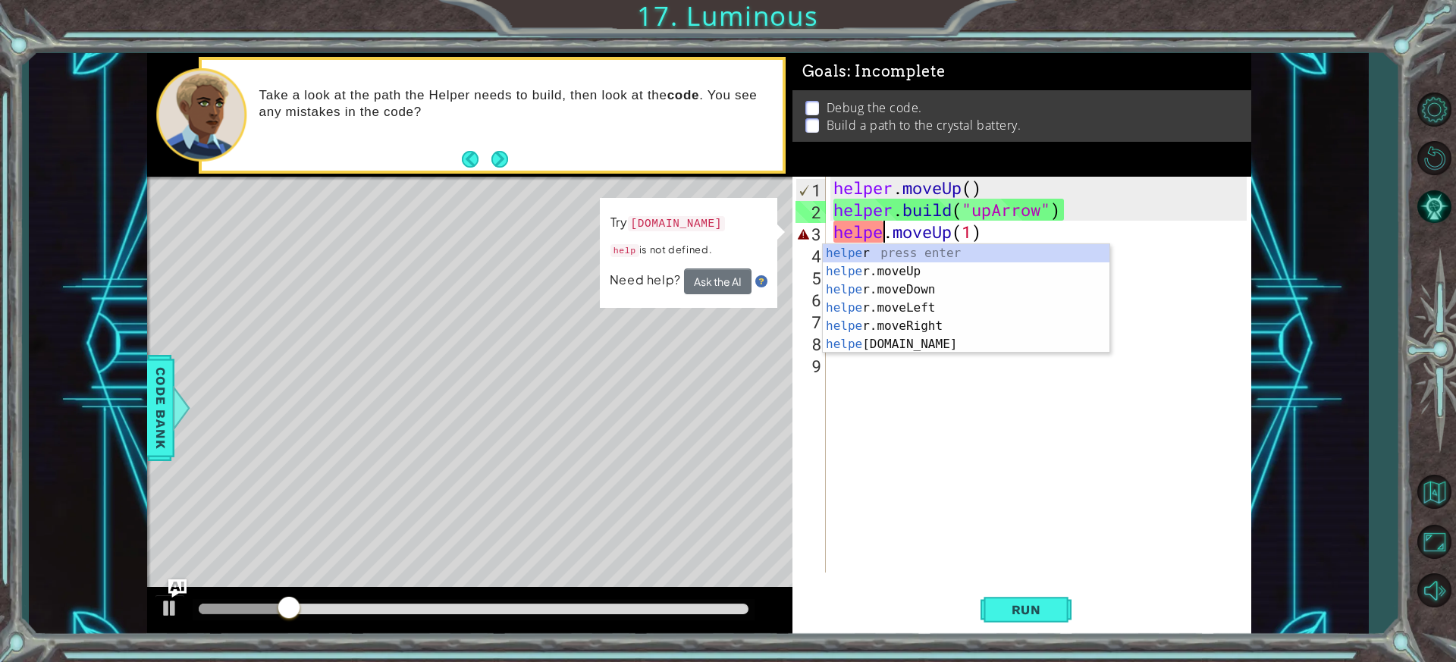
scroll to position [0, 2]
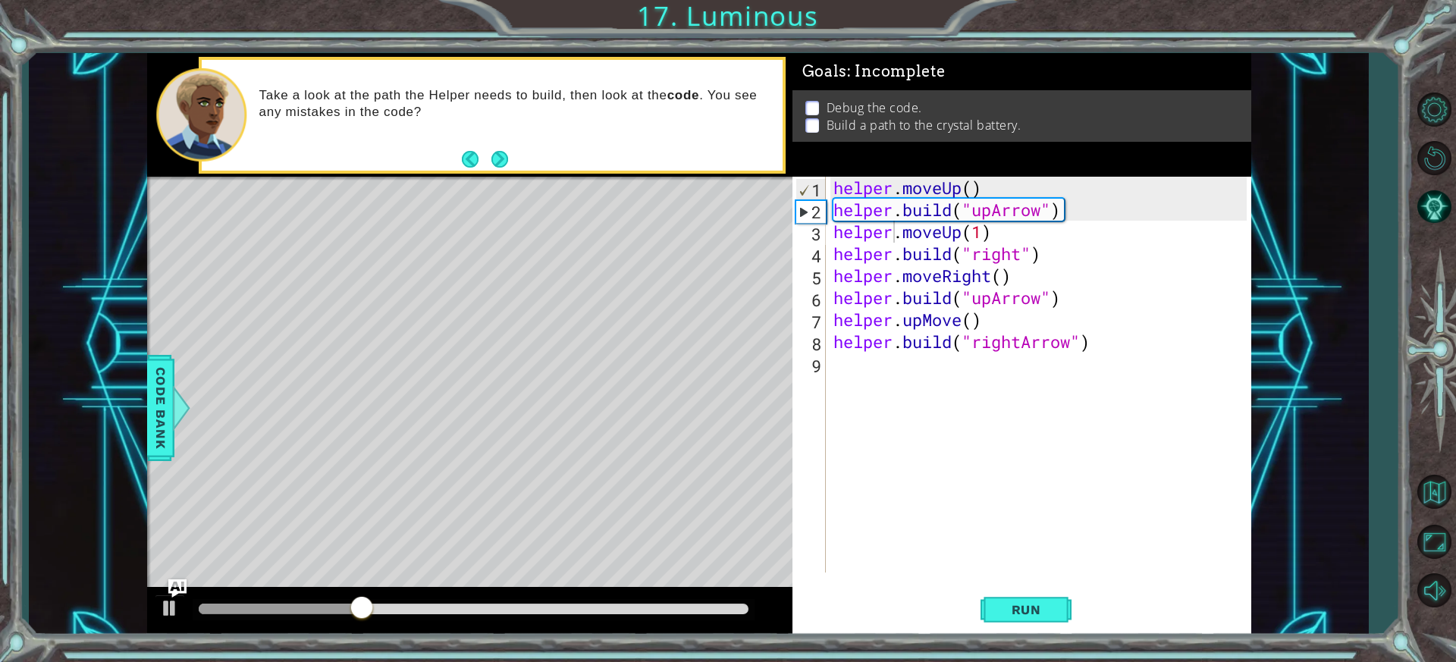
drag, startPoint x: 1023, startPoint y: 614, endPoint x: 1014, endPoint y: 581, distance: 34.4
click at [1022, 604] on span "Run" at bounding box center [1026, 609] width 60 height 15
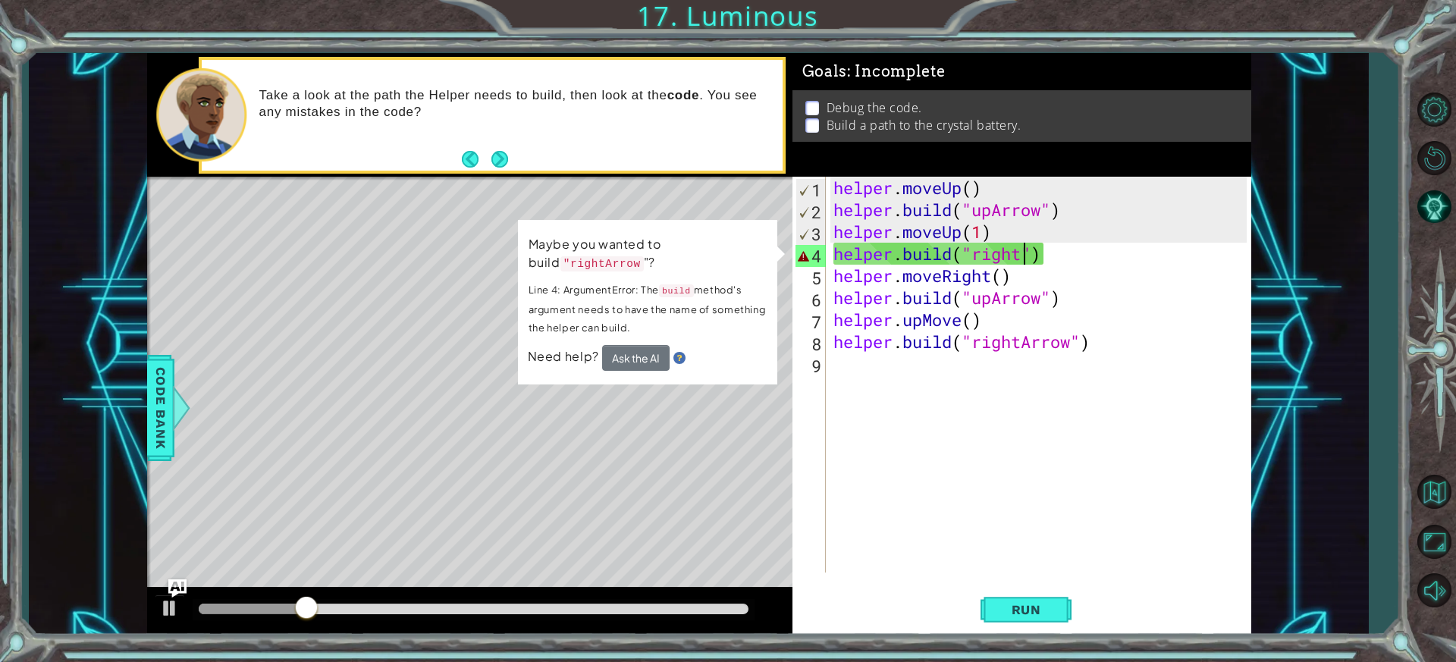
click at [1023, 261] on div "helper . moveUp ( ) helper . build ( "upArrow" ) helper . moveUp ( 1 ) helper .…" at bounding box center [1042, 397] width 424 height 440
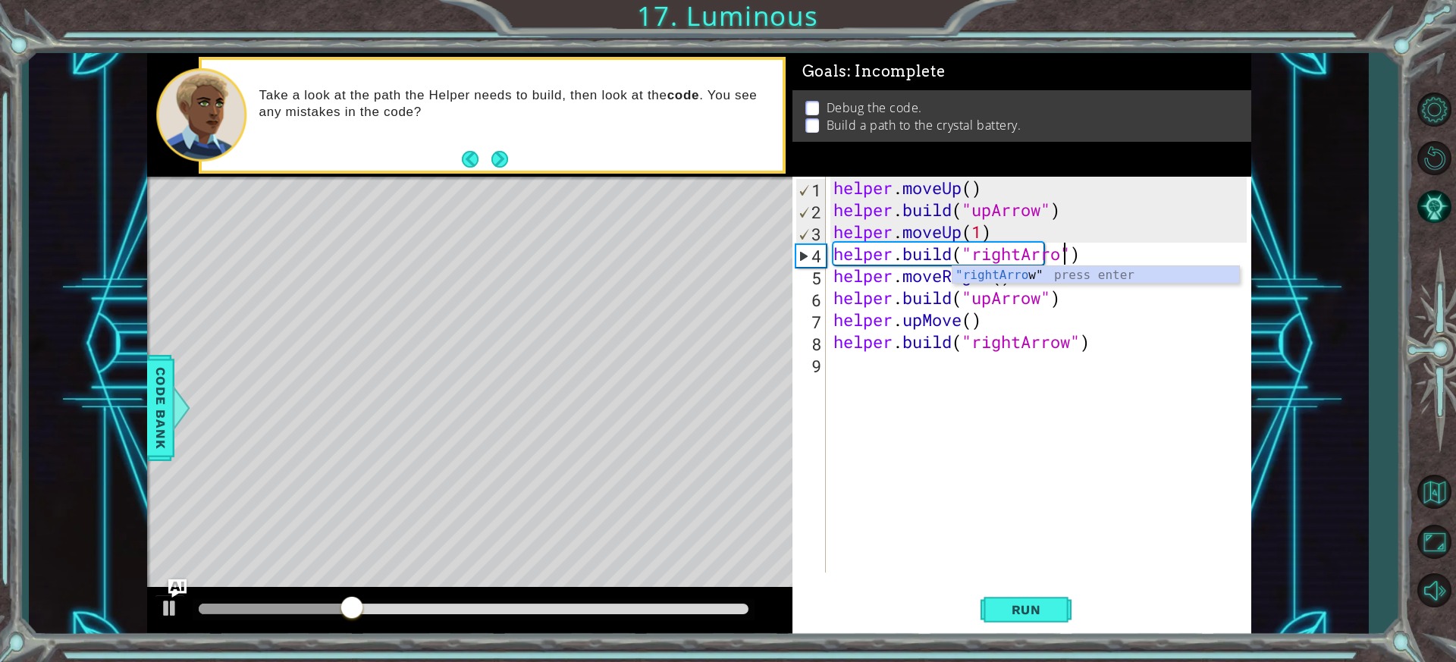
scroll to position [0, 11]
click at [1020, 618] on button "Run" at bounding box center [1025, 609] width 91 height 45
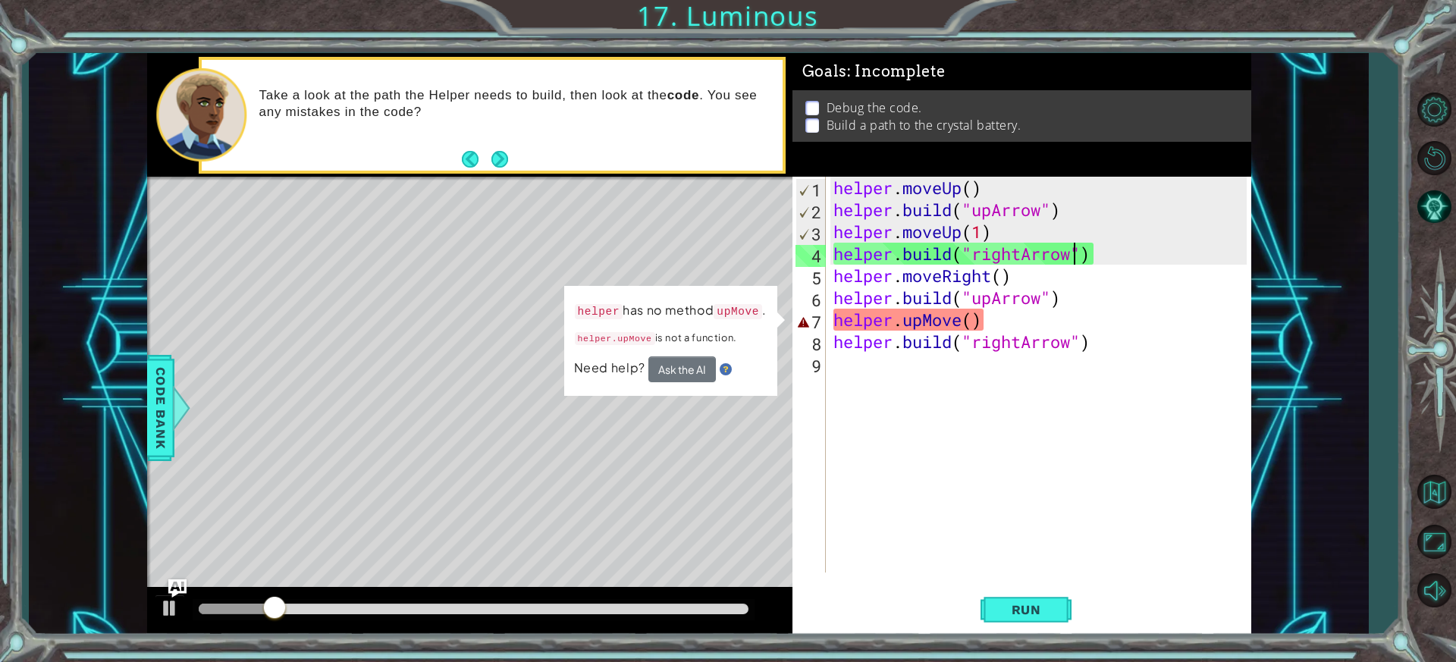
click at [978, 324] on div "helper . moveUp ( ) helper . build ( "upArrow" ) helper . moveUp ( 1 ) helper .…" at bounding box center [1042, 397] width 424 height 440
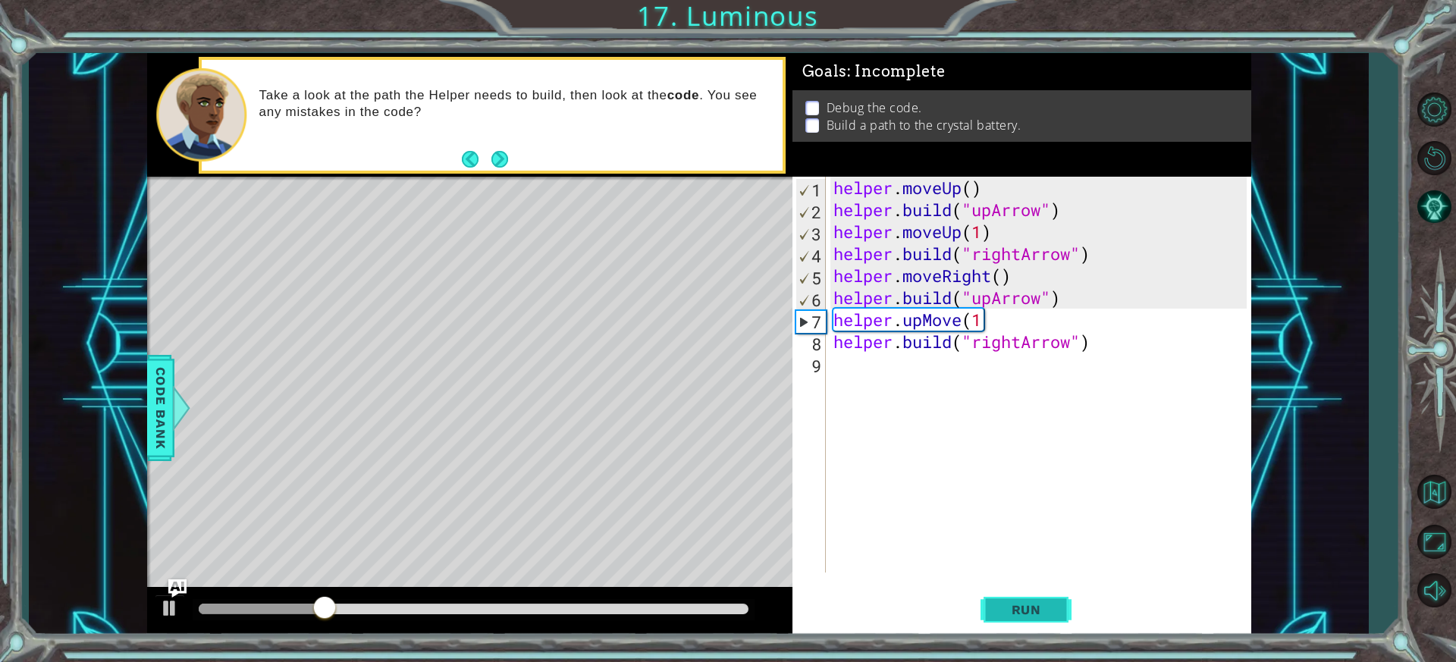
click at [1035, 592] on button "Run" at bounding box center [1025, 609] width 91 height 45
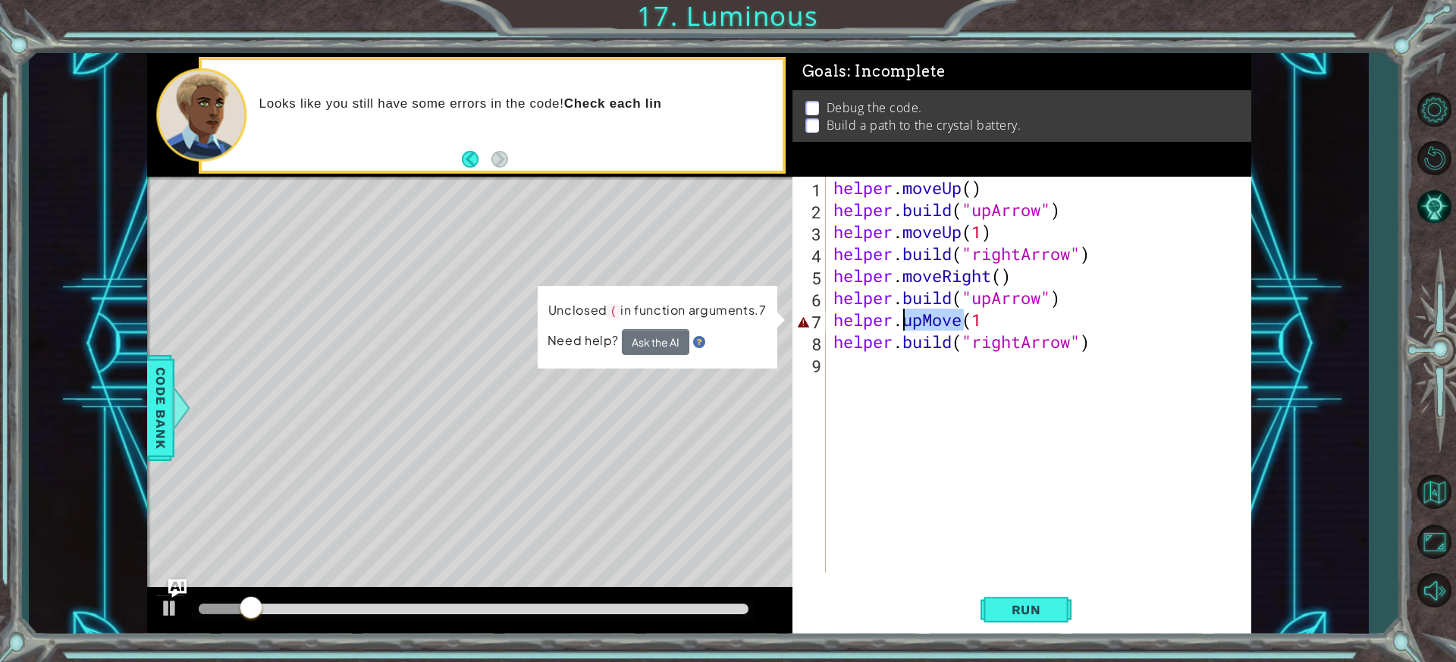
drag, startPoint x: 958, startPoint y: 323, endPoint x: 900, endPoint y: 315, distance: 59.0
click at [900, 315] on div "helper . moveUp ( ) helper . build ( "upArrow" ) helper . moveUp ( 1 ) helper .…" at bounding box center [1042, 397] width 424 height 440
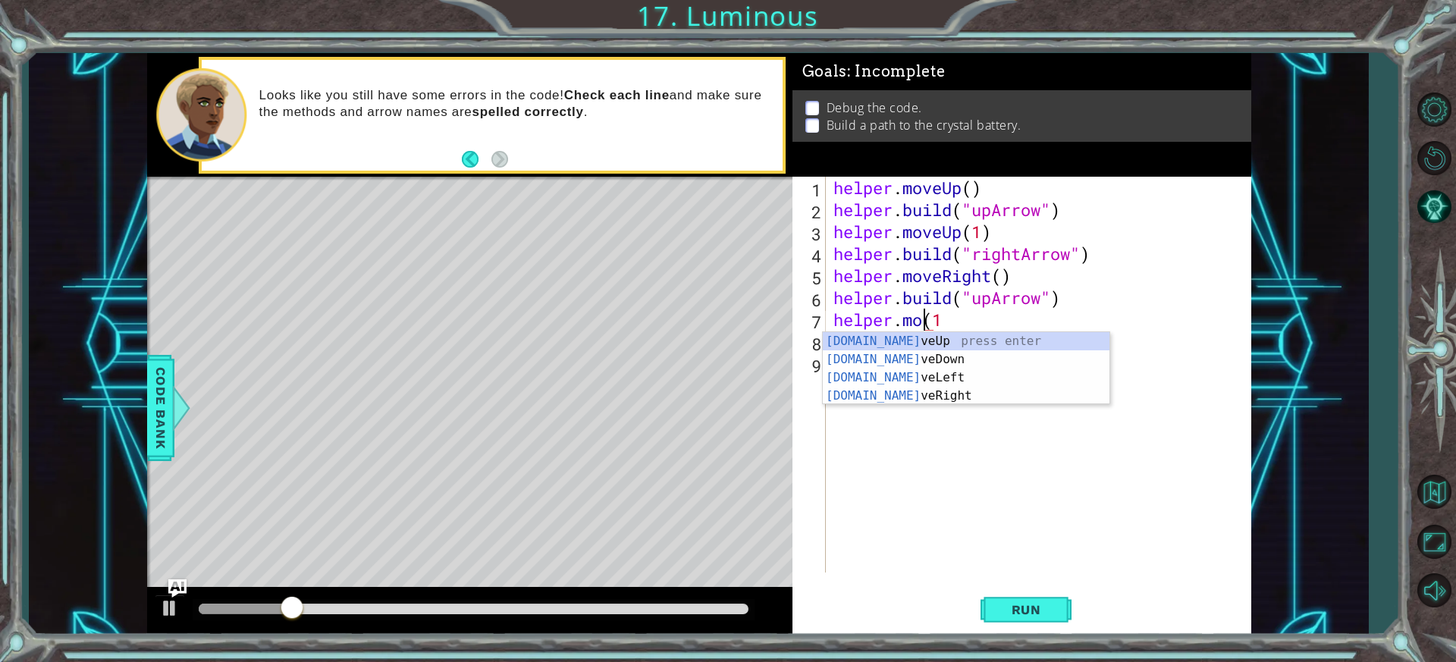
scroll to position [0, 5]
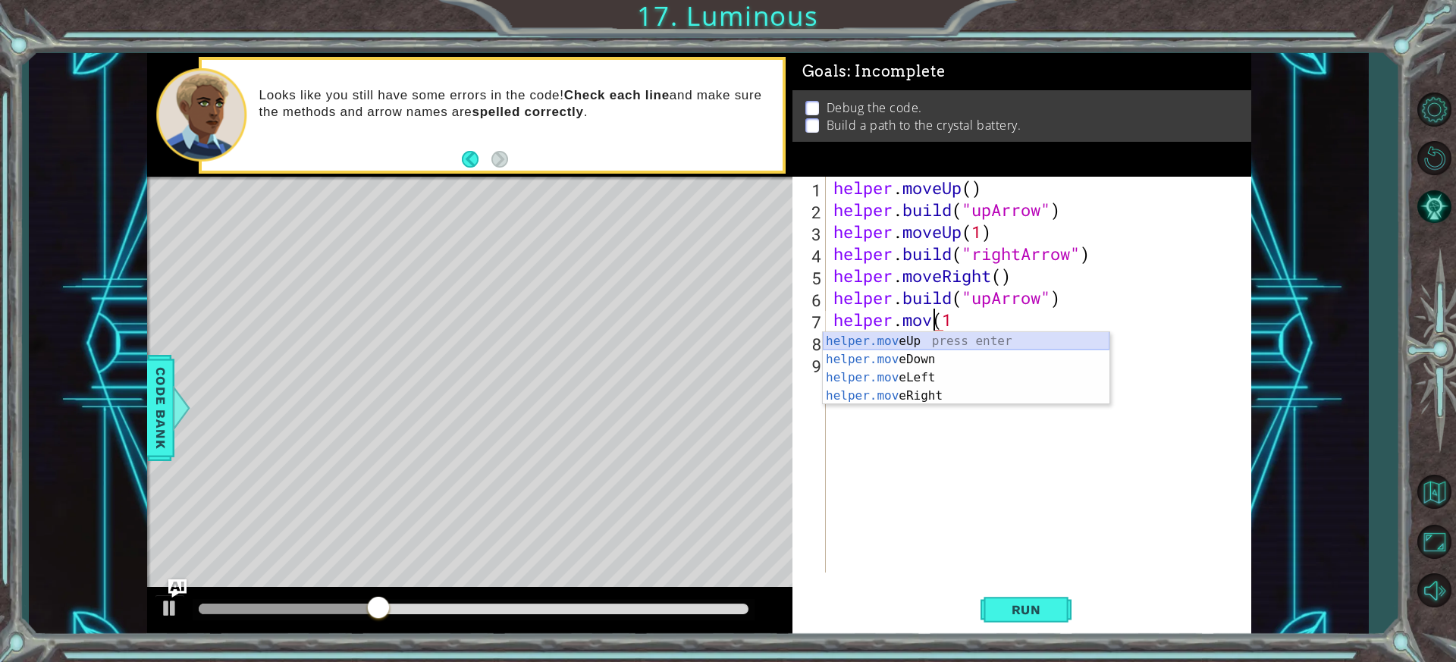
click at [911, 344] on div "helper.mov eUp press enter helper.mov eDown press enter helper.mov eLeft press …" at bounding box center [966, 386] width 287 height 109
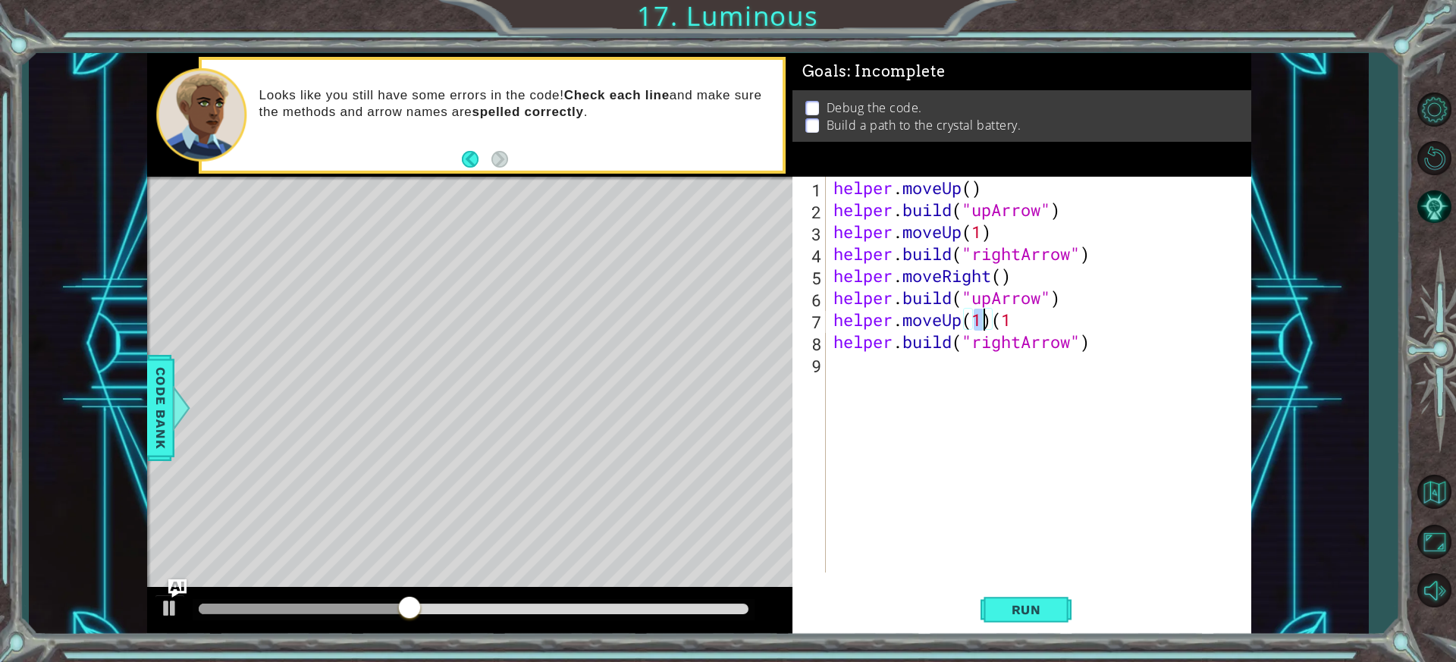
click at [1023, 317] on div "helper . moveUp ( ) helper . build ( "upArrow" ) helper . moveUp ( 1 ) helper .…" at bounding box center [1042, 397] width 424 height 440
type textarea "helper.moveUp(1)"
click at [1055, 600] on button "Run" at bounding box center [1025, 609] width 91 height 45
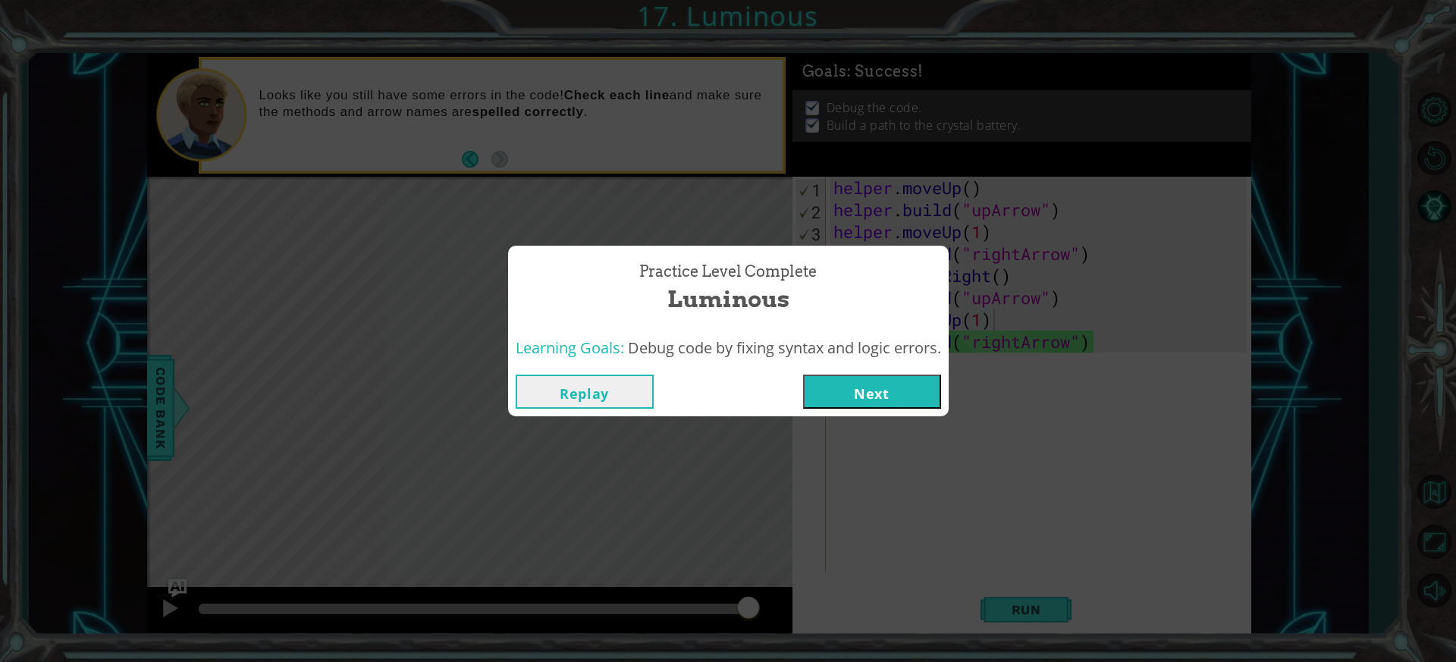
click at [936, 382] on button "Next" at bounding box center [872, 392] width 138 height 34
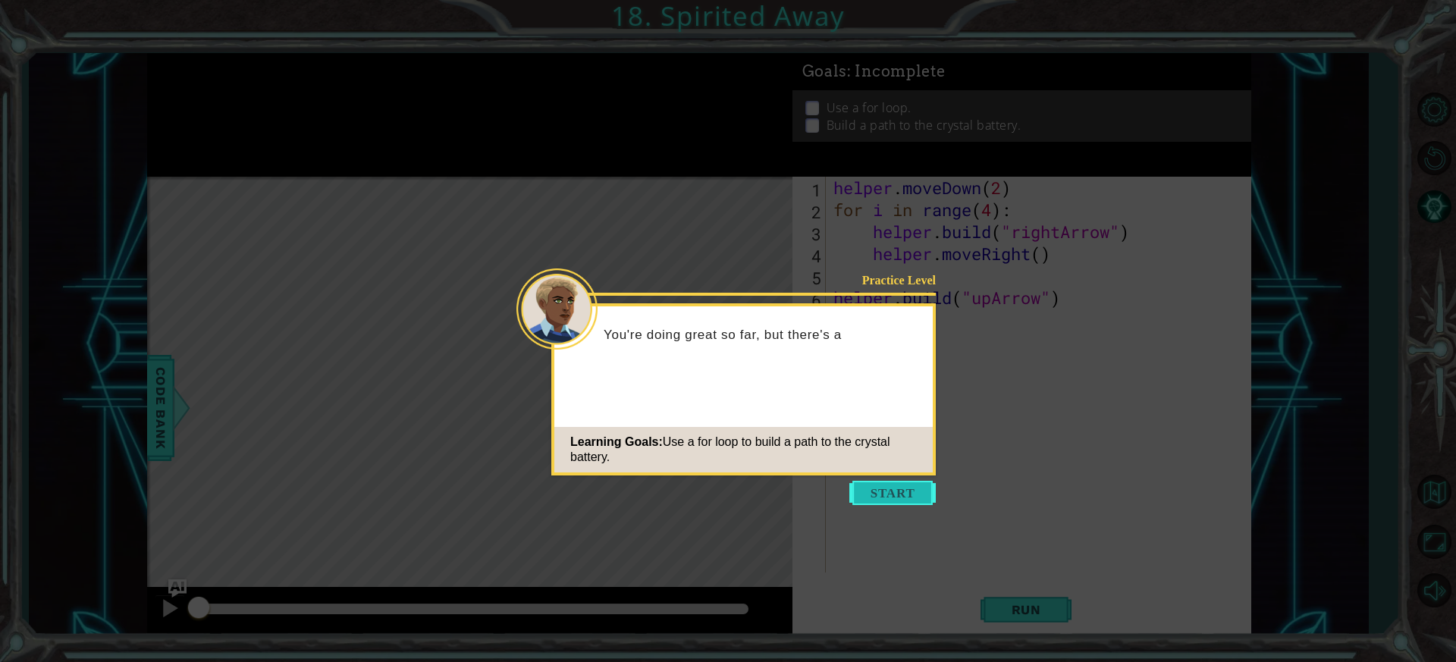
click at [911, 502] on button "Start" at bounding box center [892, 493] width 86 height 24
